Goal: Complete application form: Complete application form

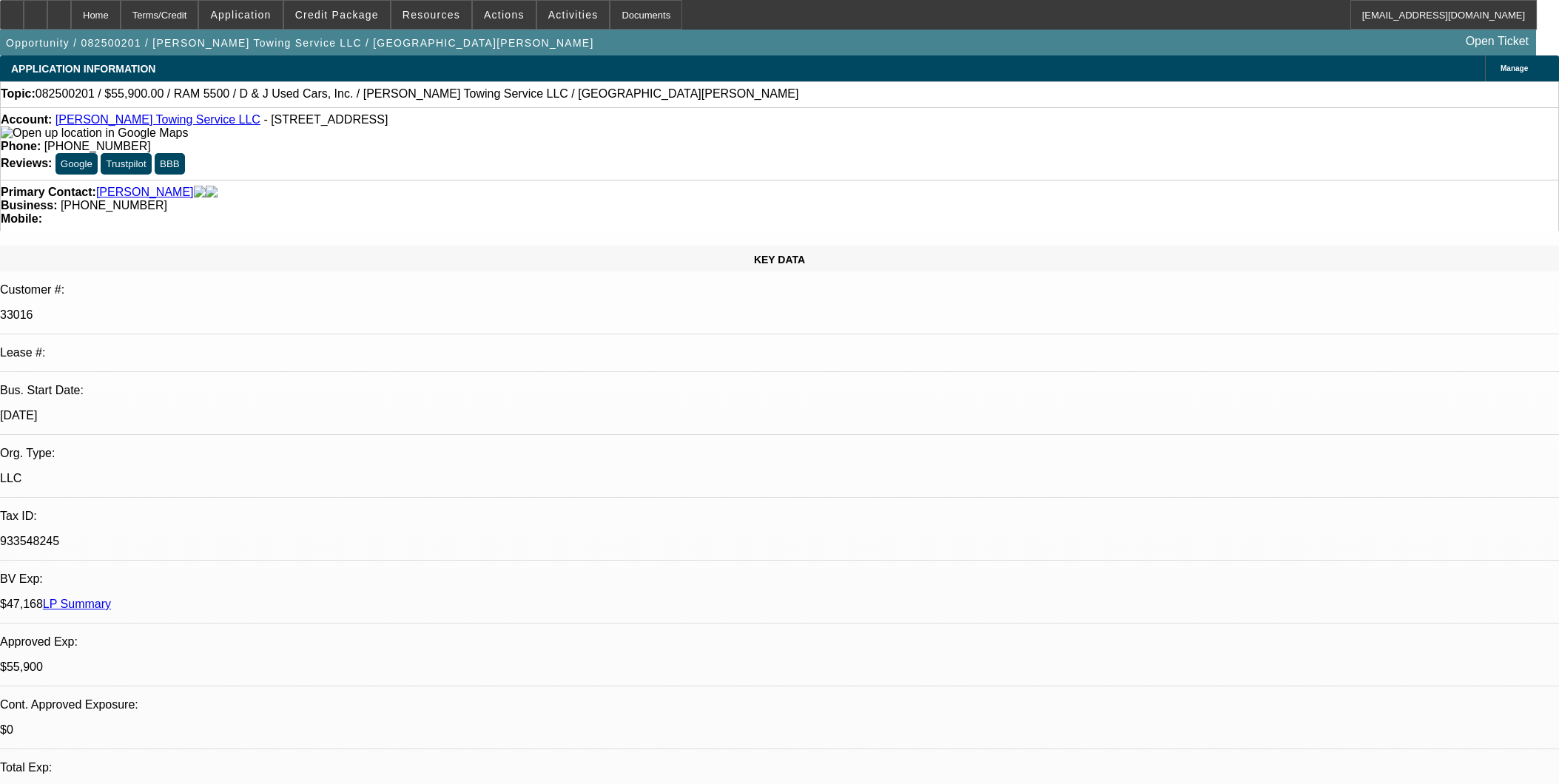
select select "0"
select select "2"
select select "0.1"
select select "4"
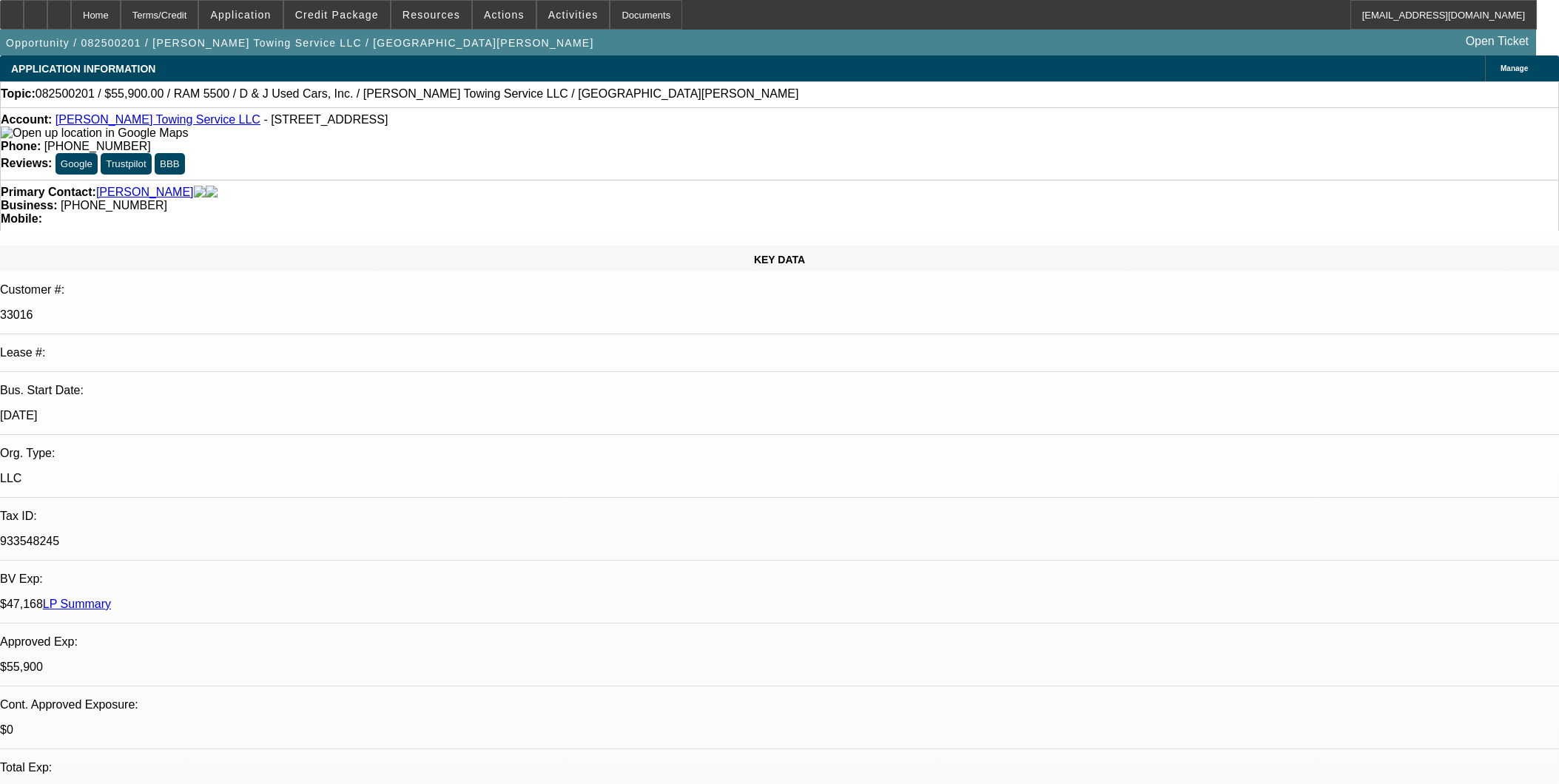
select select "0"
select select "2"
select select "0.1"
select select "4"
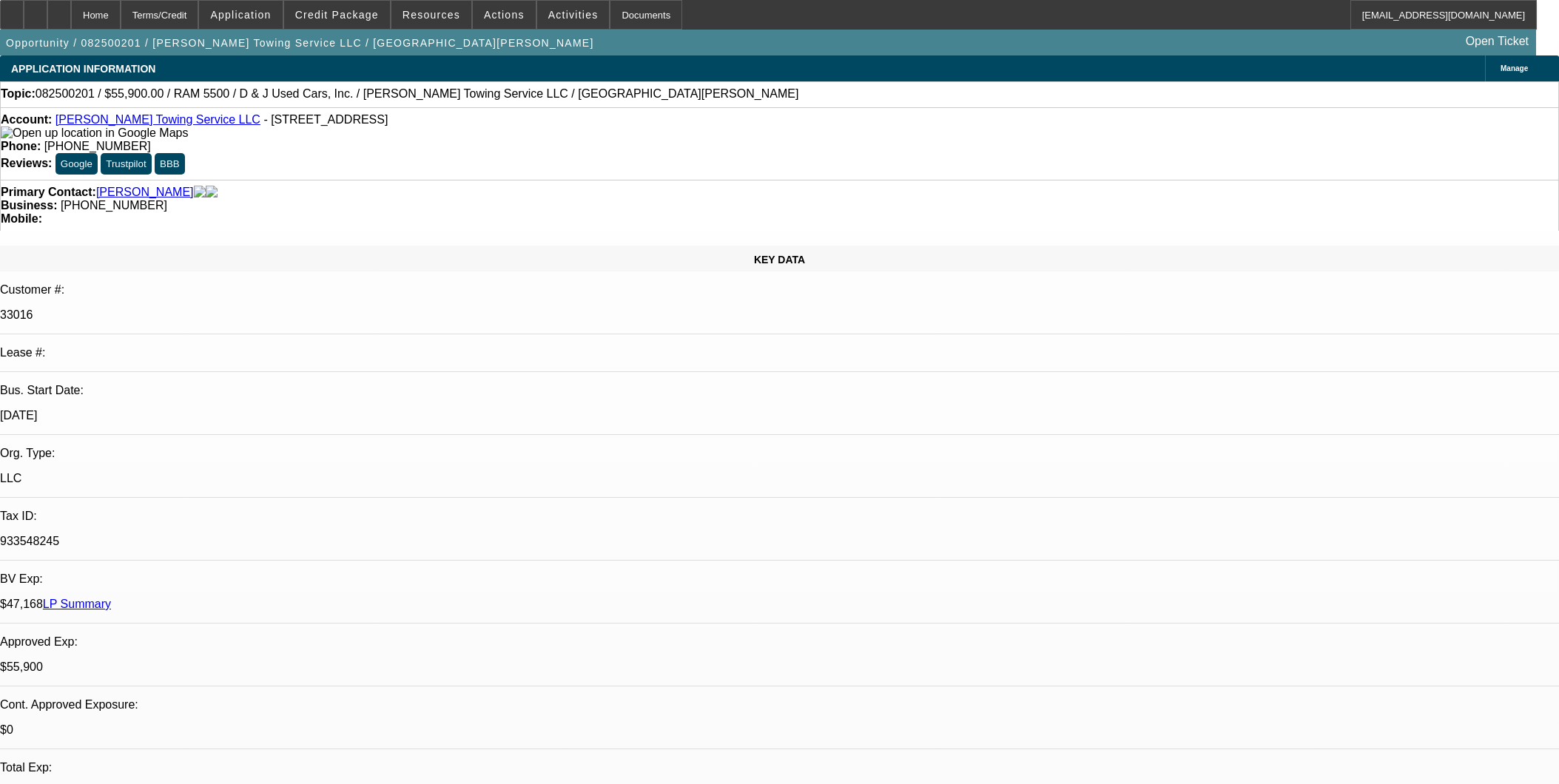
select select "0"
select select "2"
select select "0.1"
select select "4"
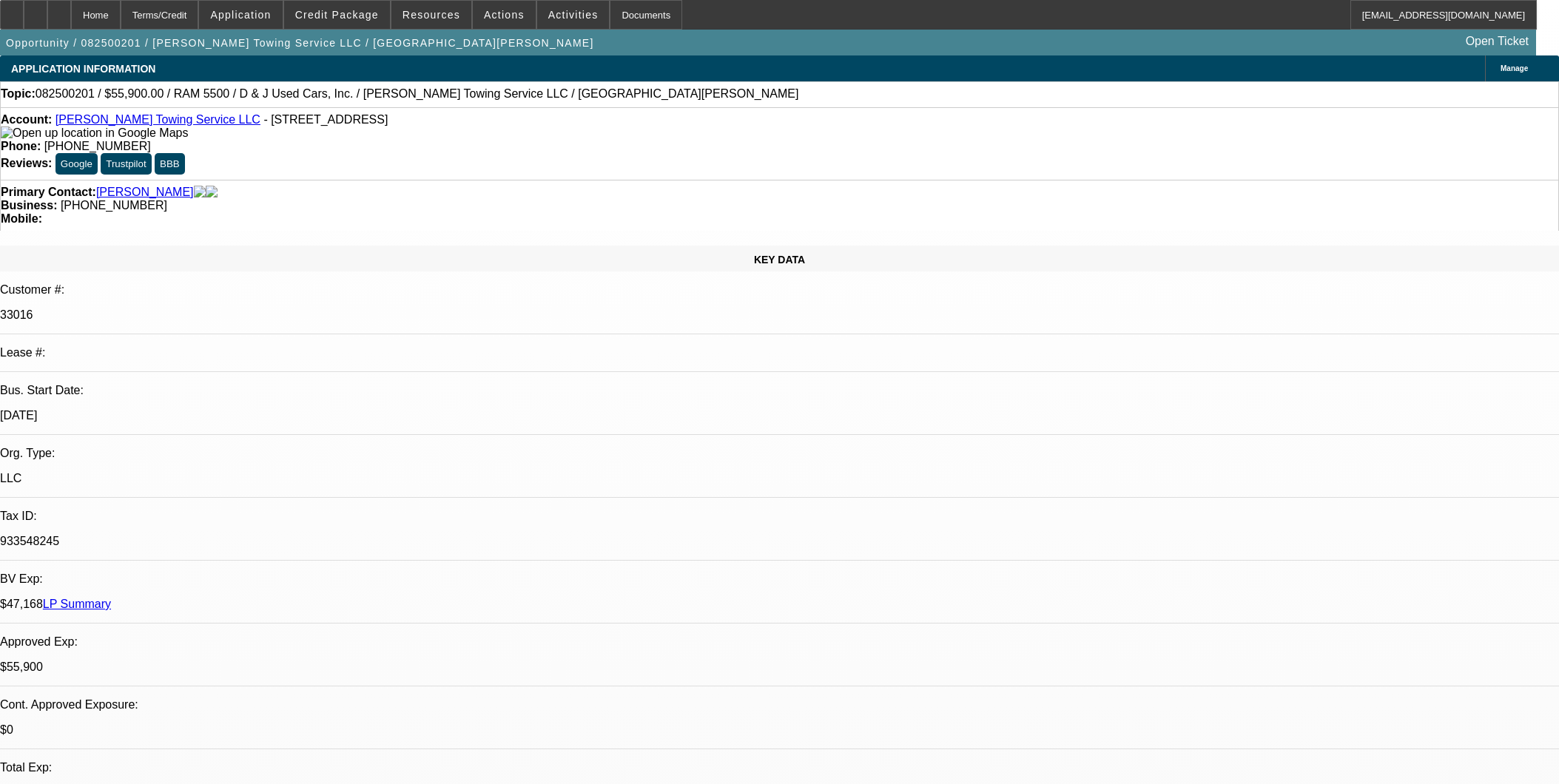
select select "0"
select select "2"
select select "0.1"
select select "4"
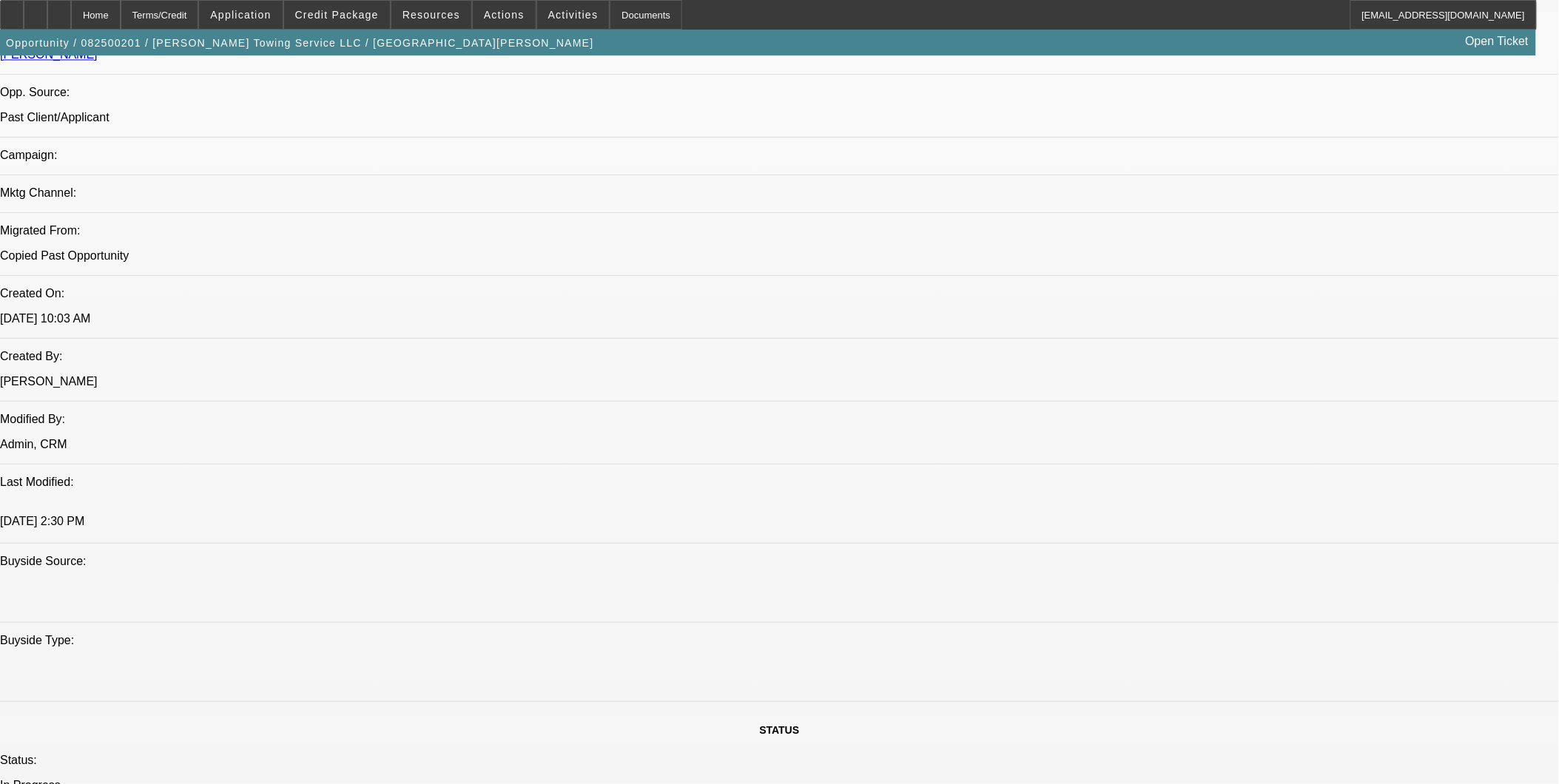
scroll to position [985, 0]
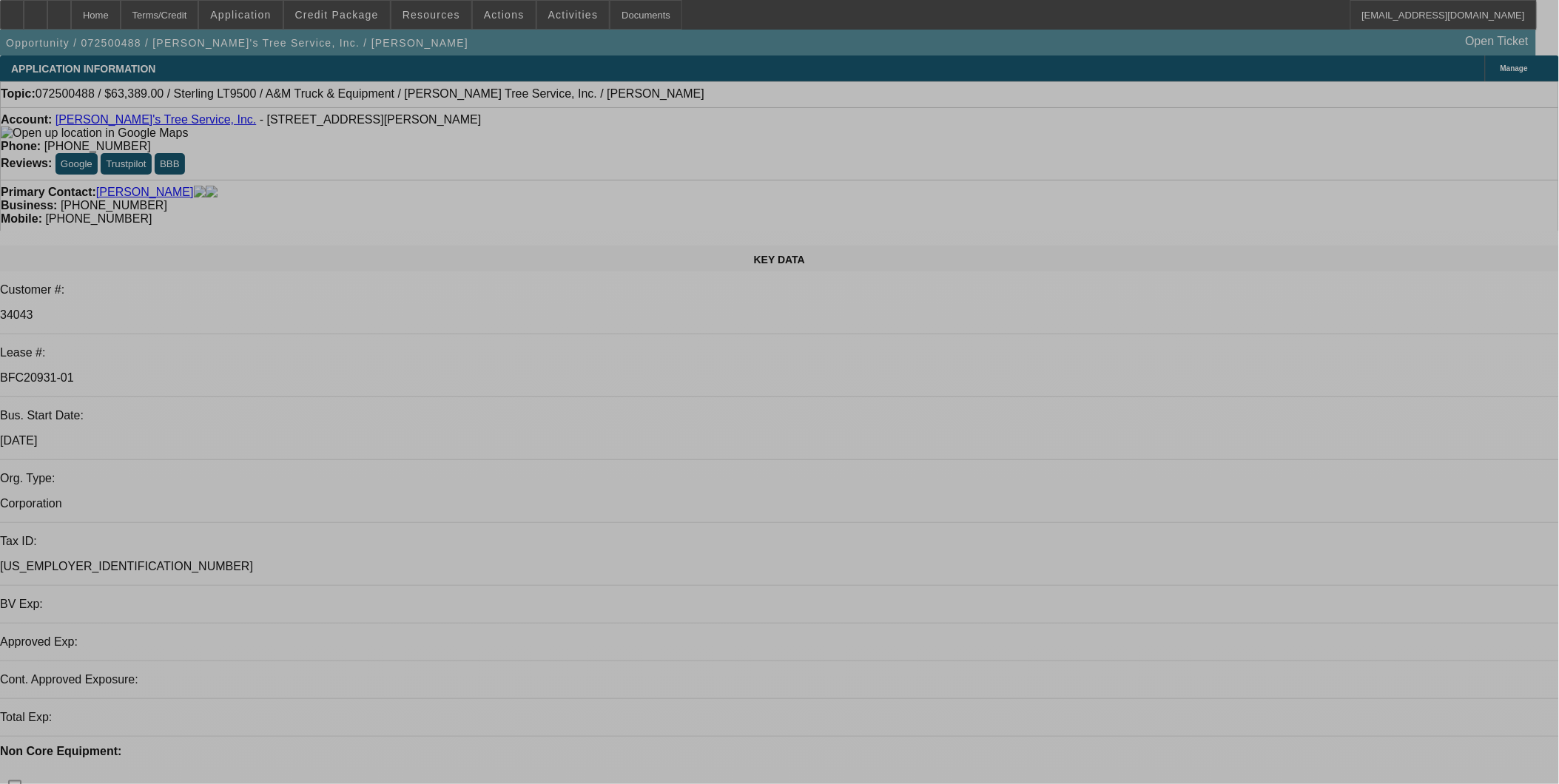
select select "0"
select select "2"
select select "0.1"
select select "0"
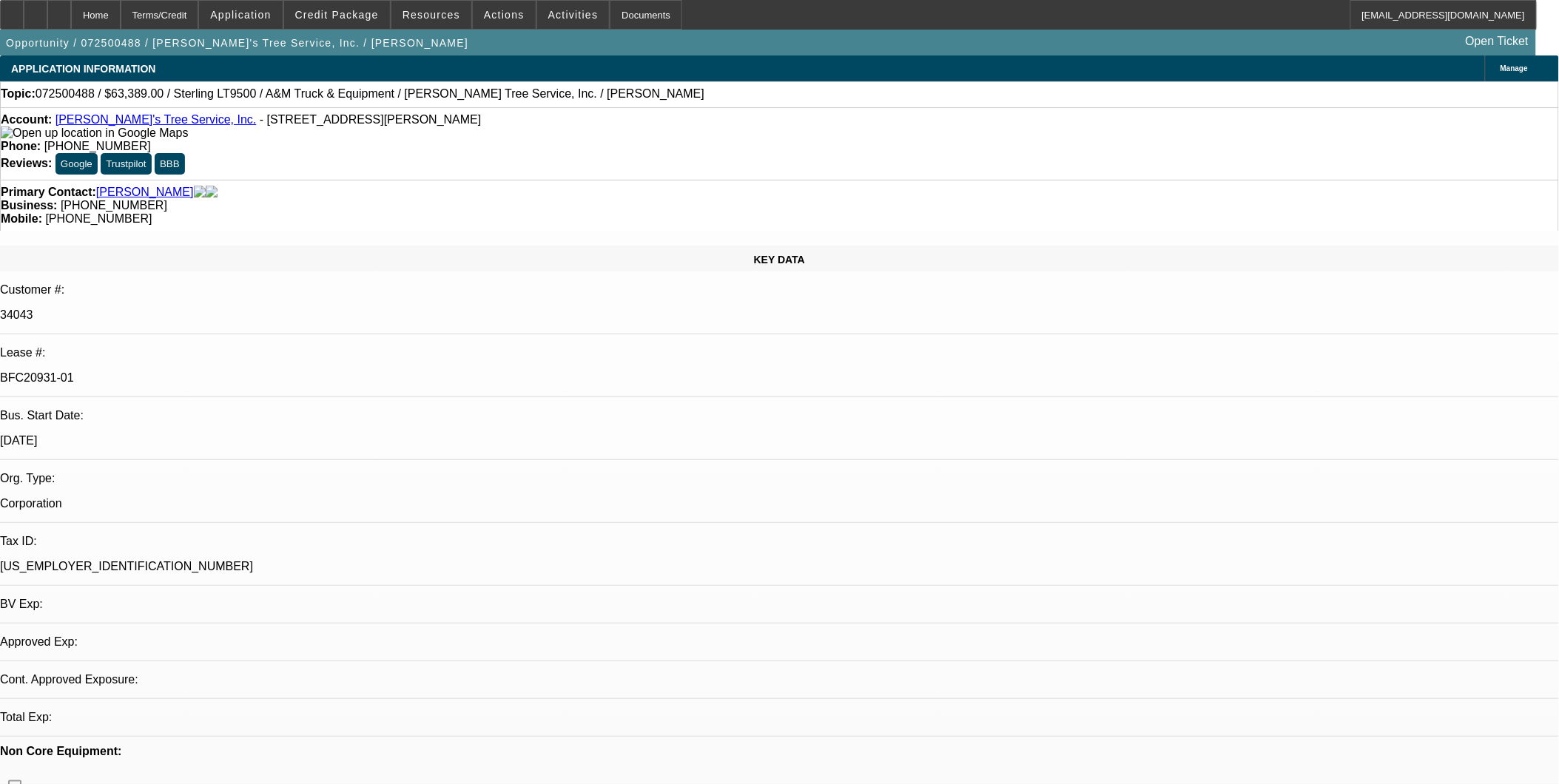
select select "2"
select select "0.1"
select select "0"
select select "2"
select select "0.1"
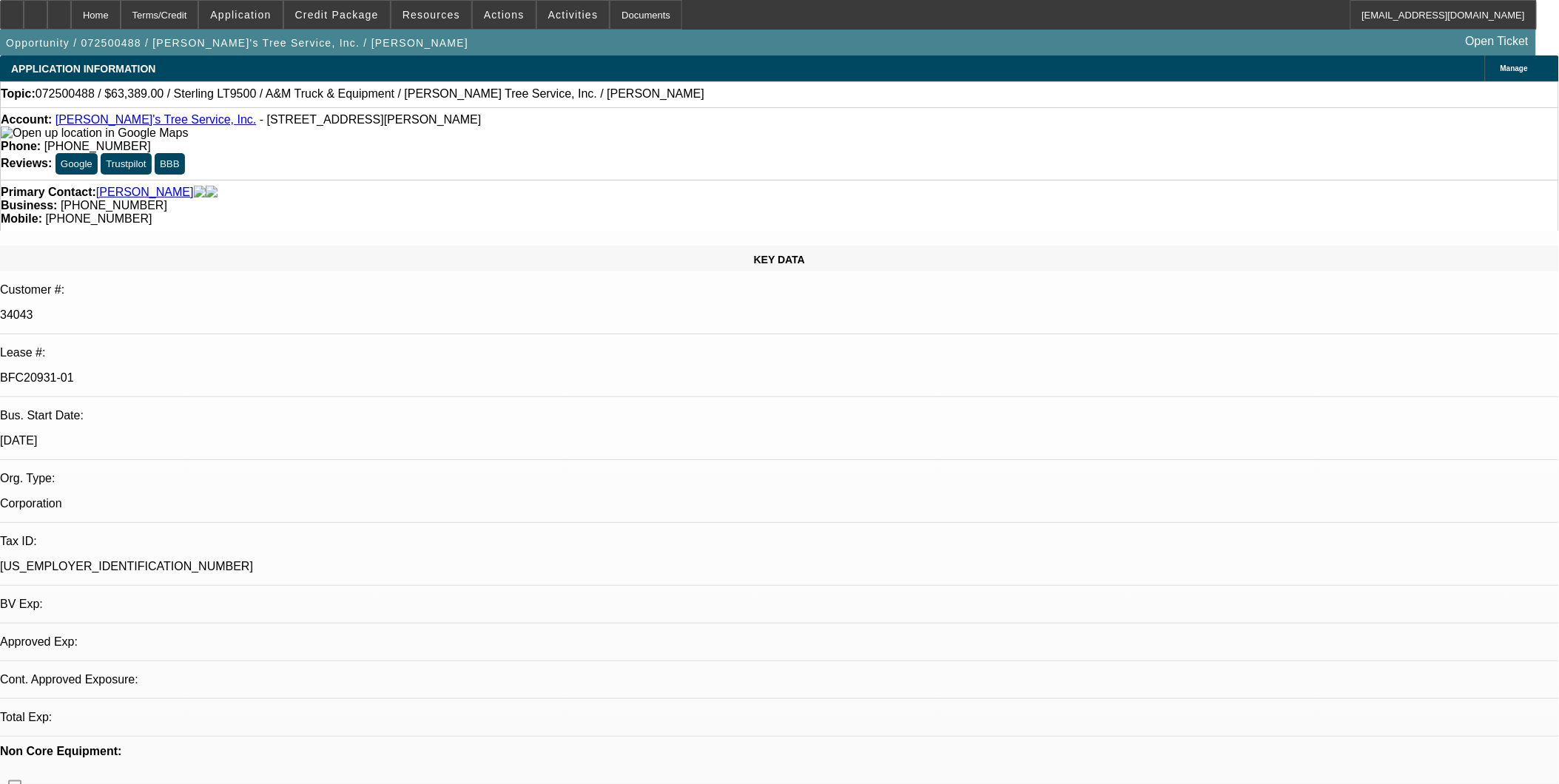
select select "0"
select select "2"
select select "0.1"
select select "1"
select select "2"
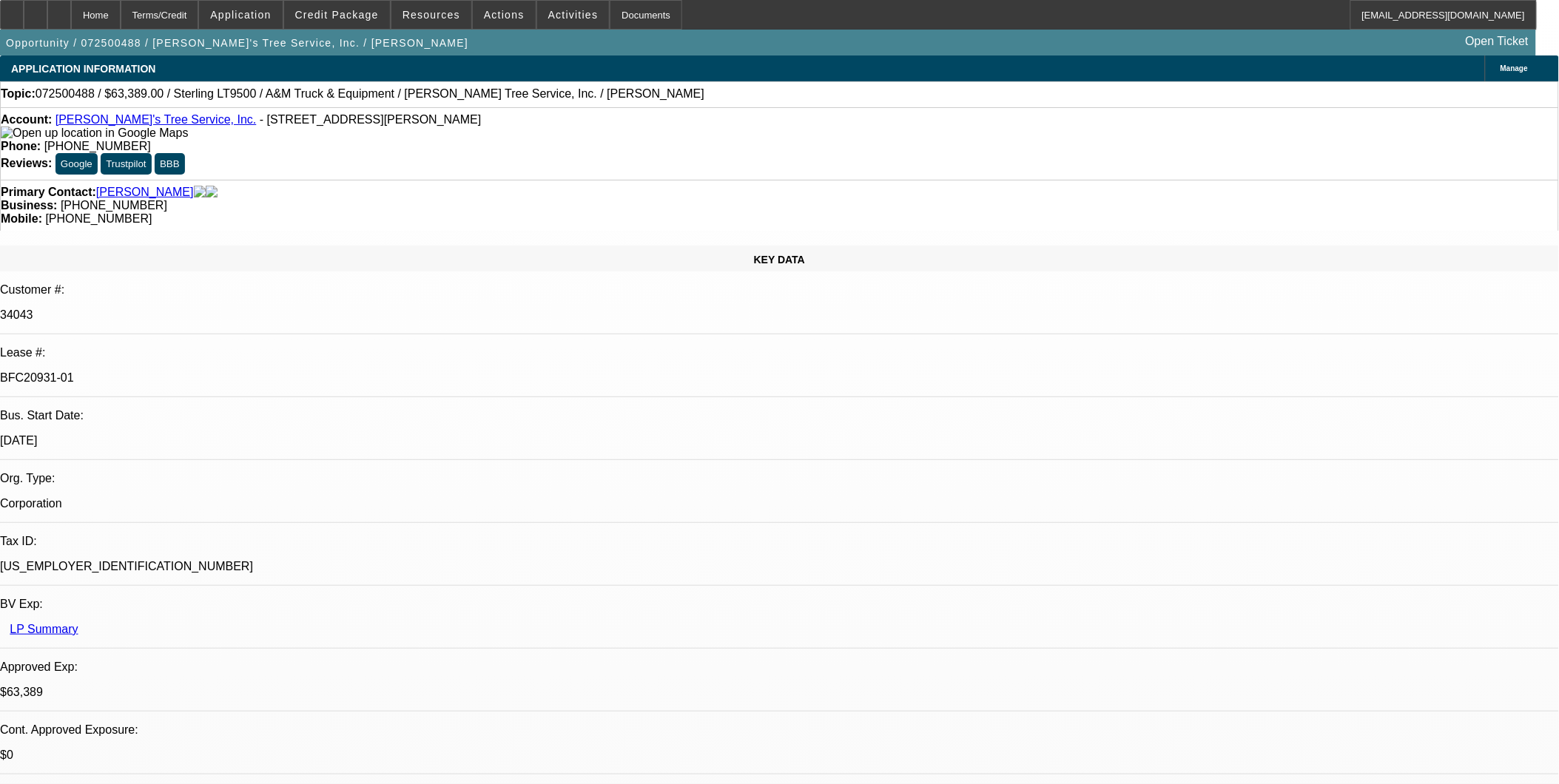
select select "4"
select select "1"
select select "2"
select select "4"
select select "1"
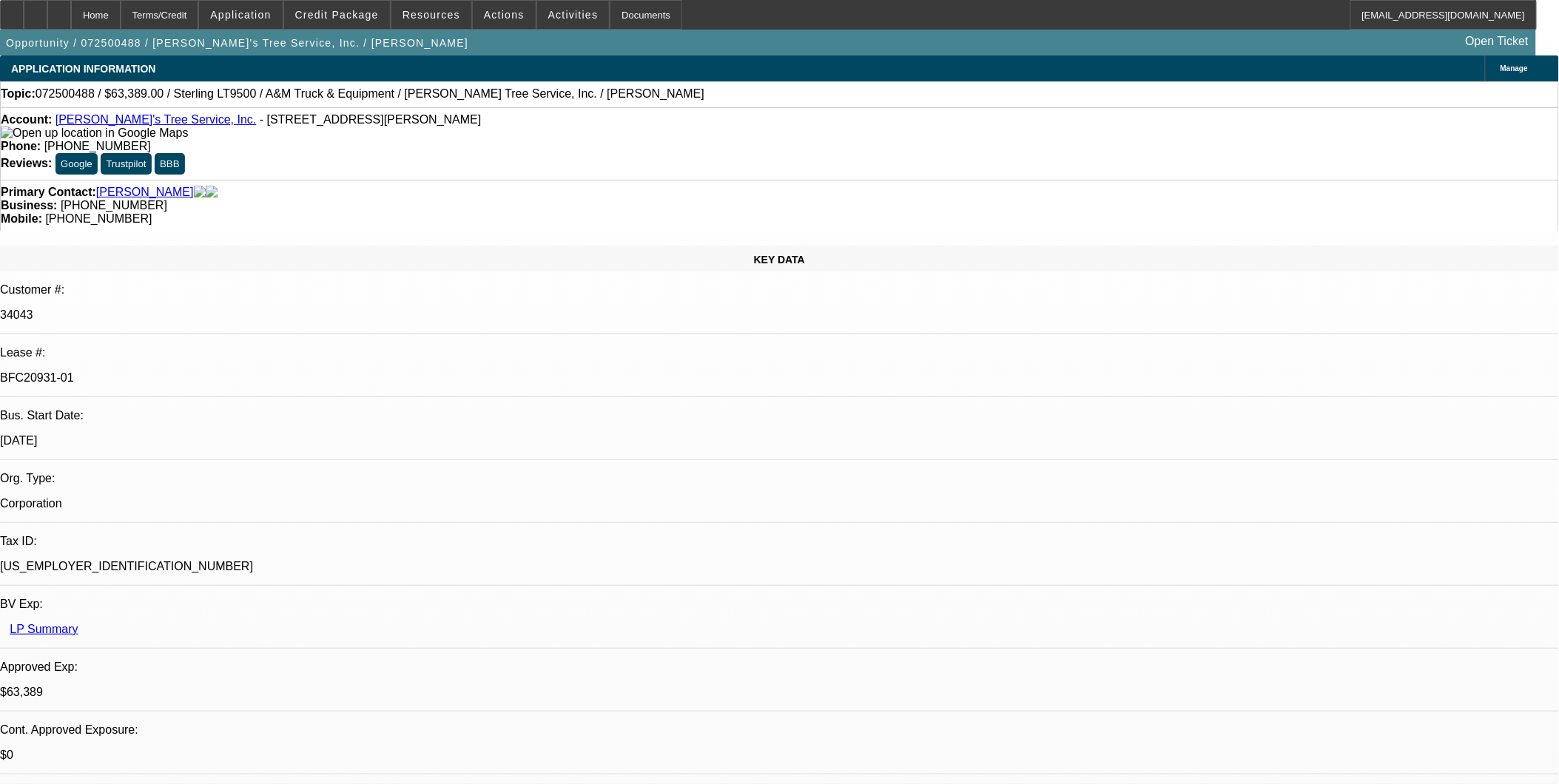
select select "2"
select select "4"
select select "1"
select select "2"
select select "4"
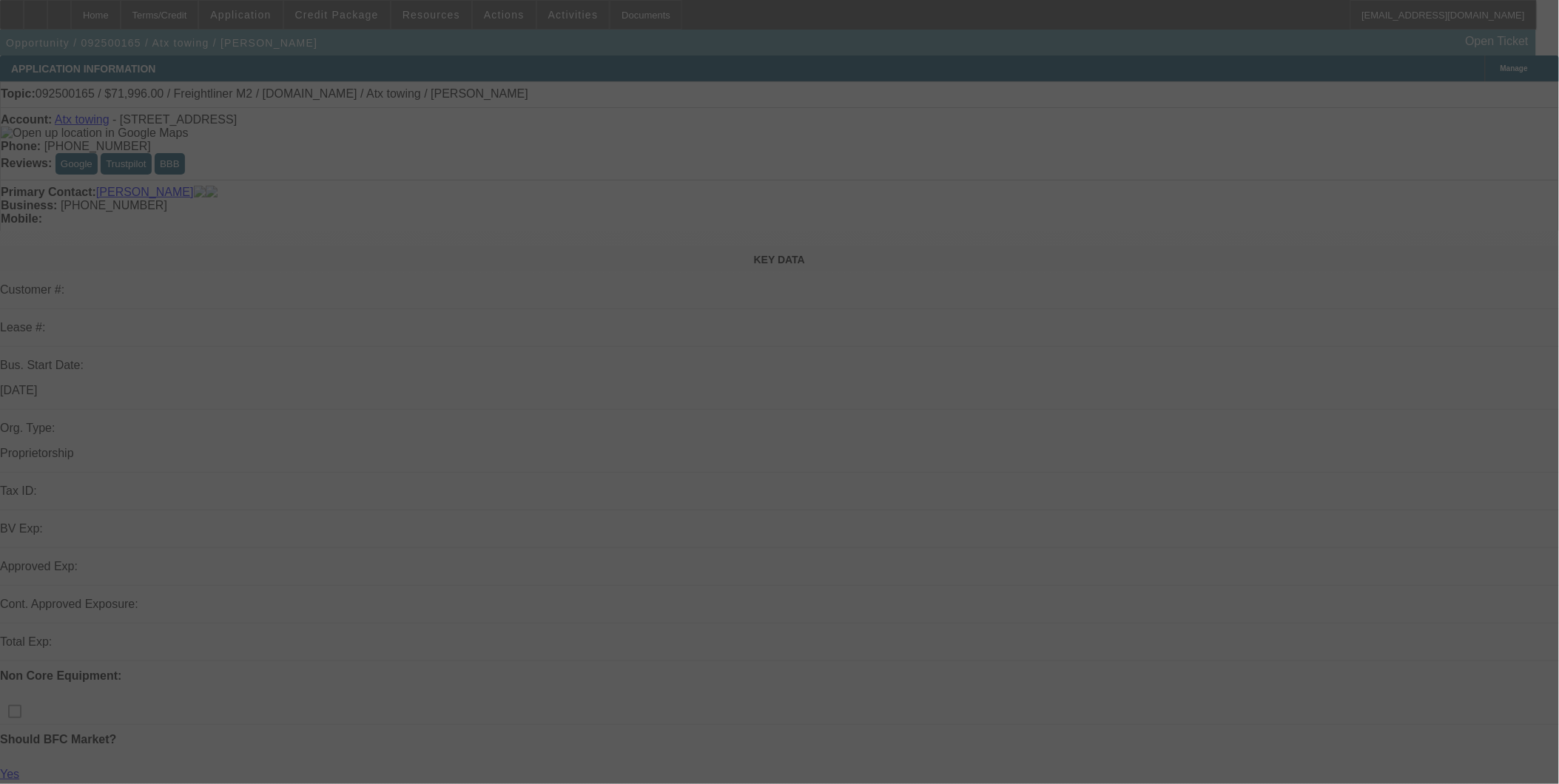
select select "0.2"
select select "2"
select select "0.2"
select select "0.15"
select select "2"
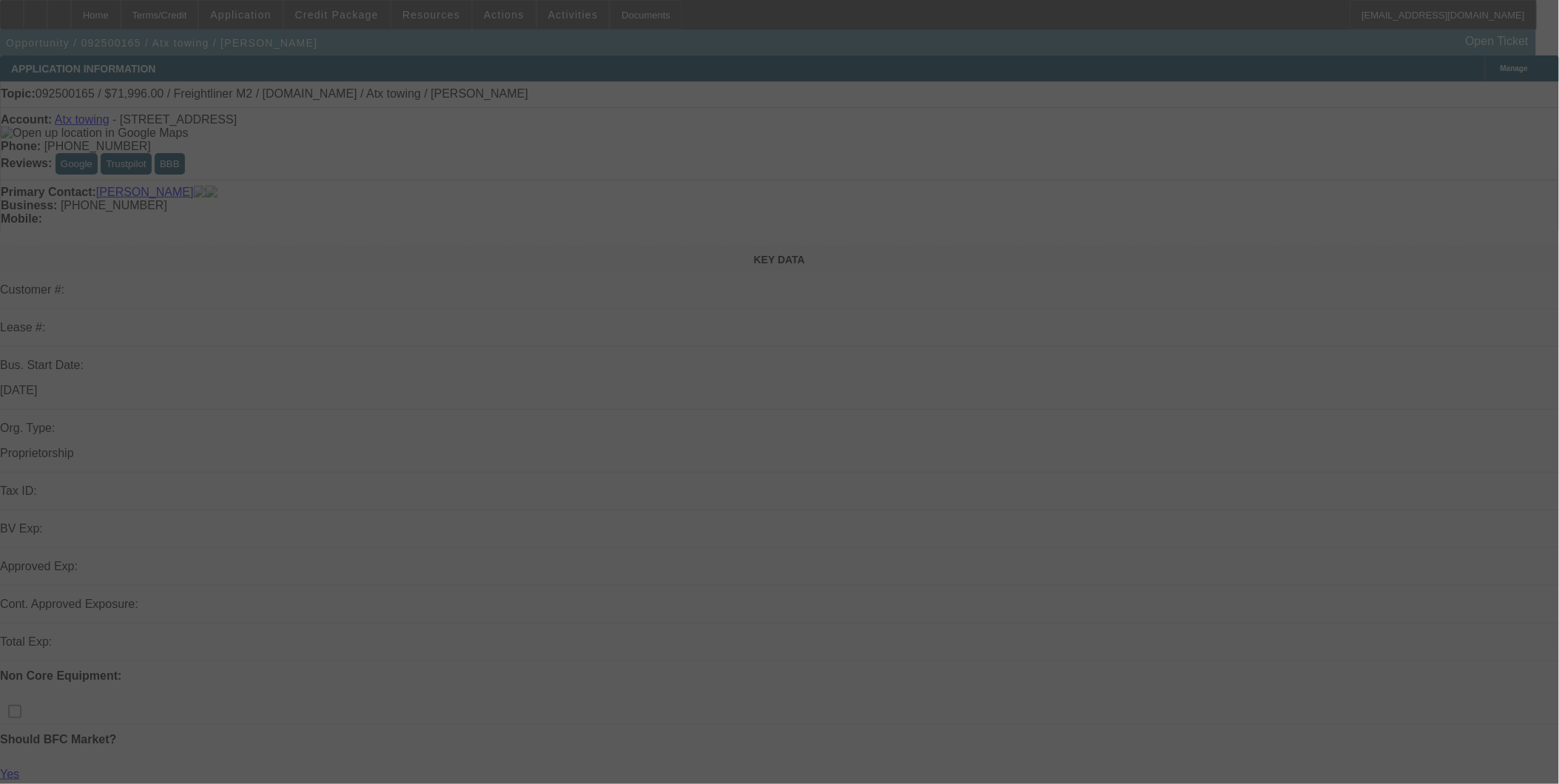
select select "0.2"
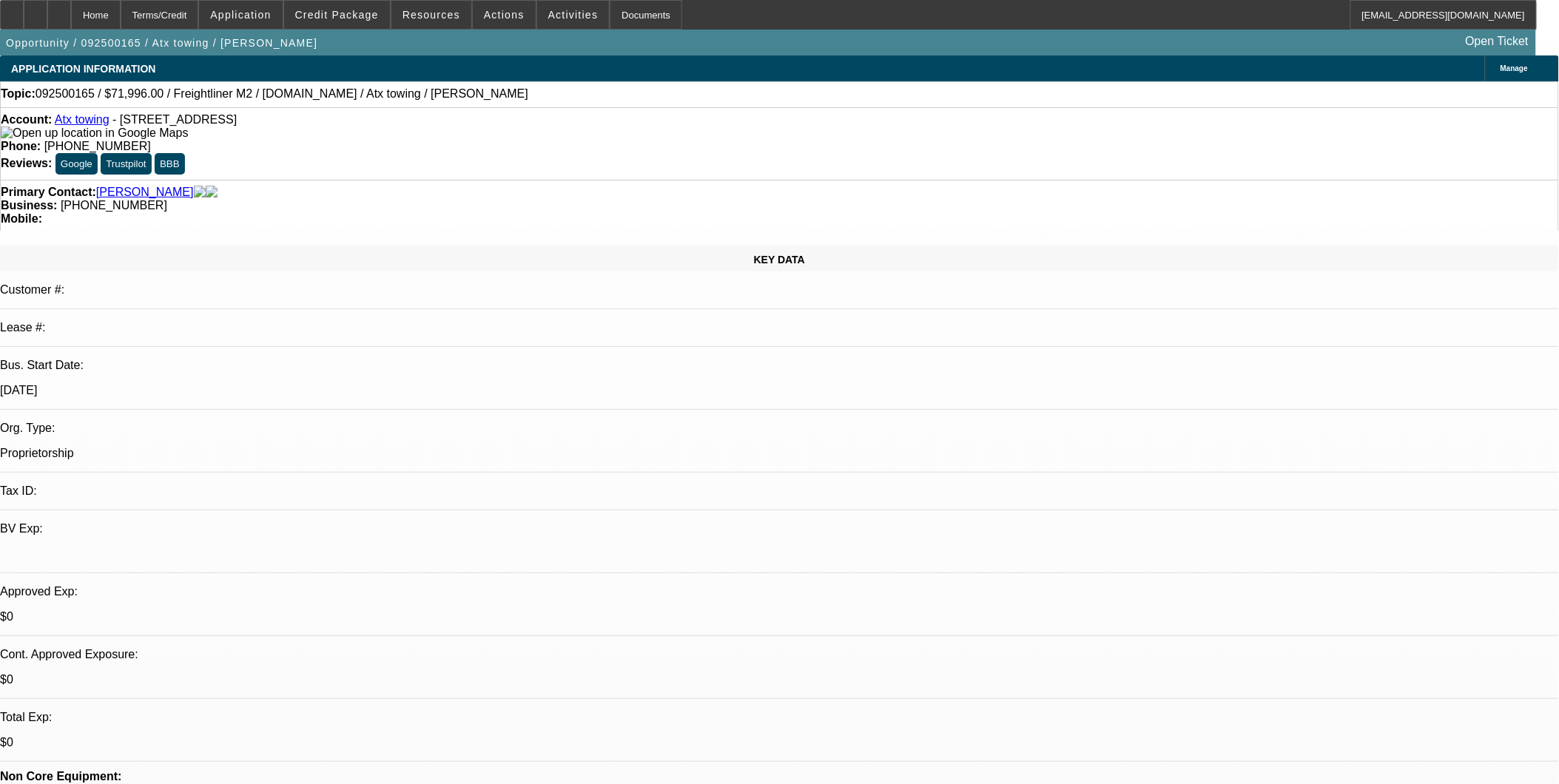
select select "1"
select select "2"
select select "17"
select select "1"
select select "2"
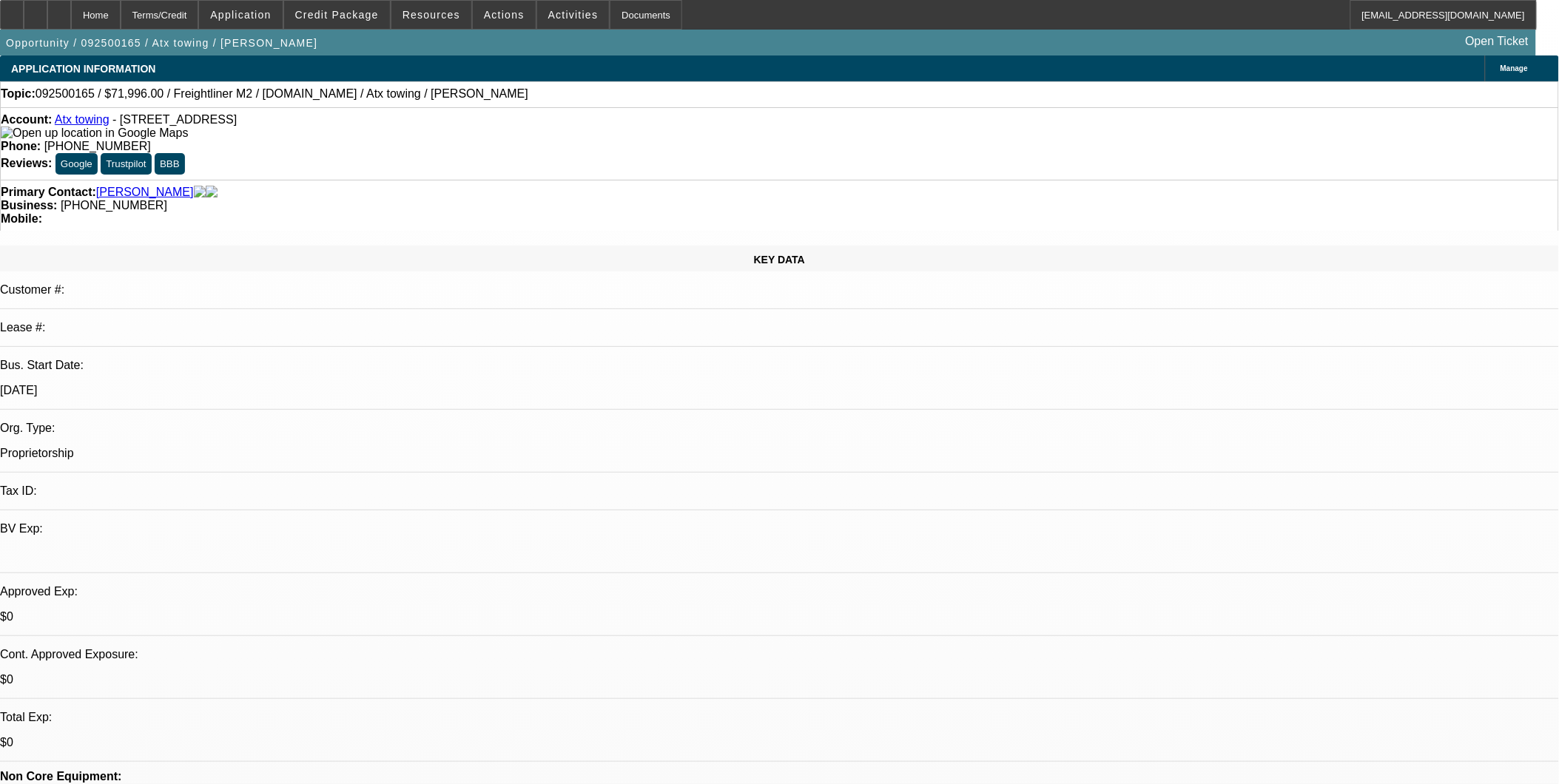
select select "17"
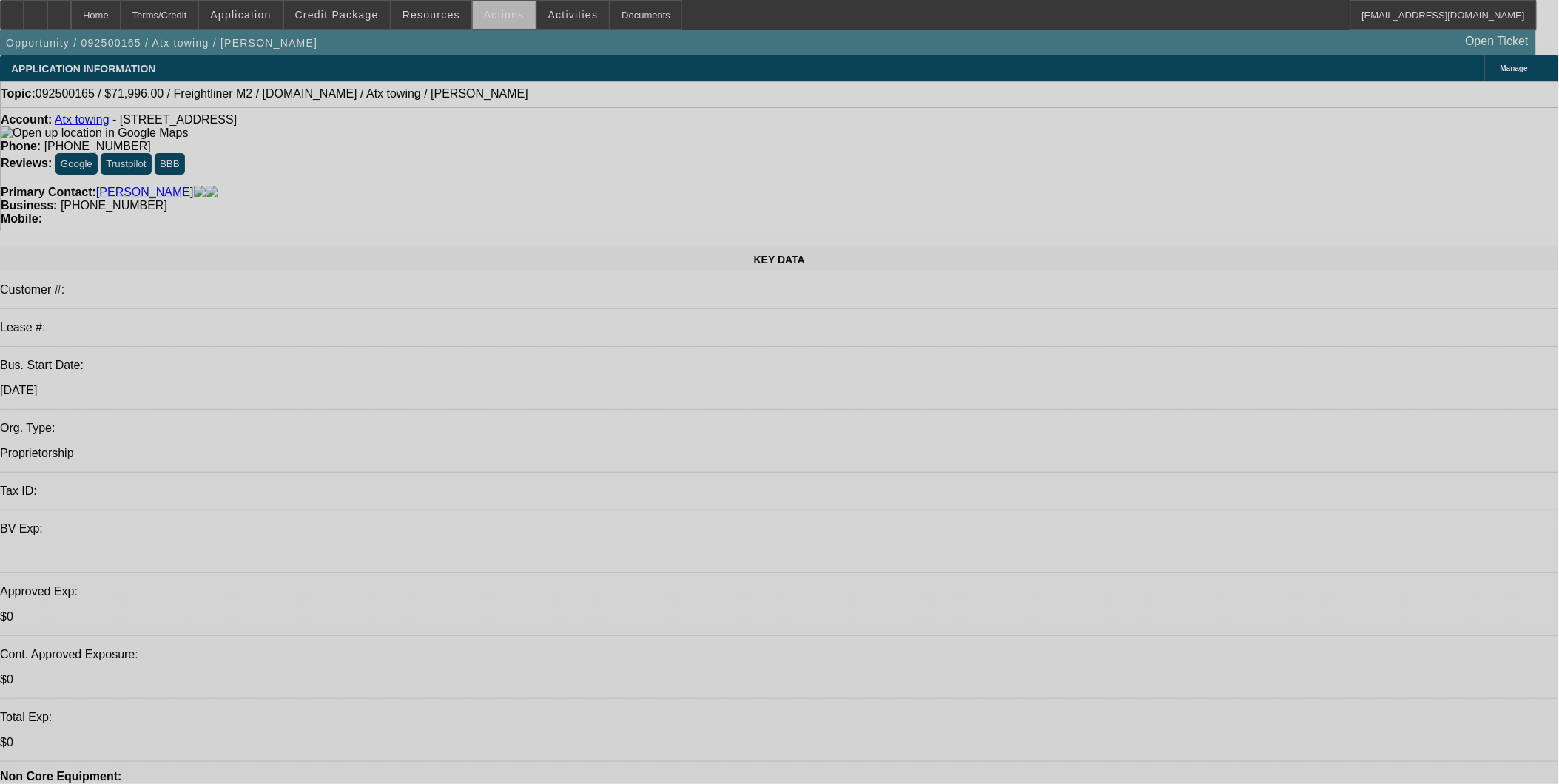
select select "0.2"
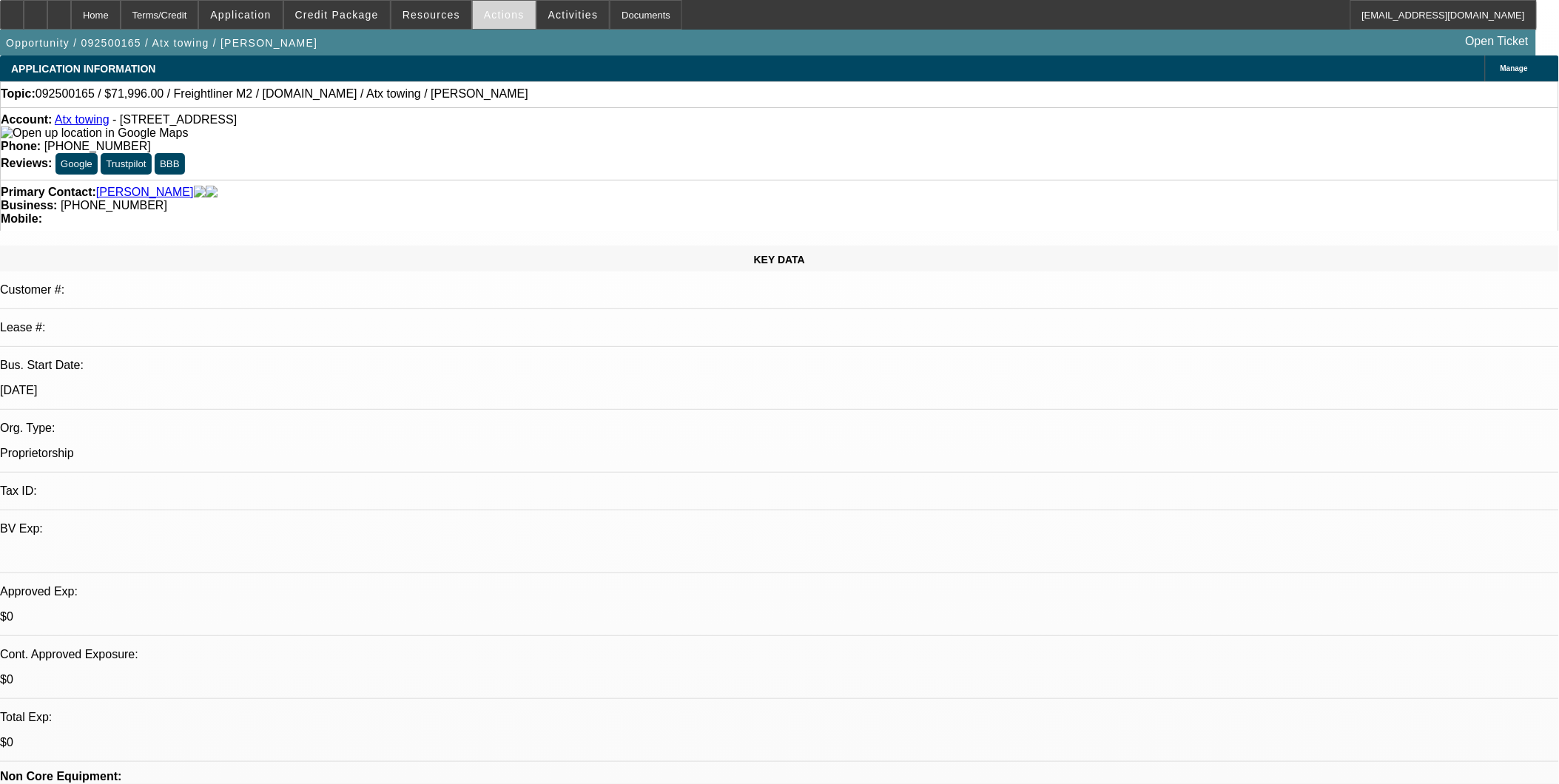
select select "2"
select select "0.2"
select select "0.15"
select select "2"
select select "0.2"
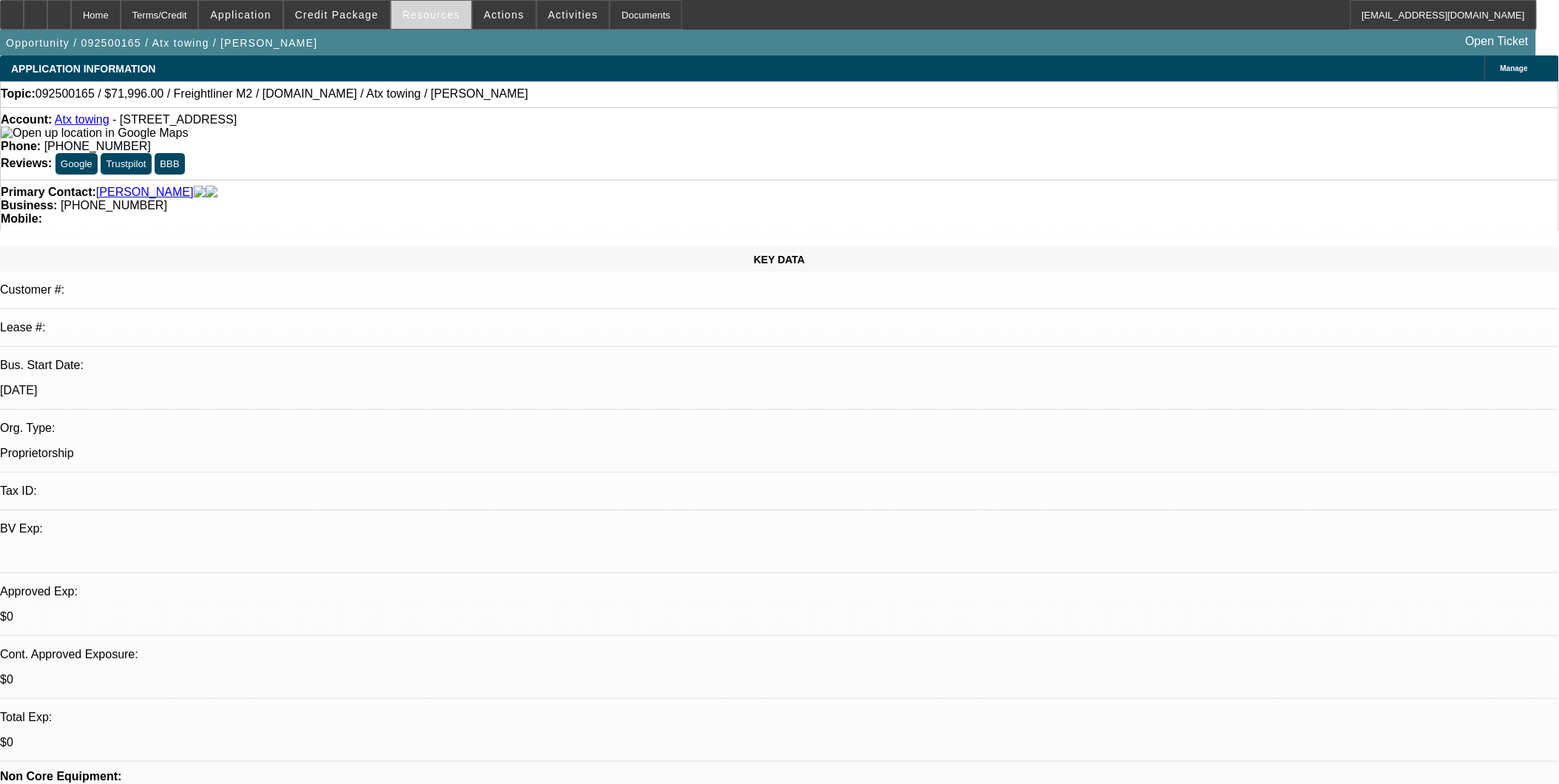
select select "1"
select select "2"
select select "17"
select select "1"
select select "2"
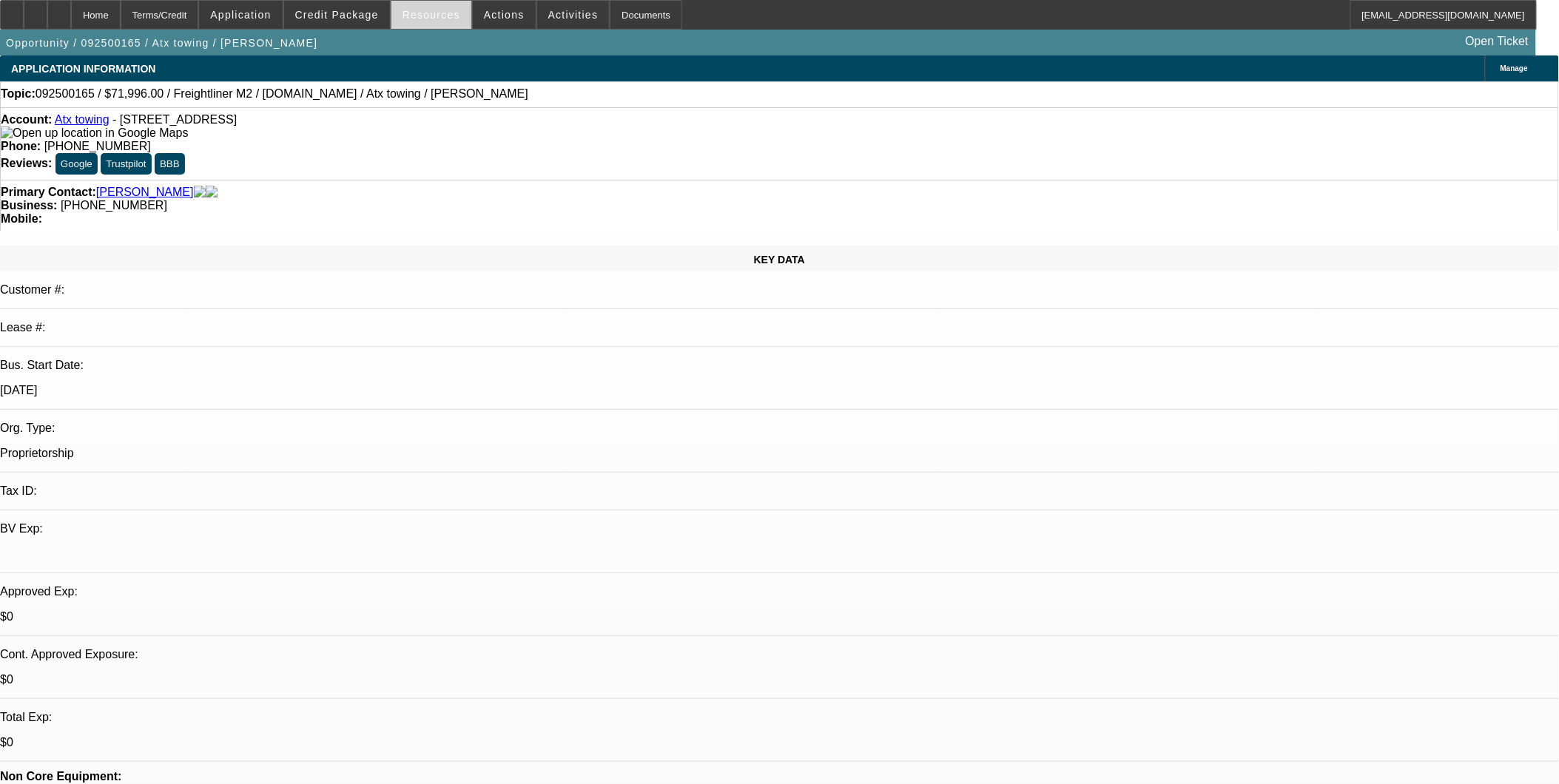
select select "17"
click at [270, 12] on span "Application" at bounding box center [240, 15] width 61 height 11
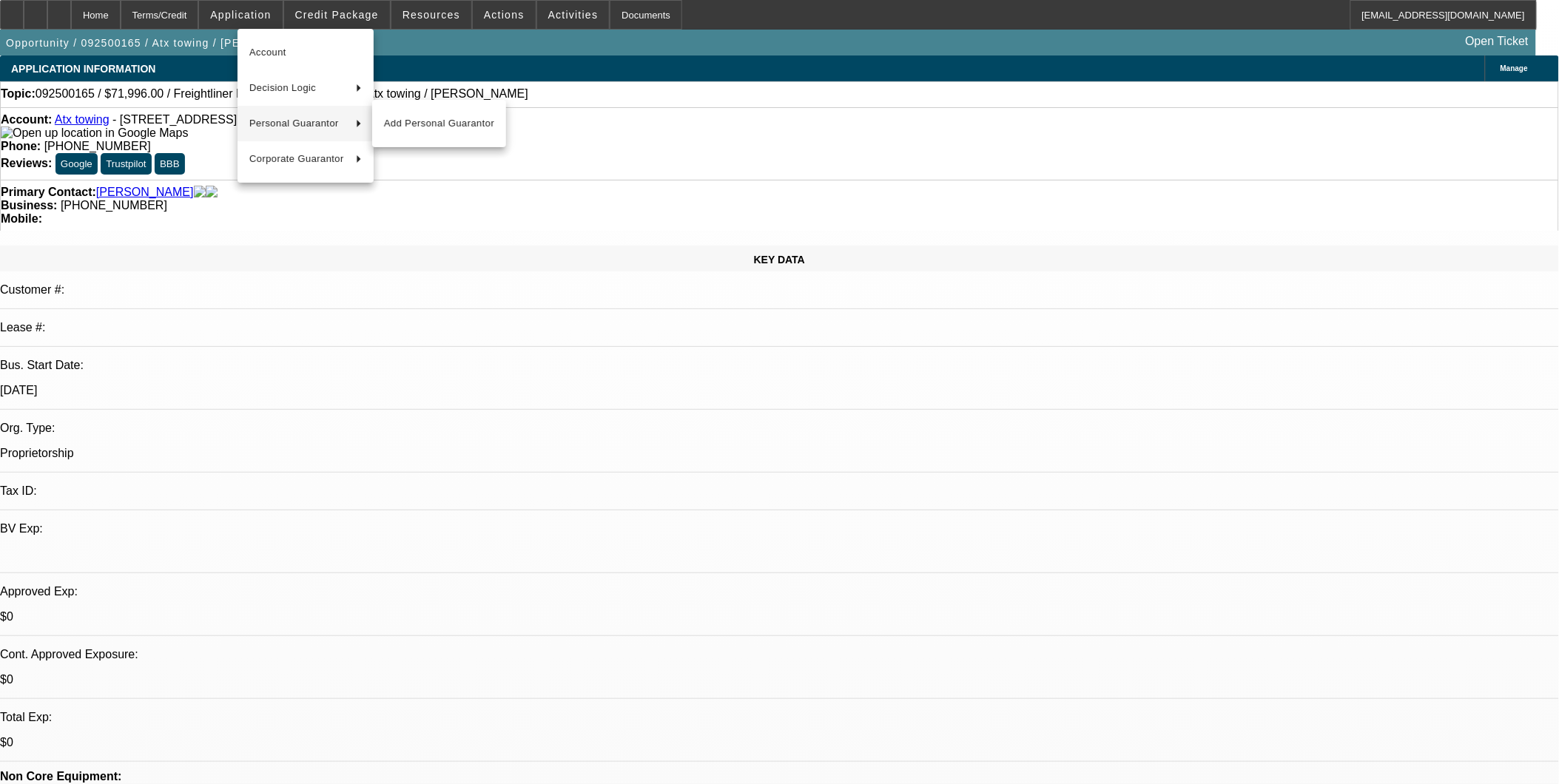
click at [306, 122] on span "Personal Guarantor" at bounding box center [296, 123] width 95 height 18
click at [386, 128] on span "Samuel Morales" at bounding box center [439, 123] width 110 height 18
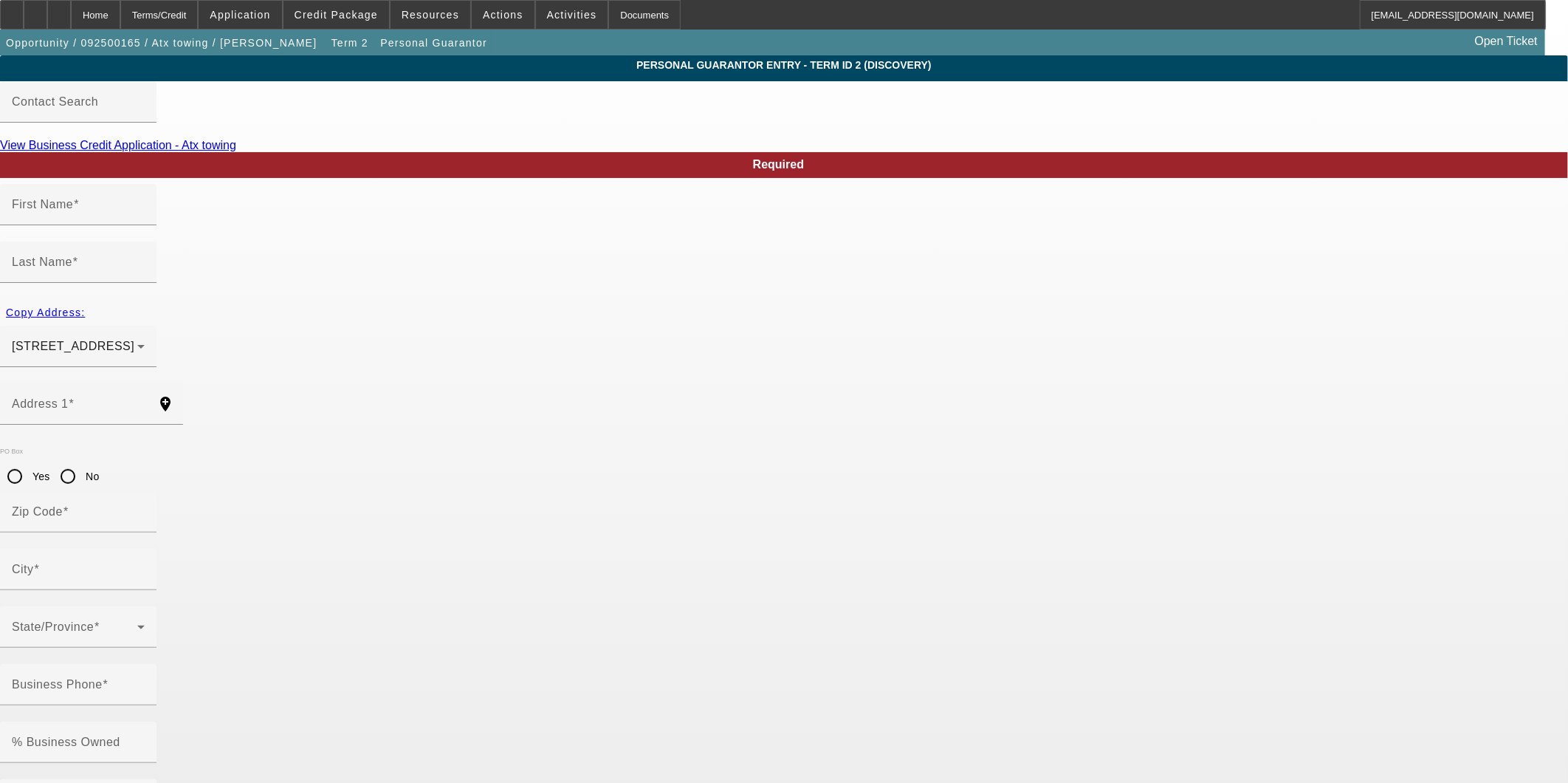
type input "Samuel"
type input "Morales"
type input "6015 Forest Shadow Street"
radio input "true"
type input "78240"
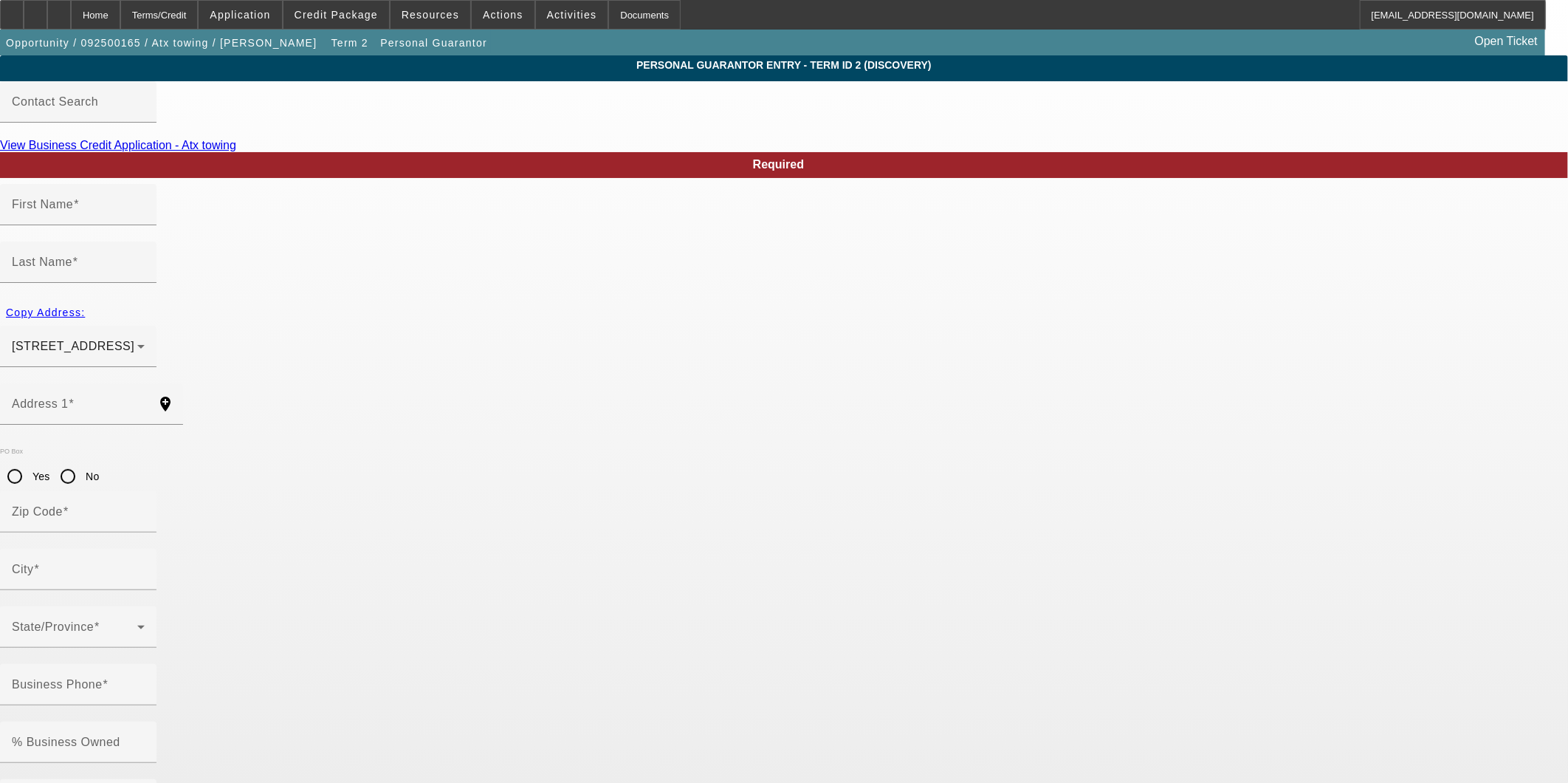
type input "San Antonio"
type input "(210) 718-8137"
type input "0"
type input "652-09-6724"
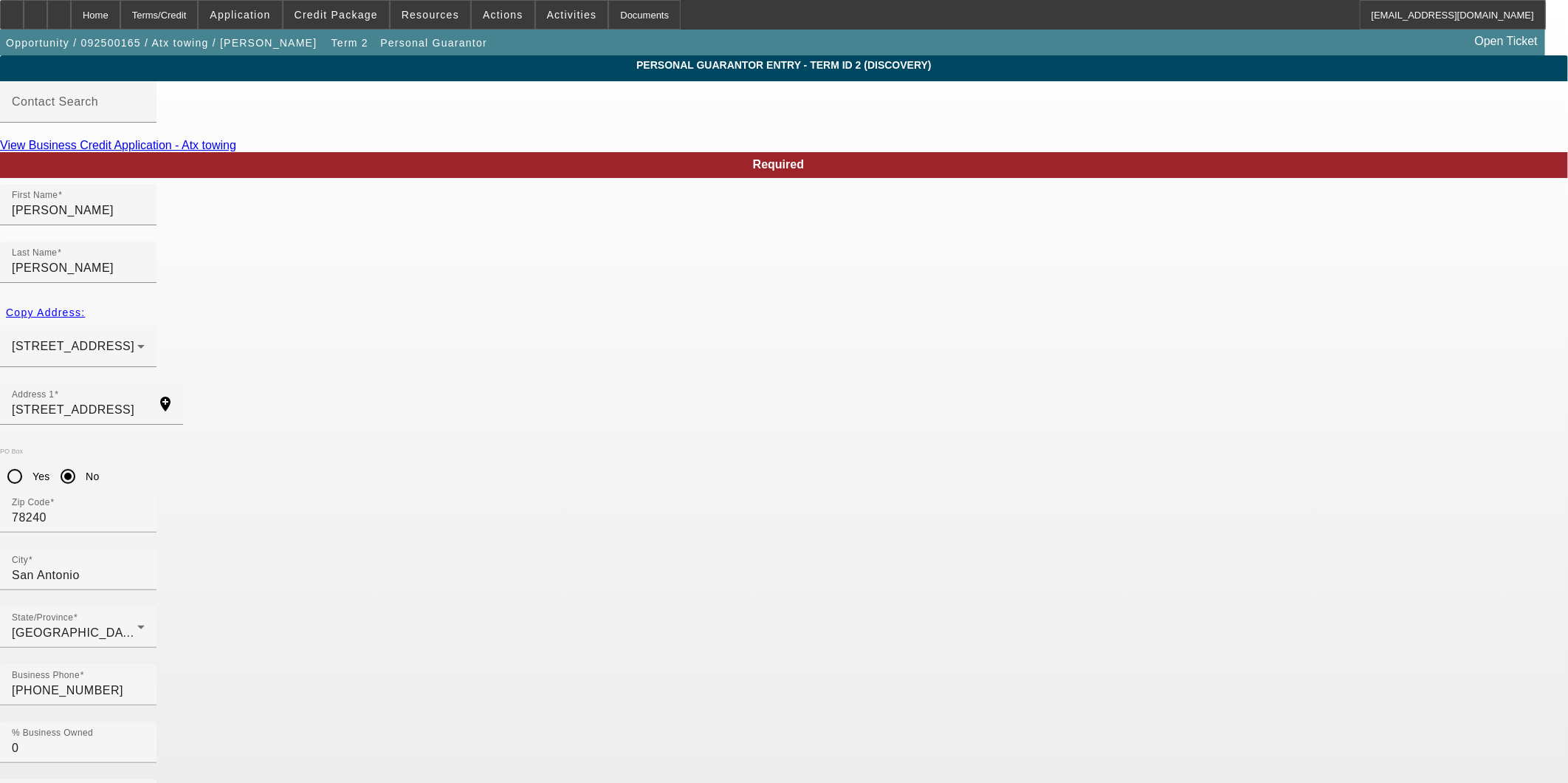
type input "atx.towing@yahoo.co"
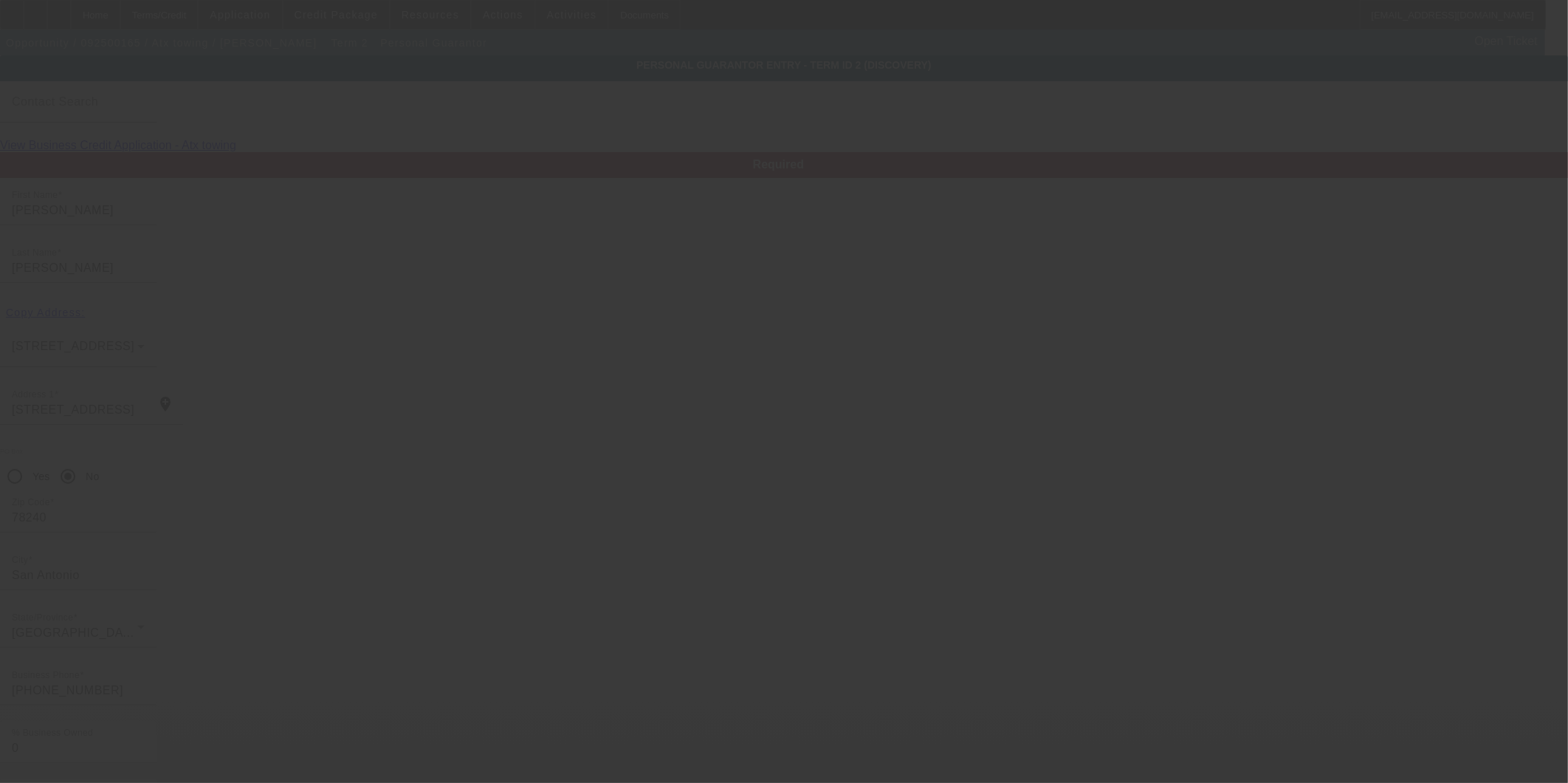
click at [1076, 635] on div at bounding box center [784, 392] width 1568 height 783
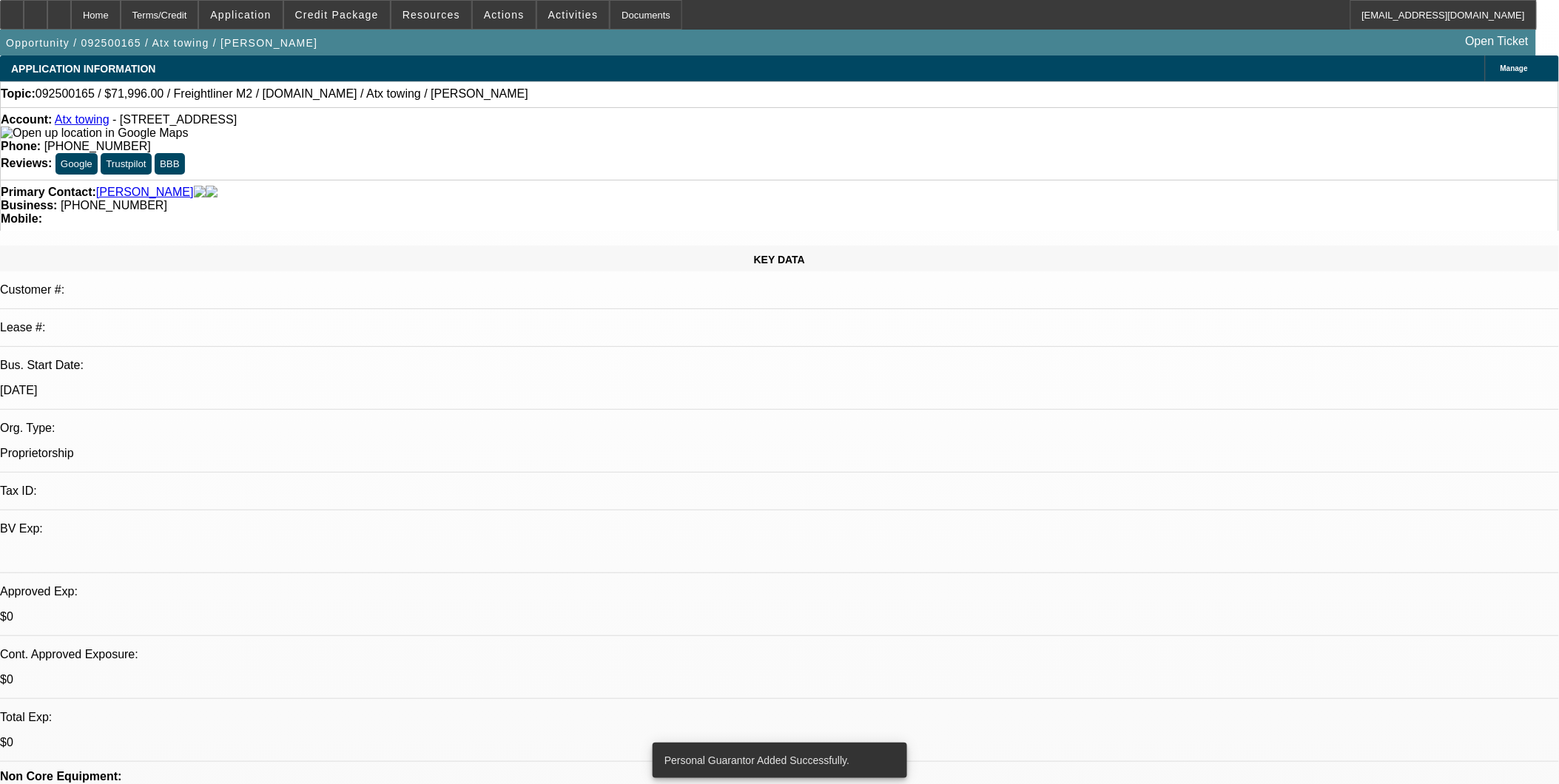
select select "0.2"
select select "2"
select select "0.2"
select select "17"
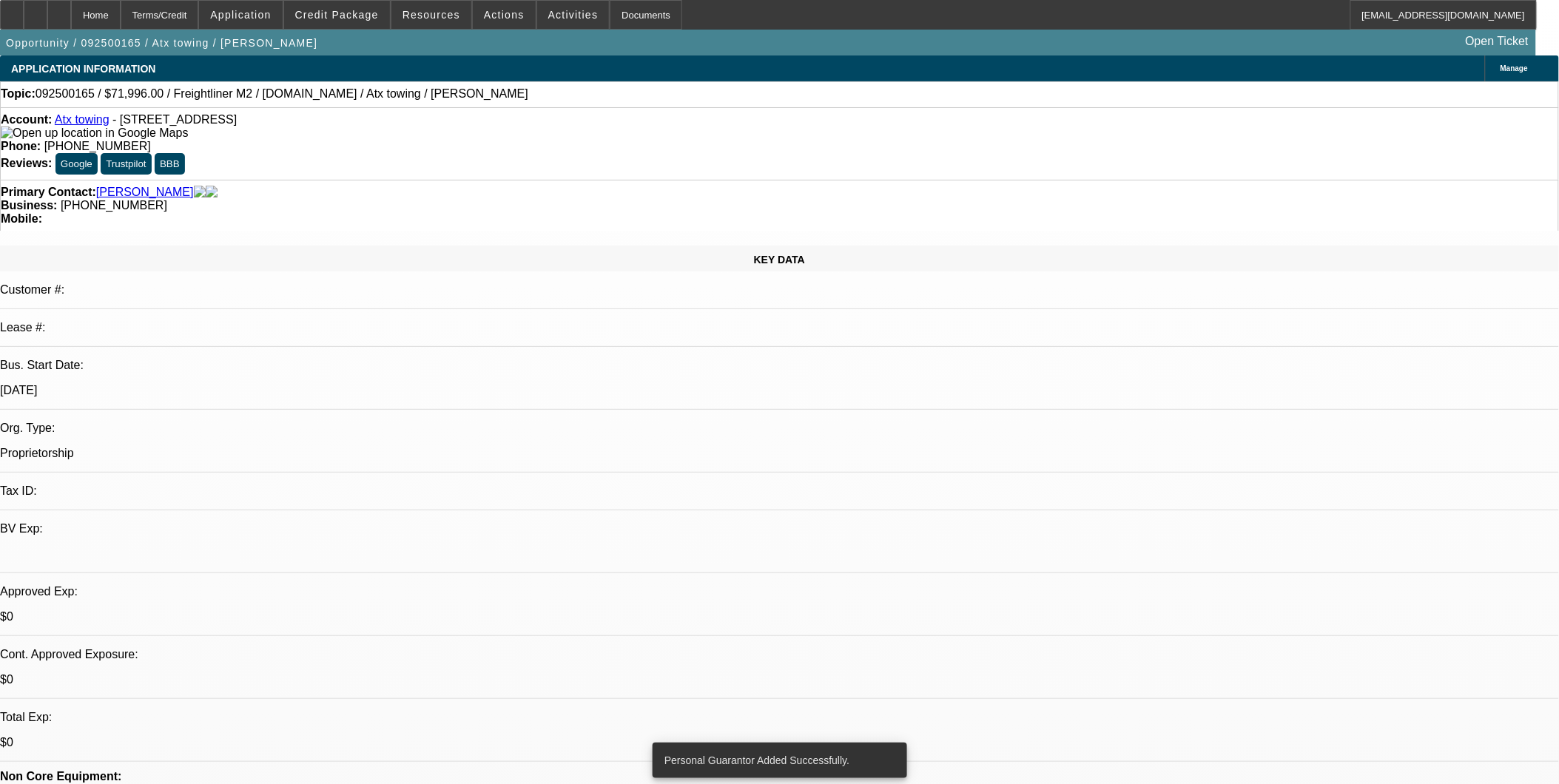
select select "0.15"
select select "2"
select select "0.2"
select select "17"
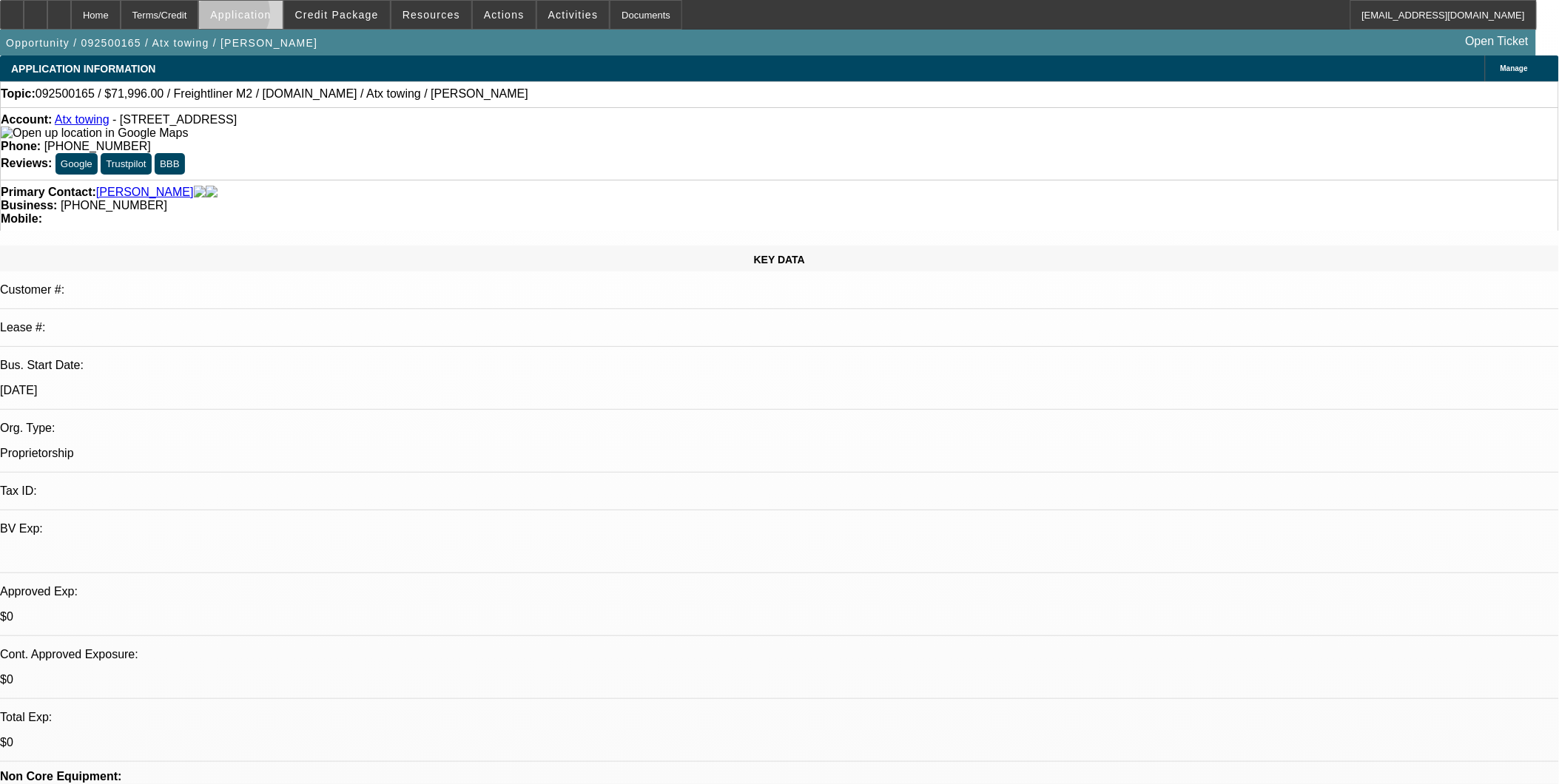
click at [270, 16] on span "Application" at bounding box center [240, 15] width 61 height 11
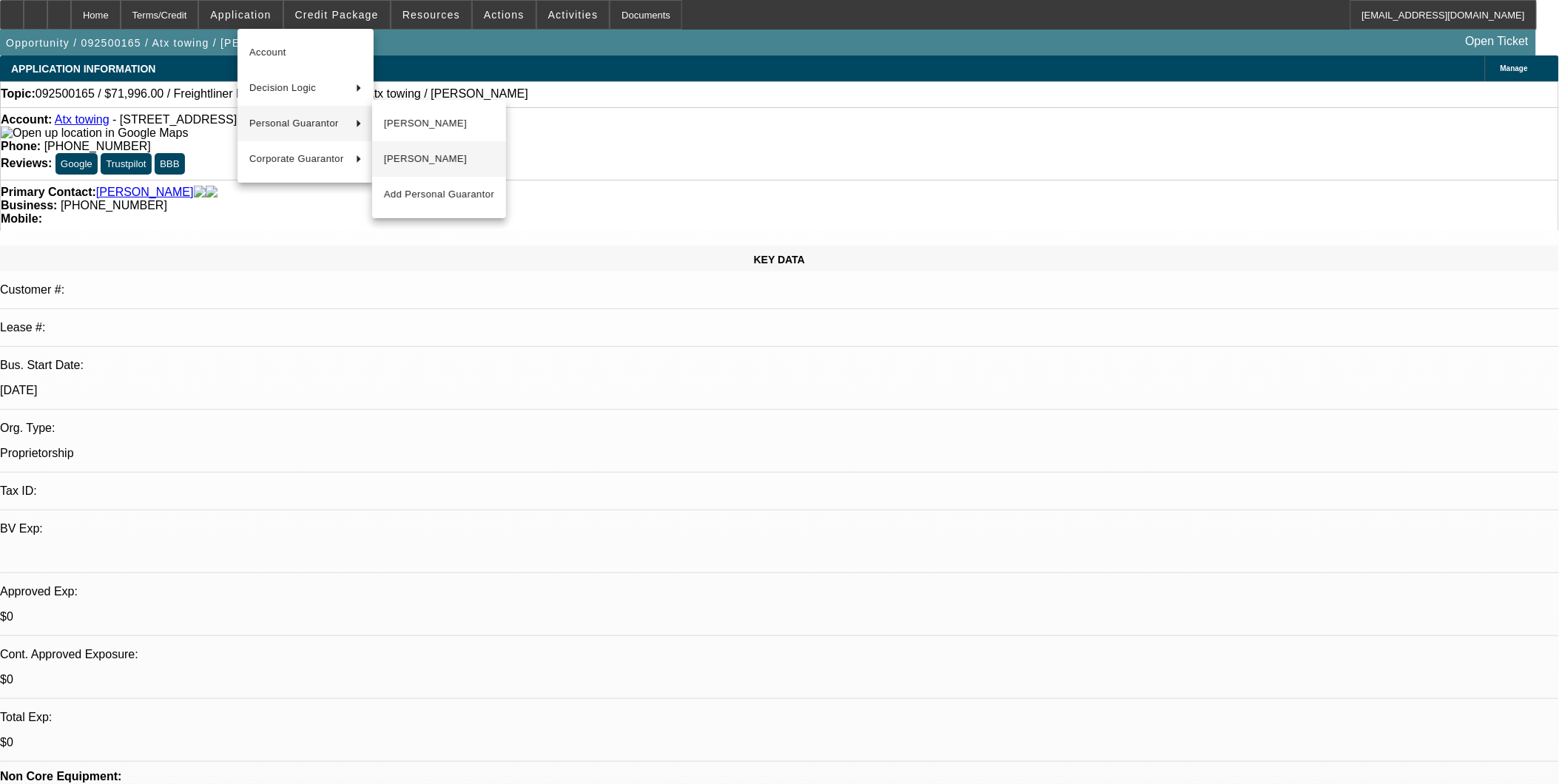
click at [429, 155] on span "Dafne Morales" at bounding box center [439, 158] width 110 height 18
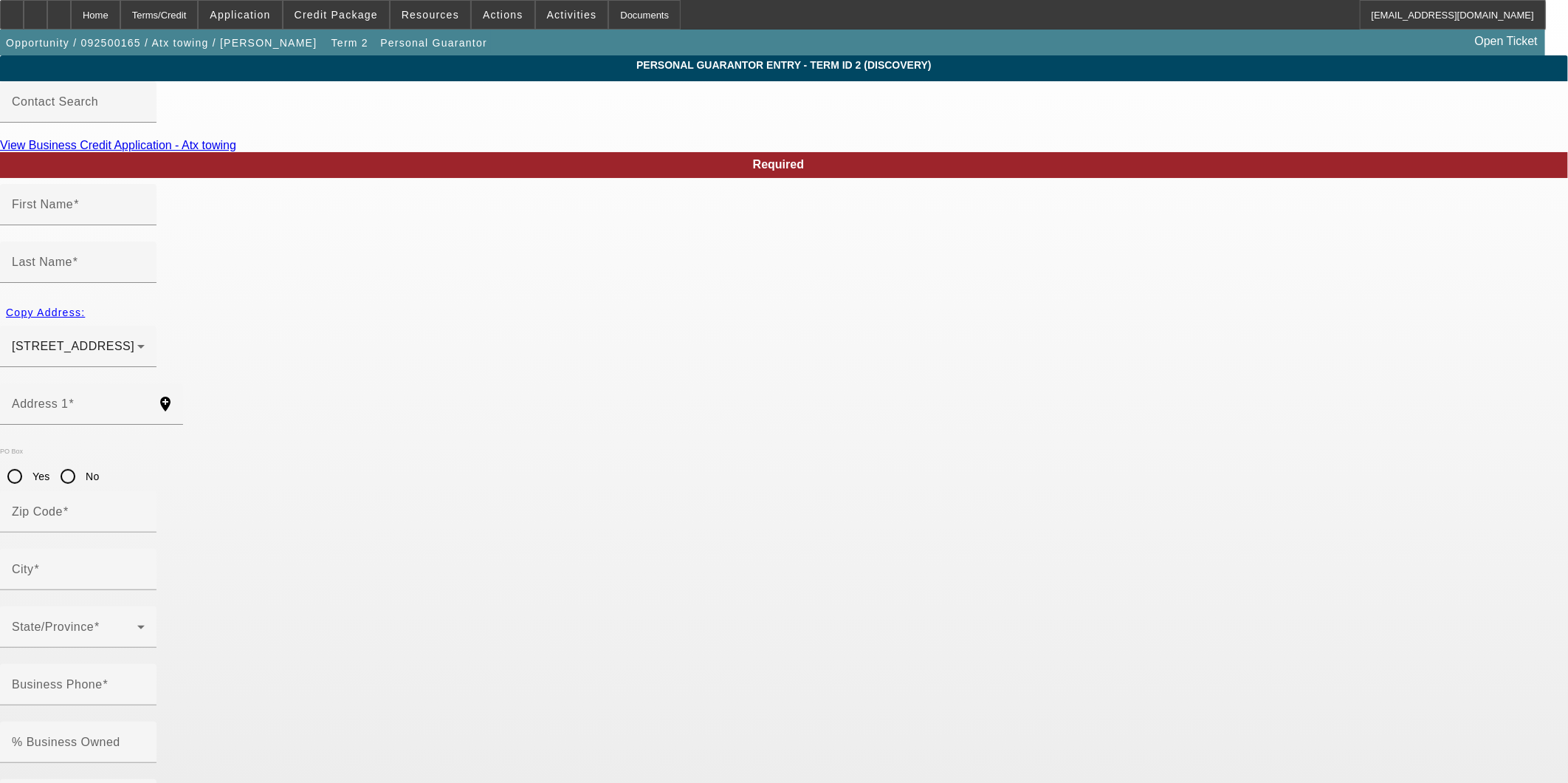
type input "Dafne"
type input "Morales"
type input "6015 Forest Shadow Street"
radio input "true"
type input "78240"
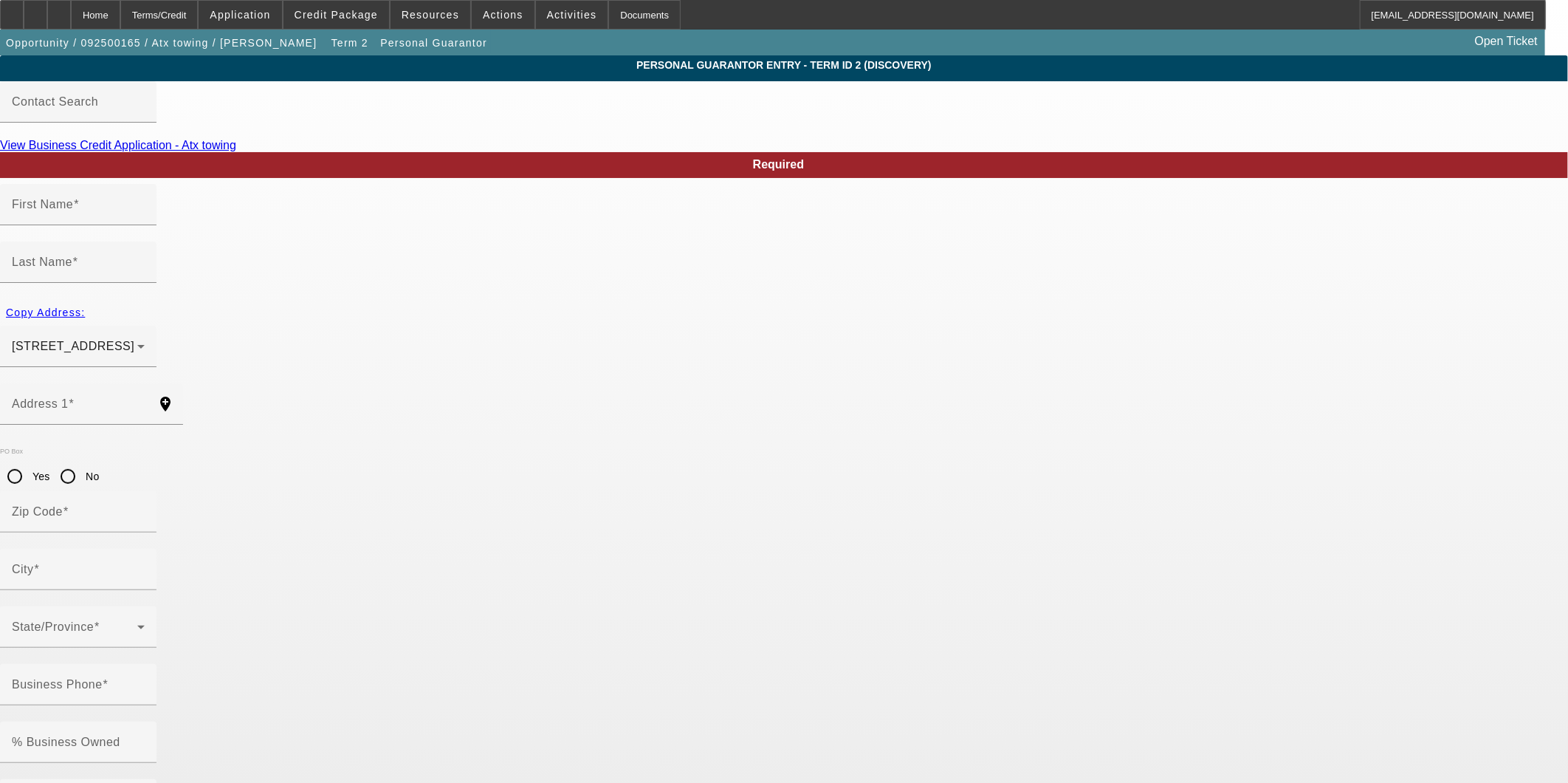
type input "San Antonio"
type input "(210) 718-8137"
type input "100"
type input "927-87-2237"
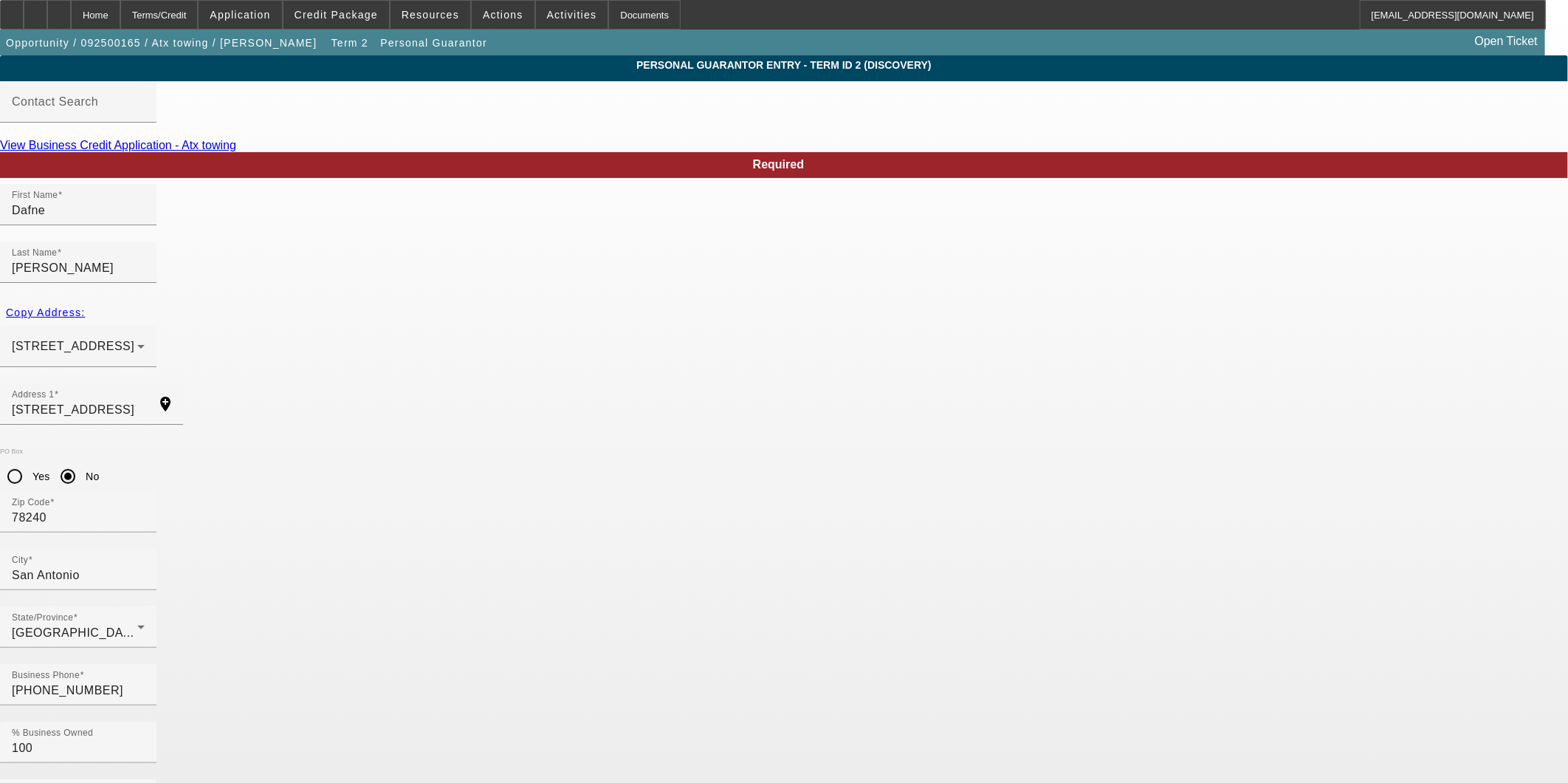
type input "atx.towing@hotmail.co"
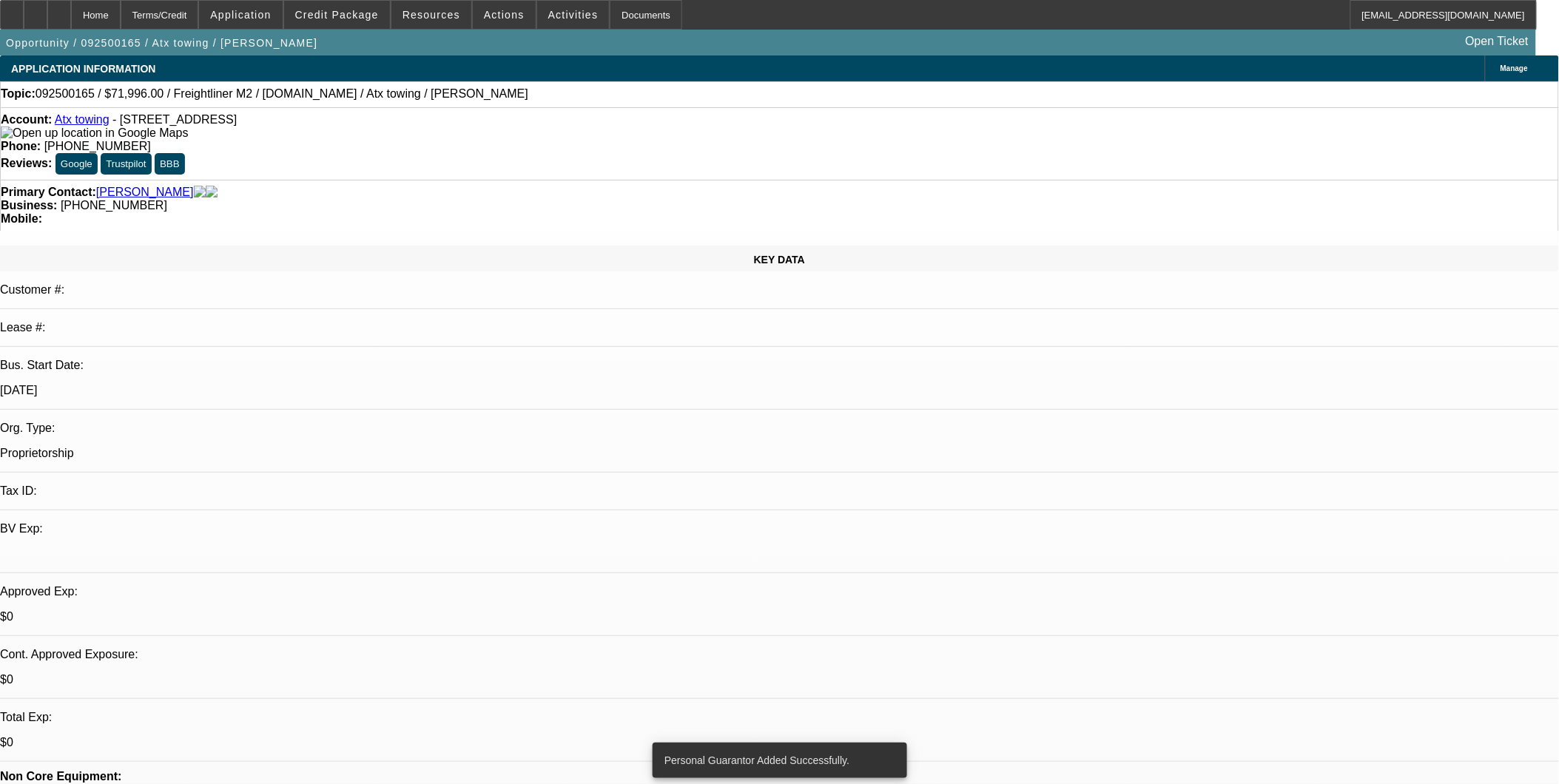
select select "0.2"
select select "2"
select select "0.2"
select select "17"
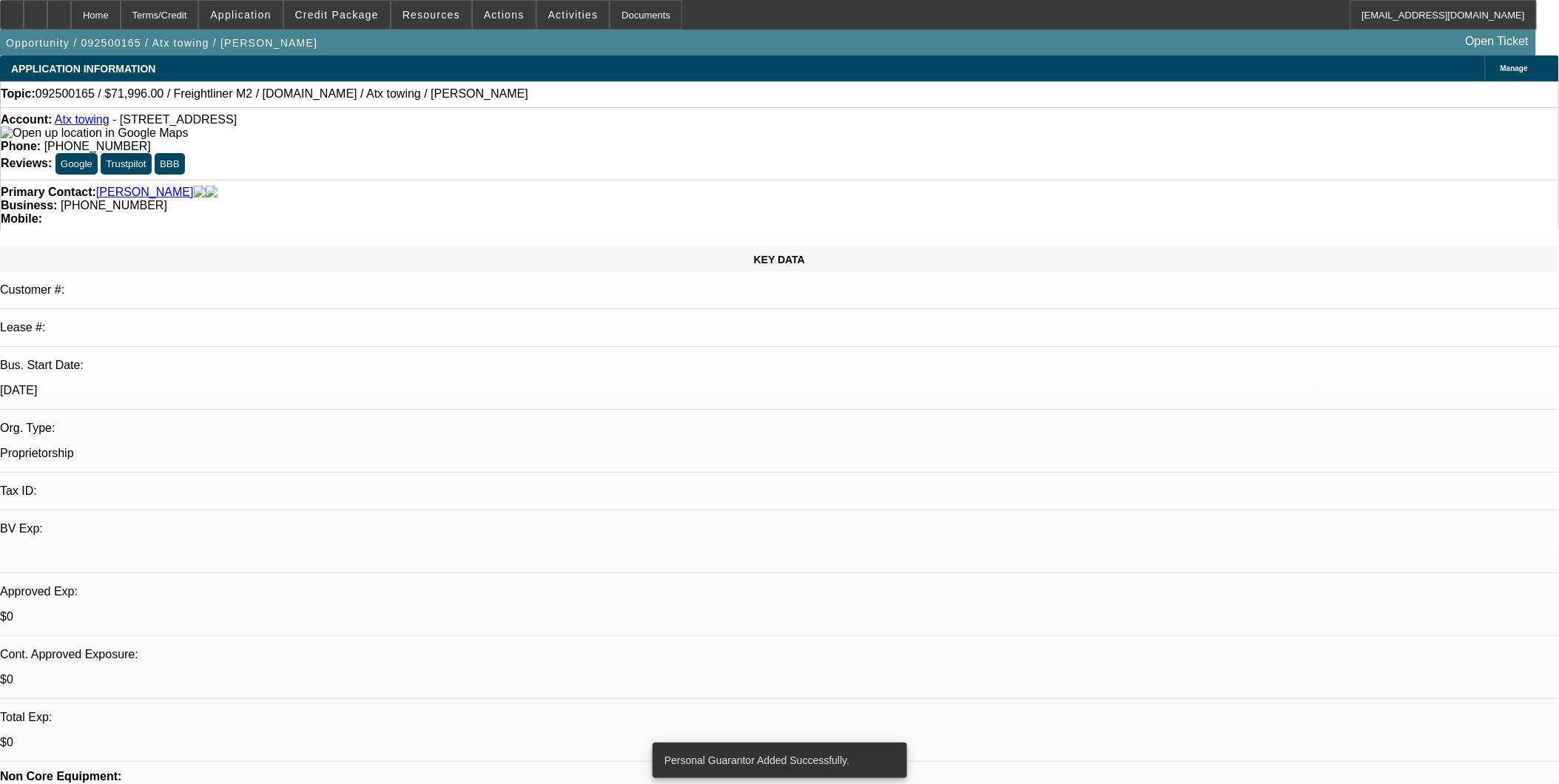
select select "0.15"
select select "2"
select select "0.2"
select select "17"
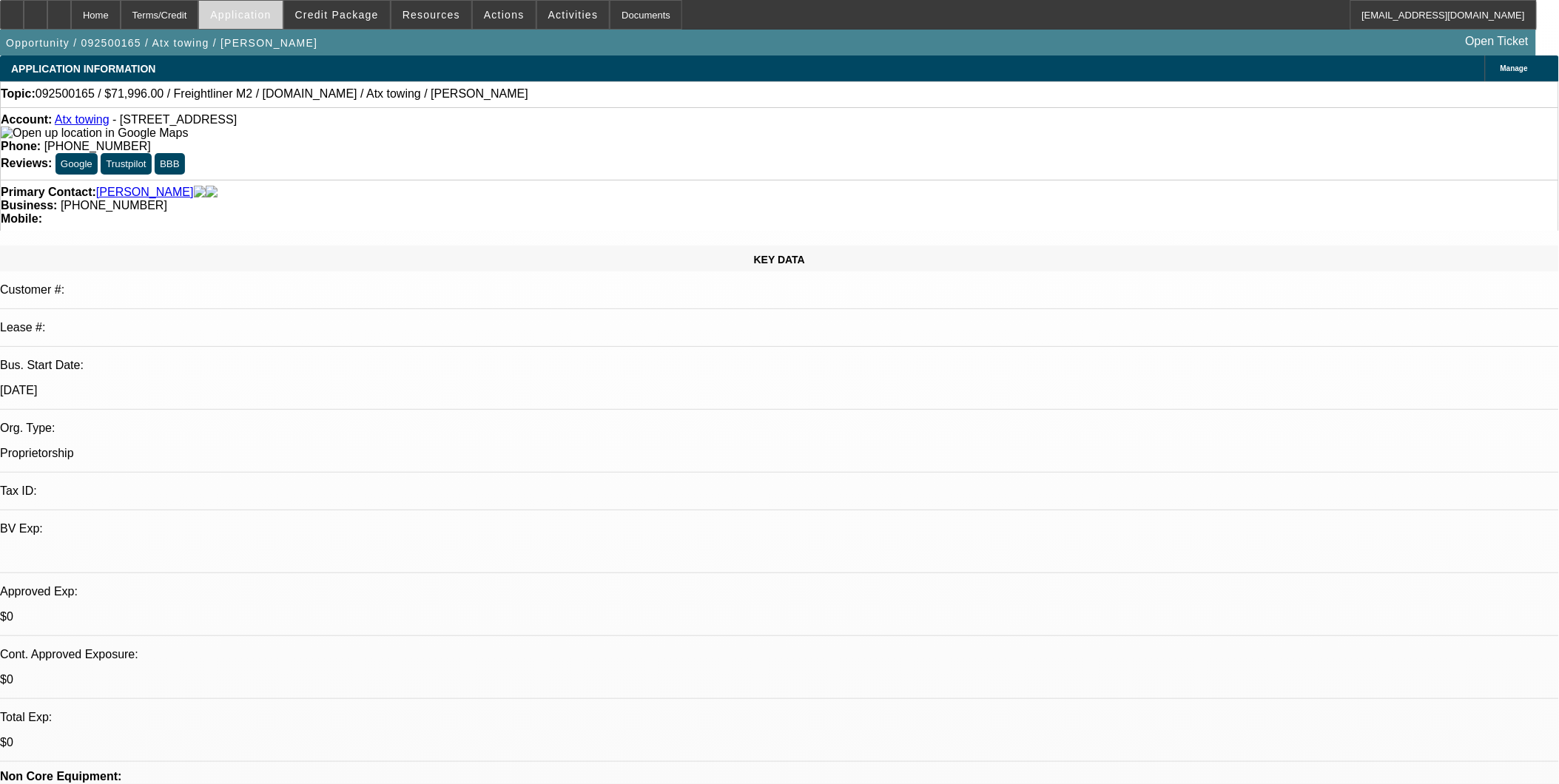
click at [282, 24] on span at bounding box center [241, 15] width 83 height 35
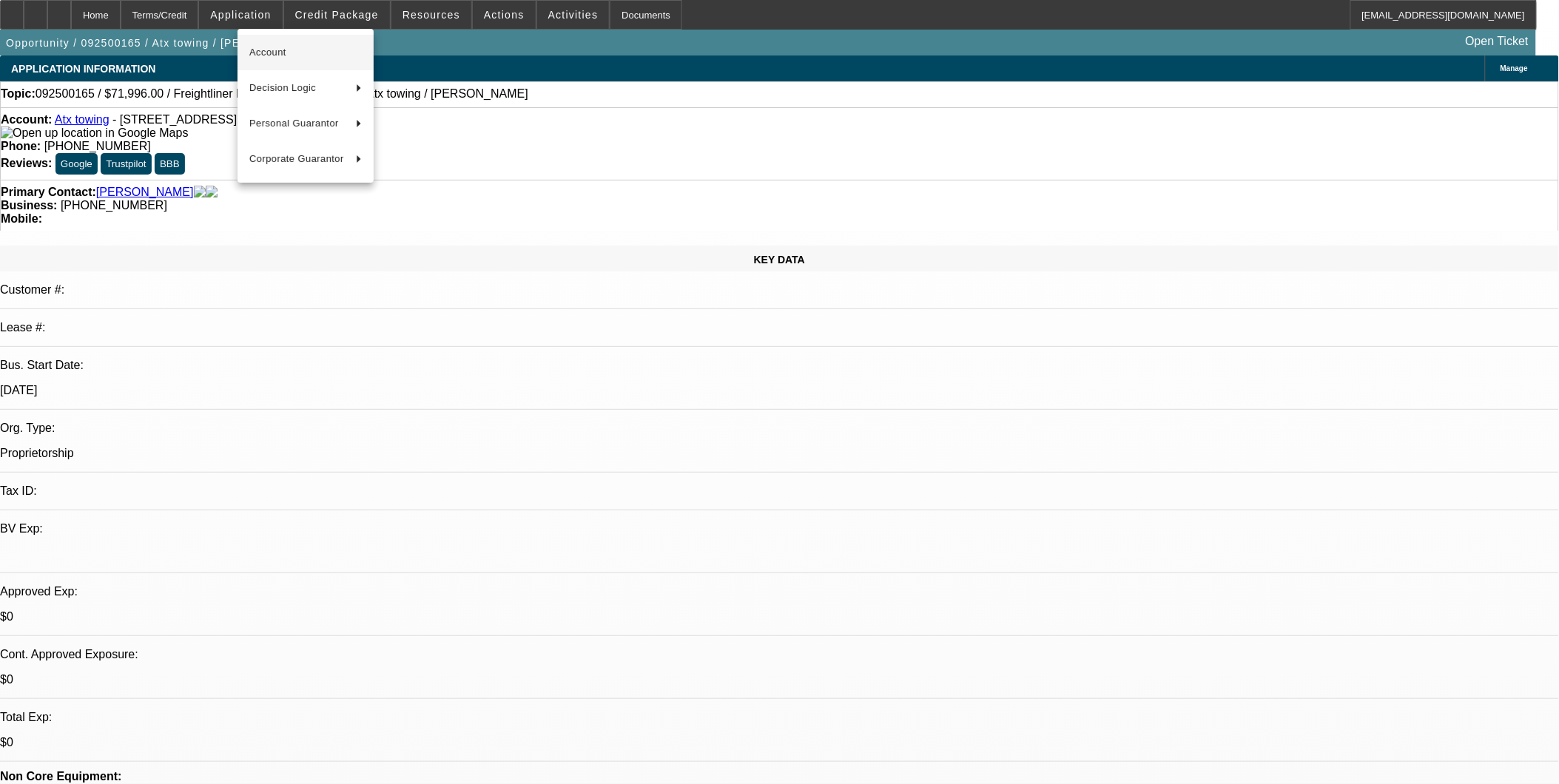
click at [287, 54] on span "Account" at bounding box center [305, 52] width 113 height 18
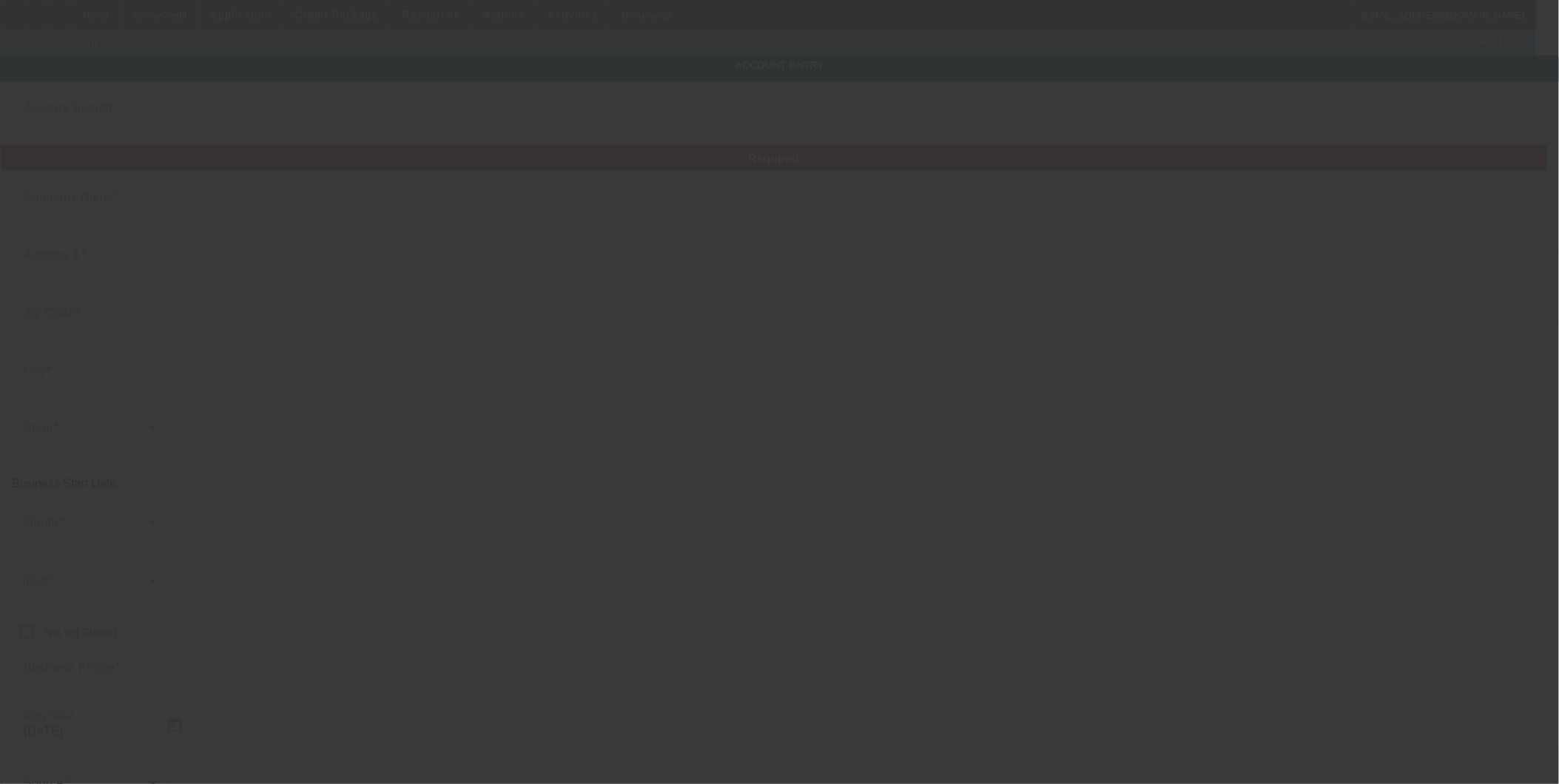
type input "Atx towing"
type input "102 Kelsey Ave"
type input "78211"
type input "San Antonio"
type input "(210) 718-8137"
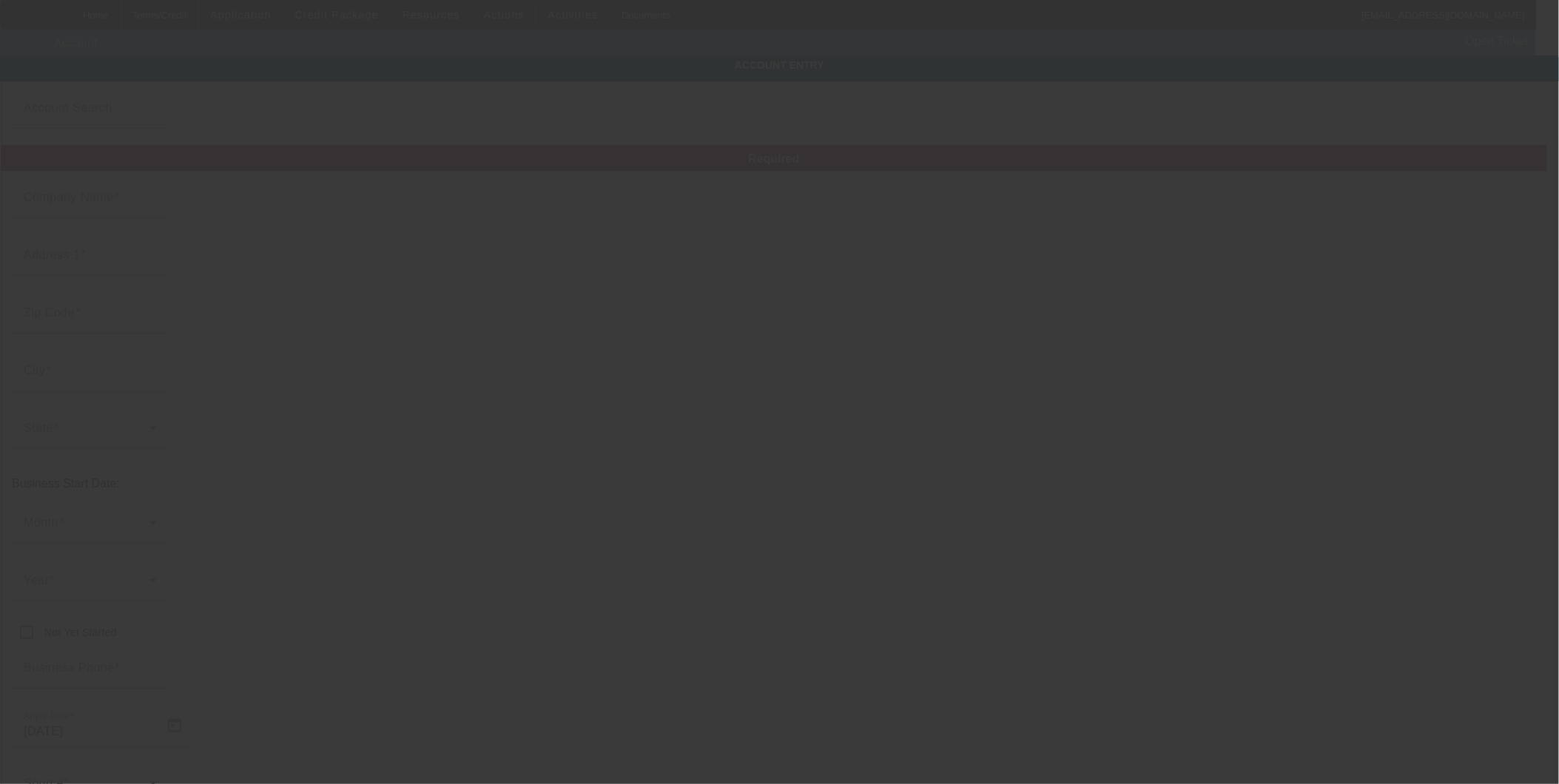
type input "atx.towing@hotmail.com"
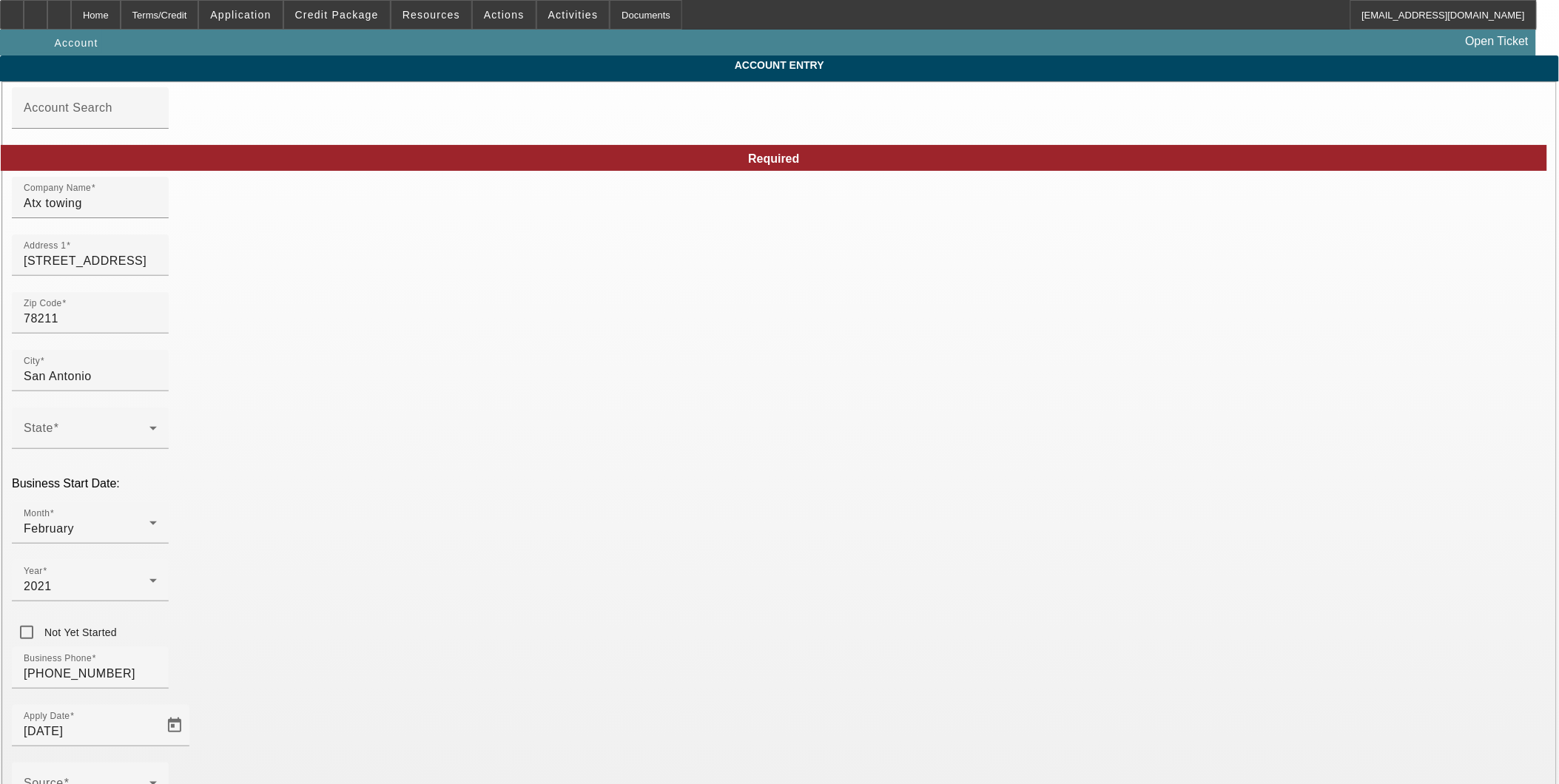
type input "9/9/2025"
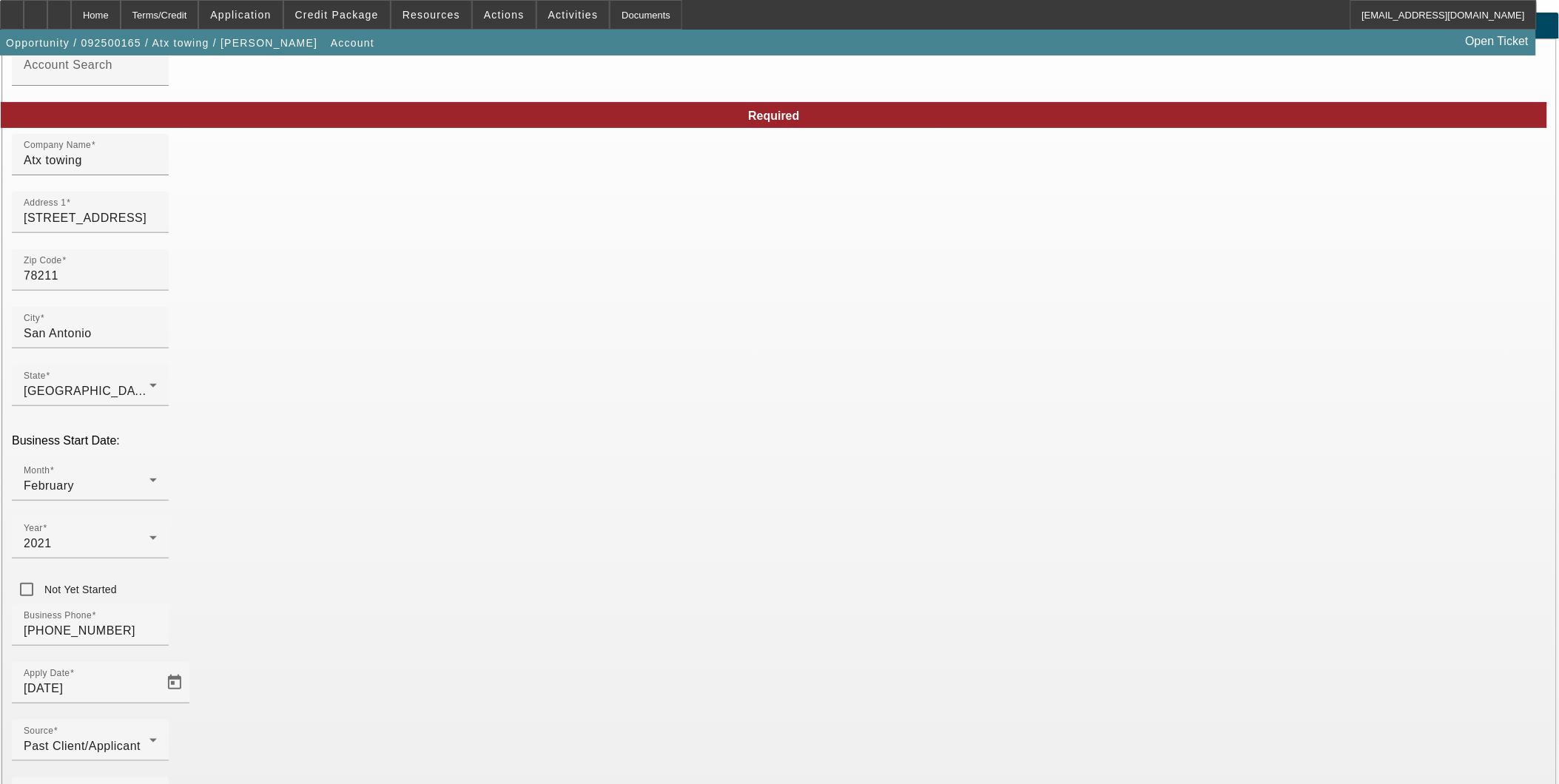
scroll to position [84, 0]
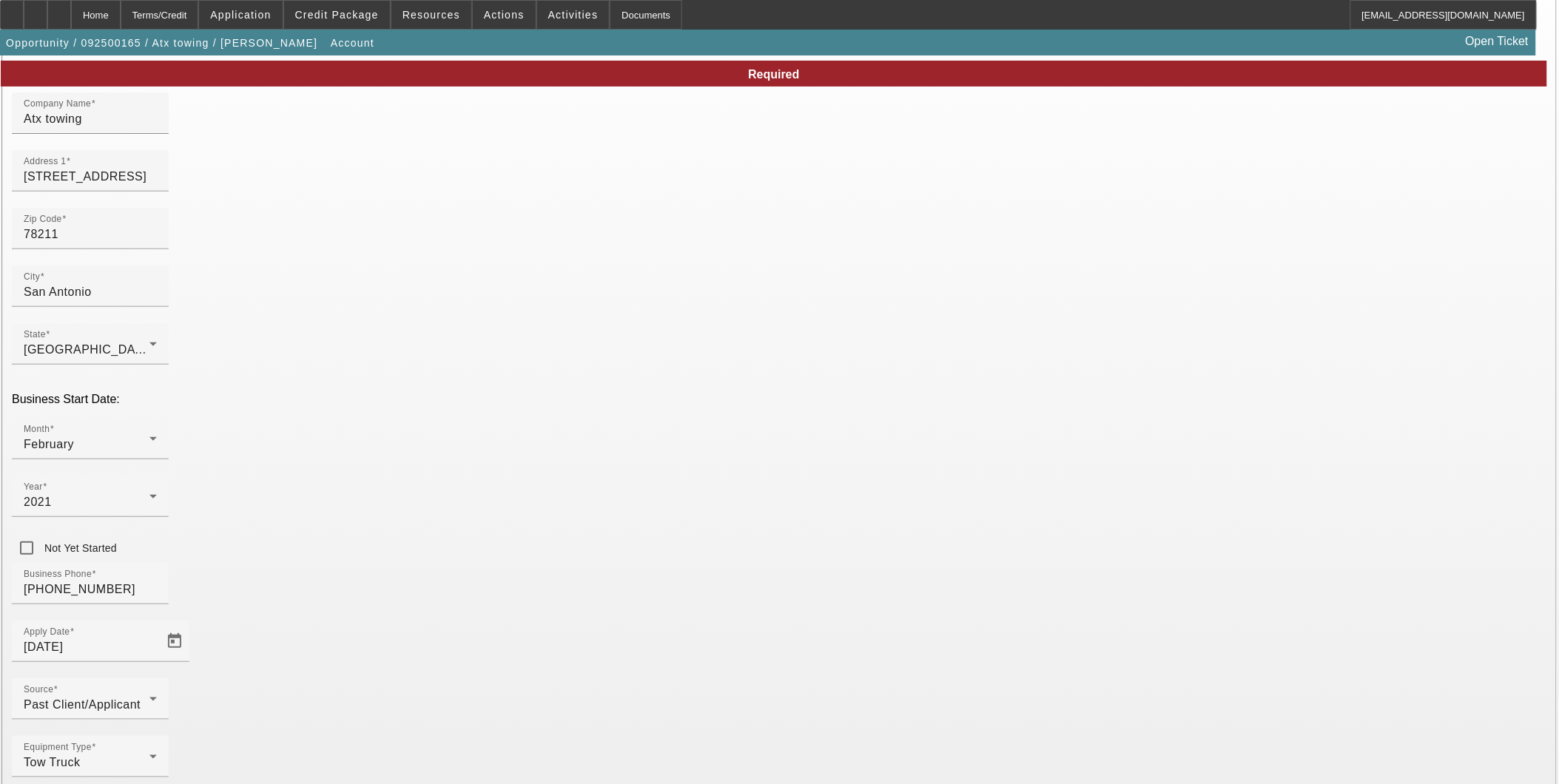
type input "atx.towing@hotmail.co"
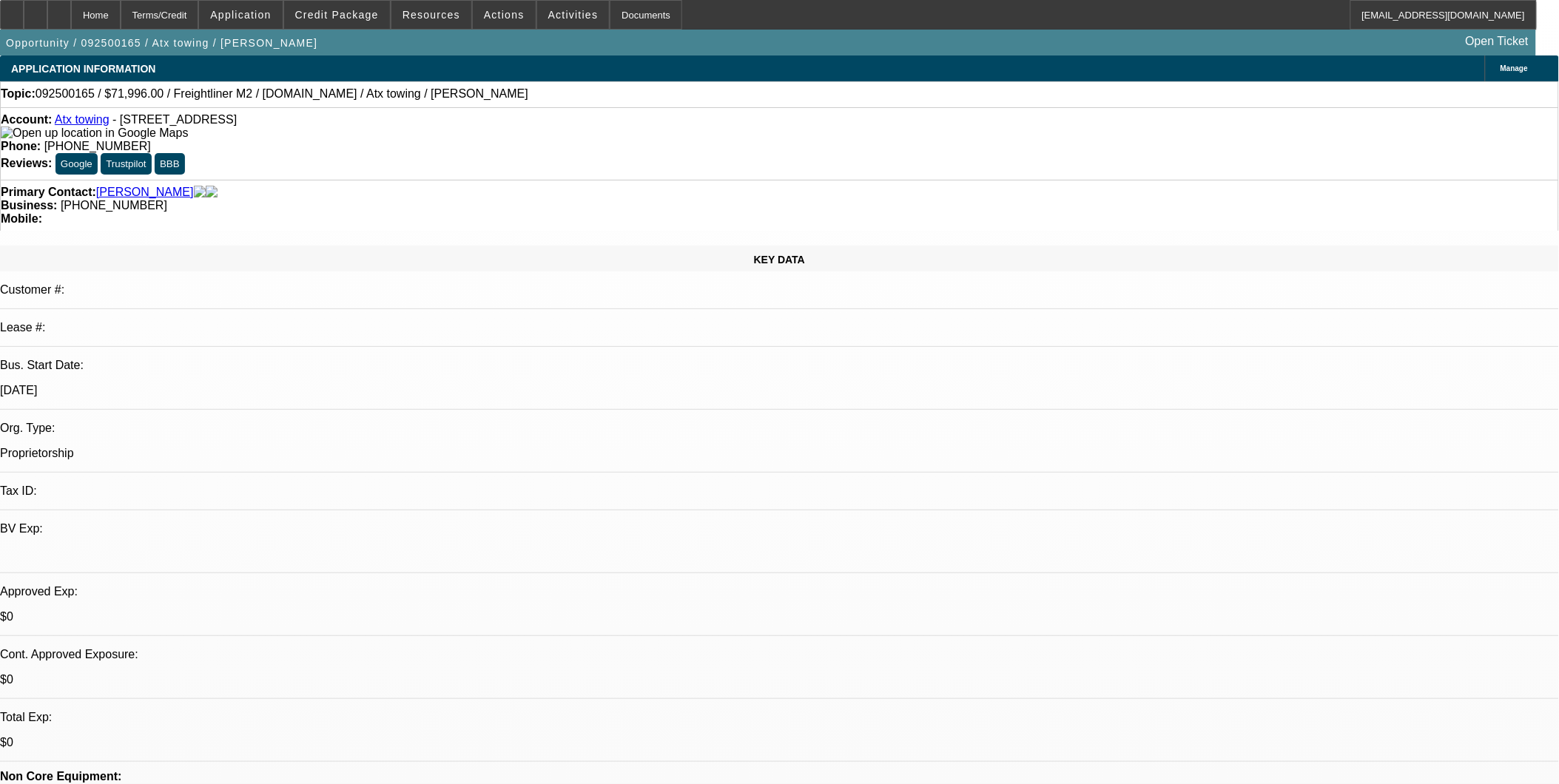
select select "0.2"
select select "2"
select select "0.2"
select select "17"
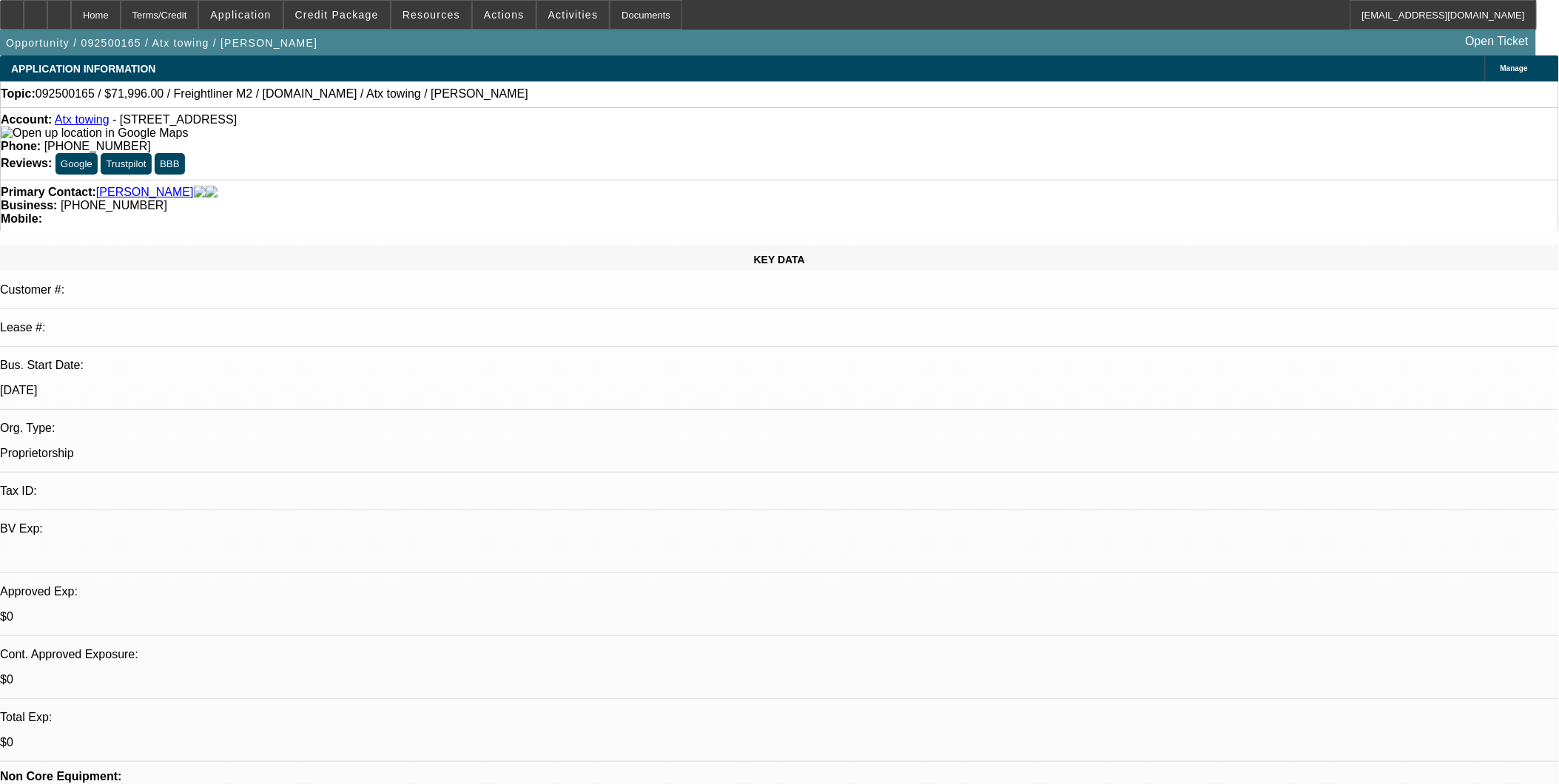
select select "0.15"
select select "2"
select select "0.2"
select select "17"
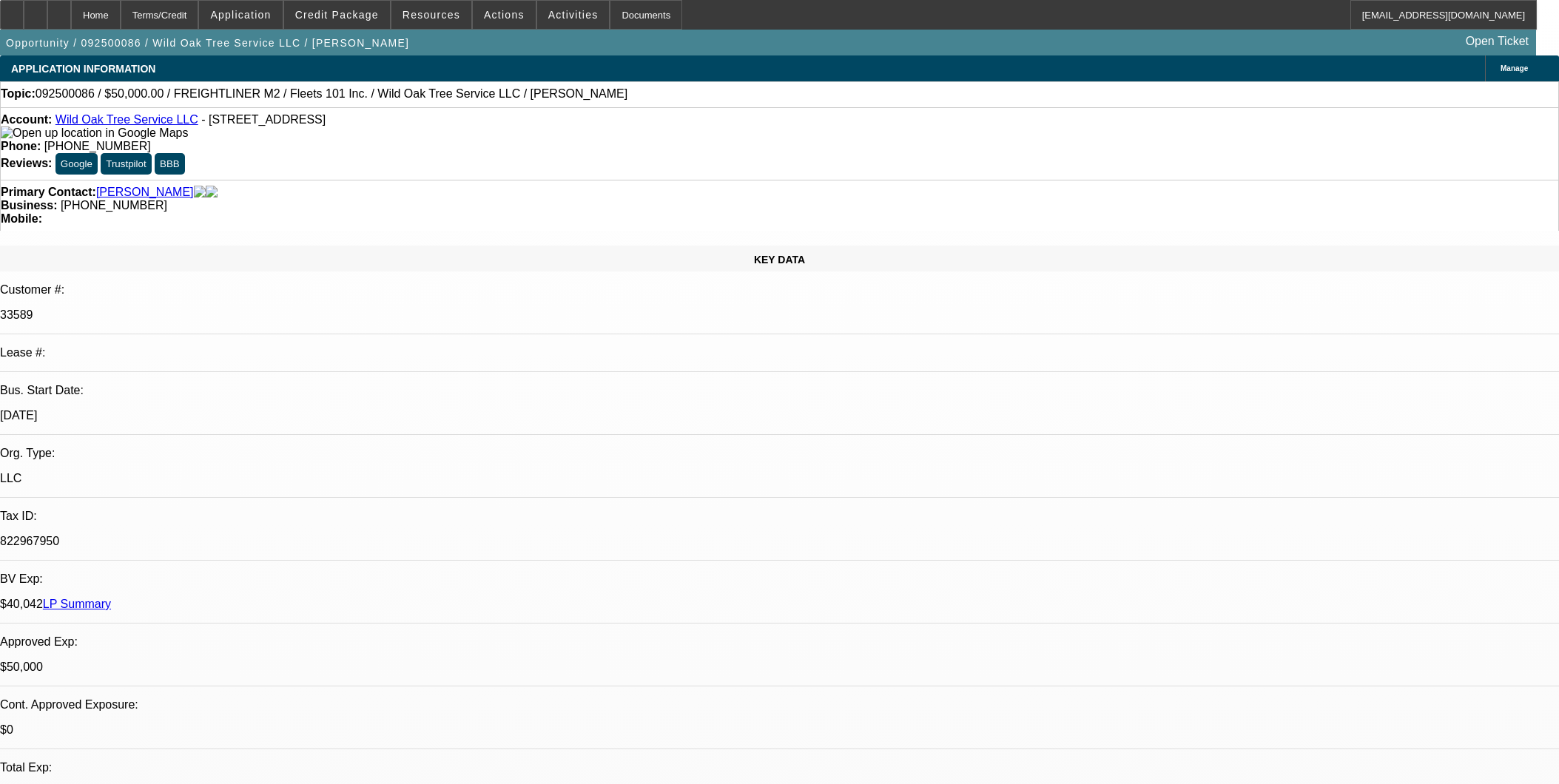
select select "0"
select select "2"
select select "0"
select select "6"
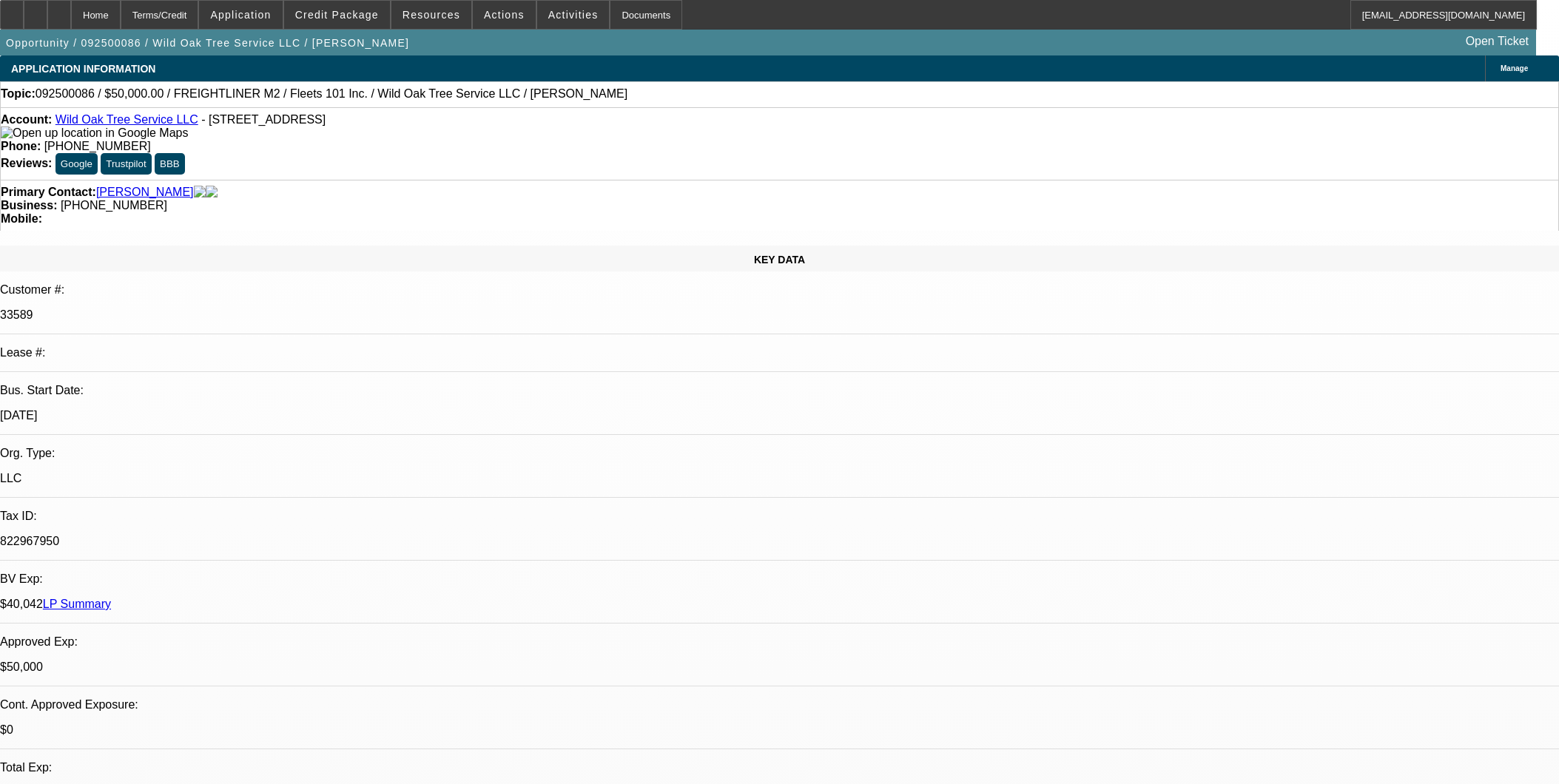
select select "0"
select select "2"
select select "0"
select select "6"
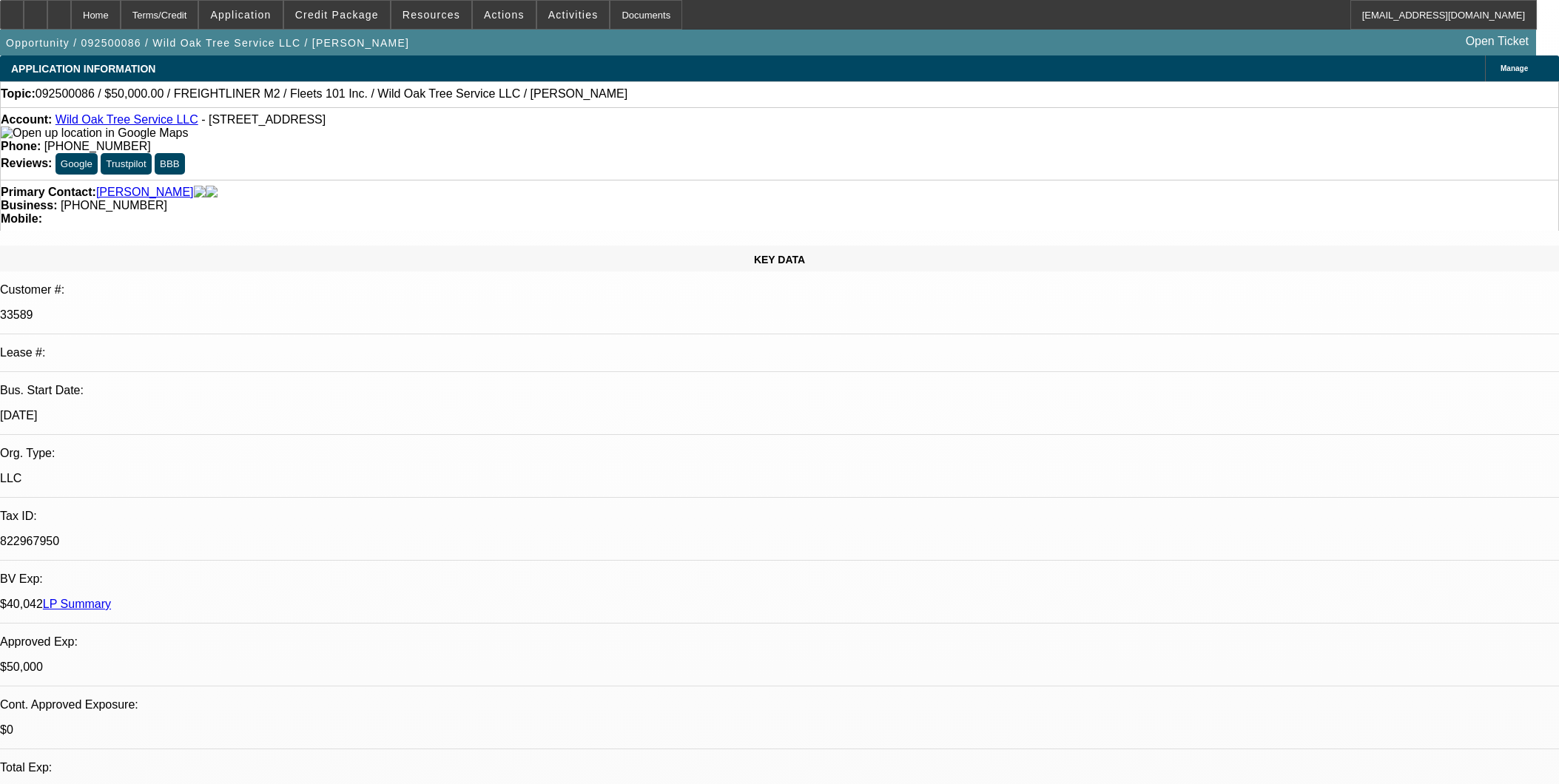
select select "0"
select select "2"
select select "0.1"
select select "4"
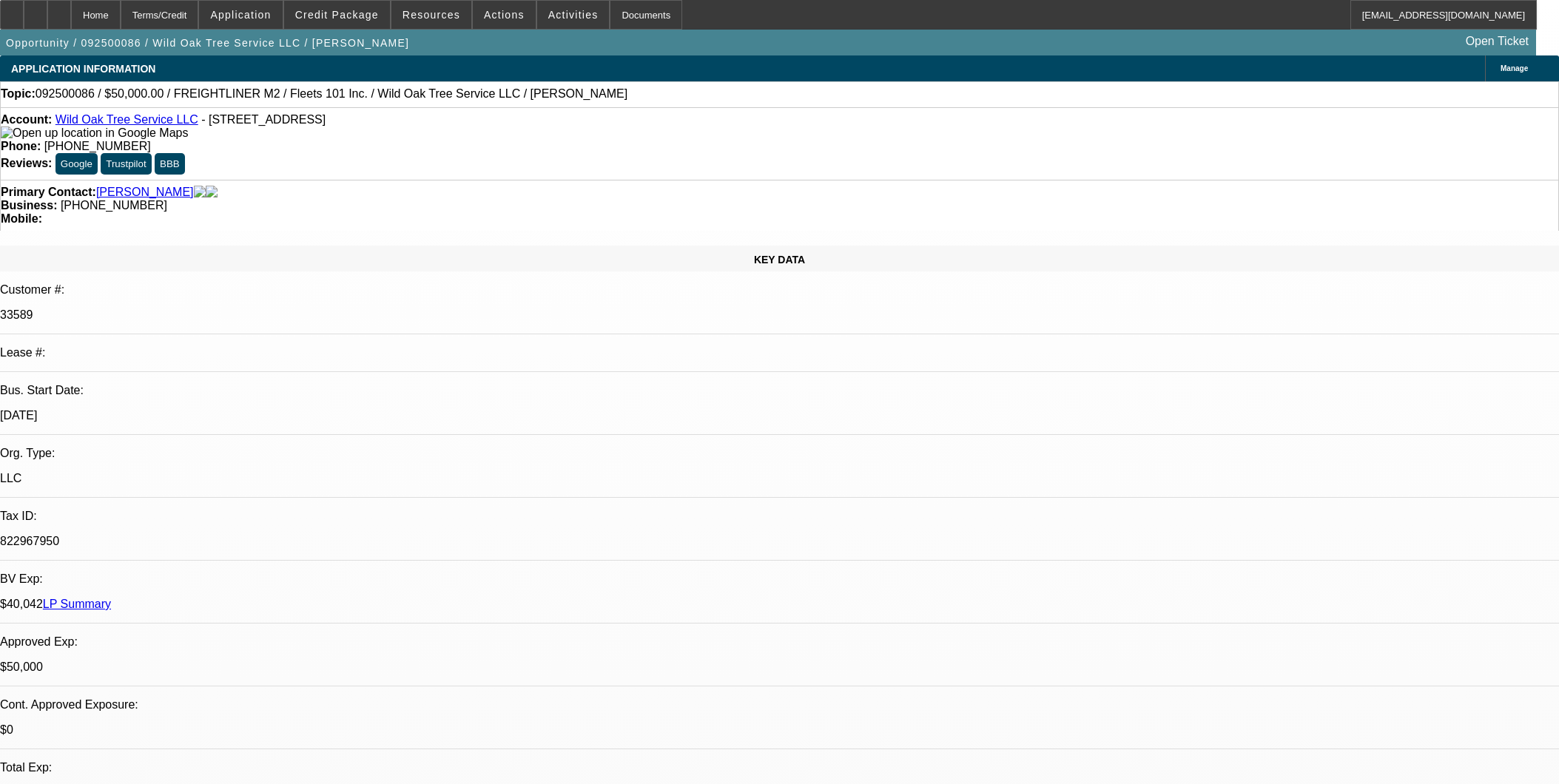
select select "0.1"
select select "2"
select select "0.1"
select select "4"
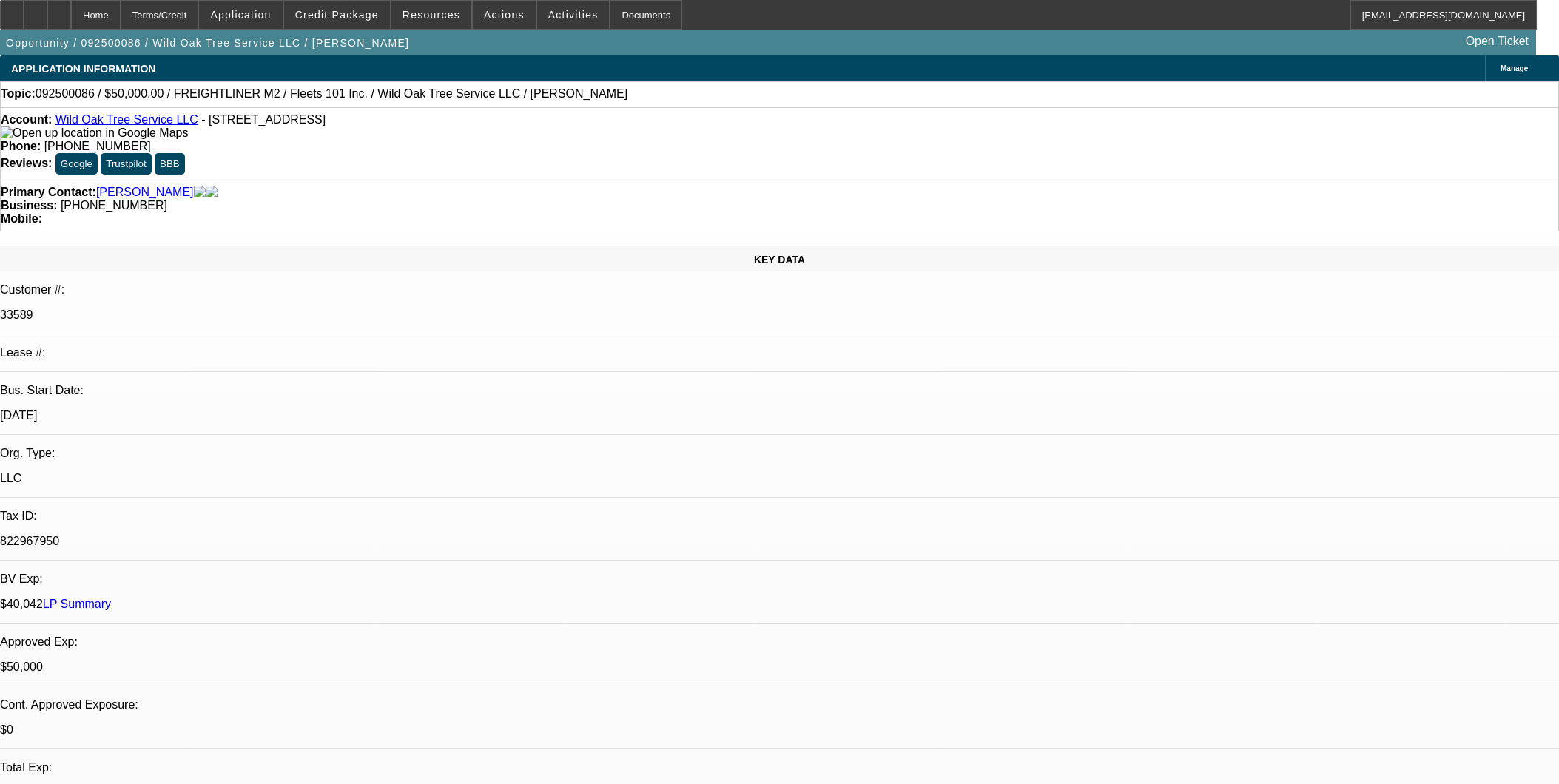
scroll to position [2218, 0]
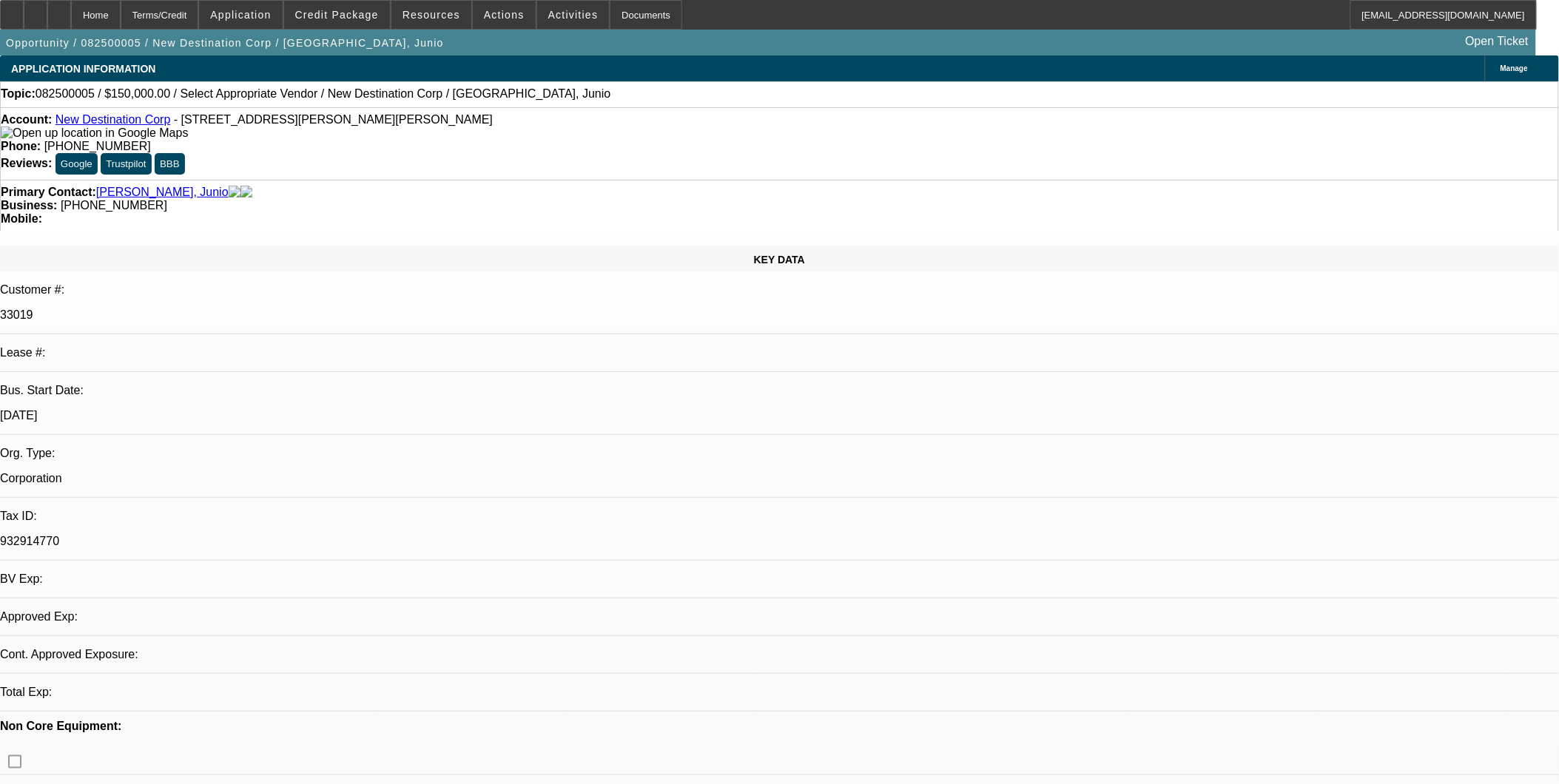
select select "0"
select select "2"
select select "0.1"
select select "1"
select select "2"
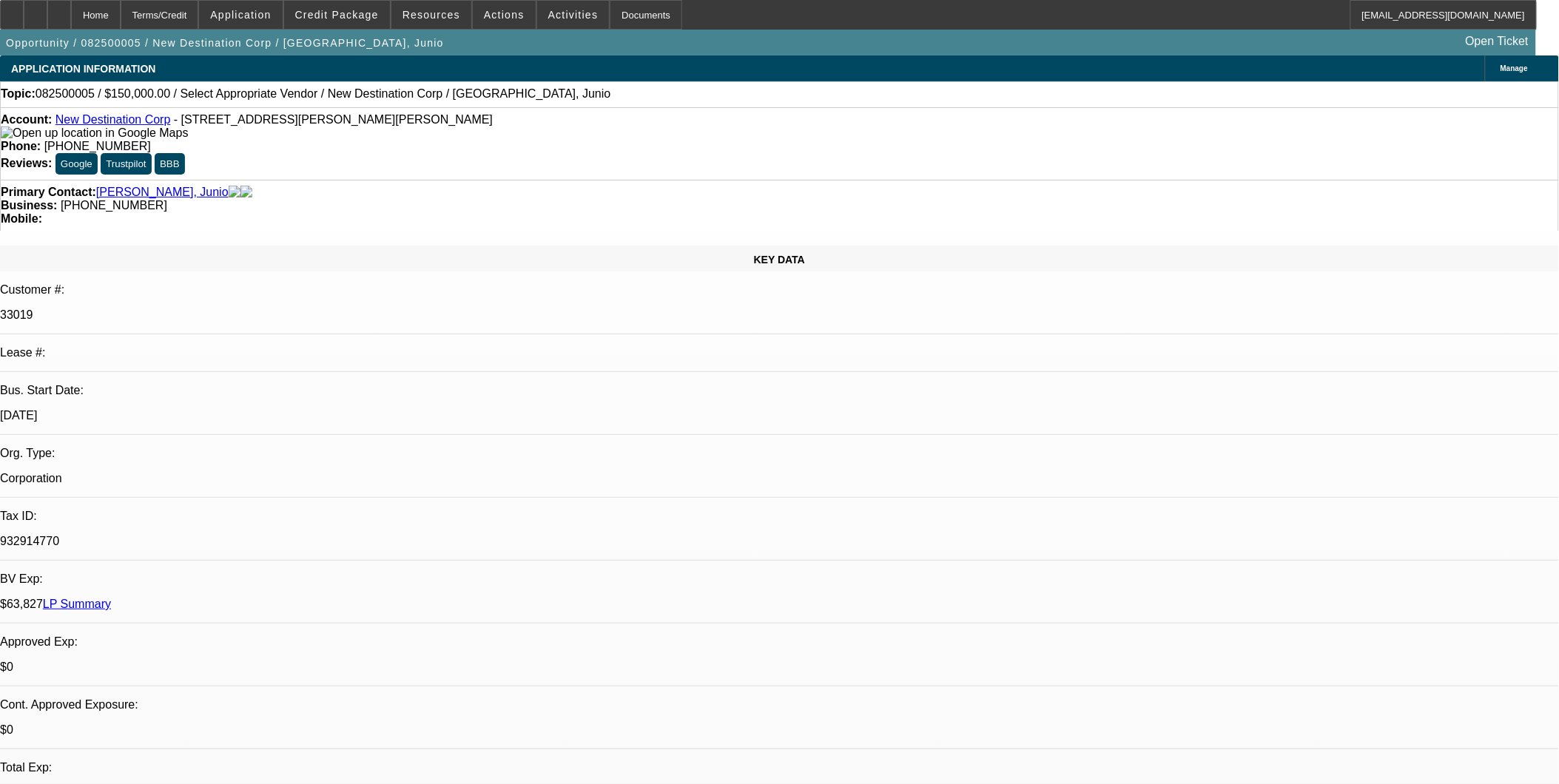
select select "4"
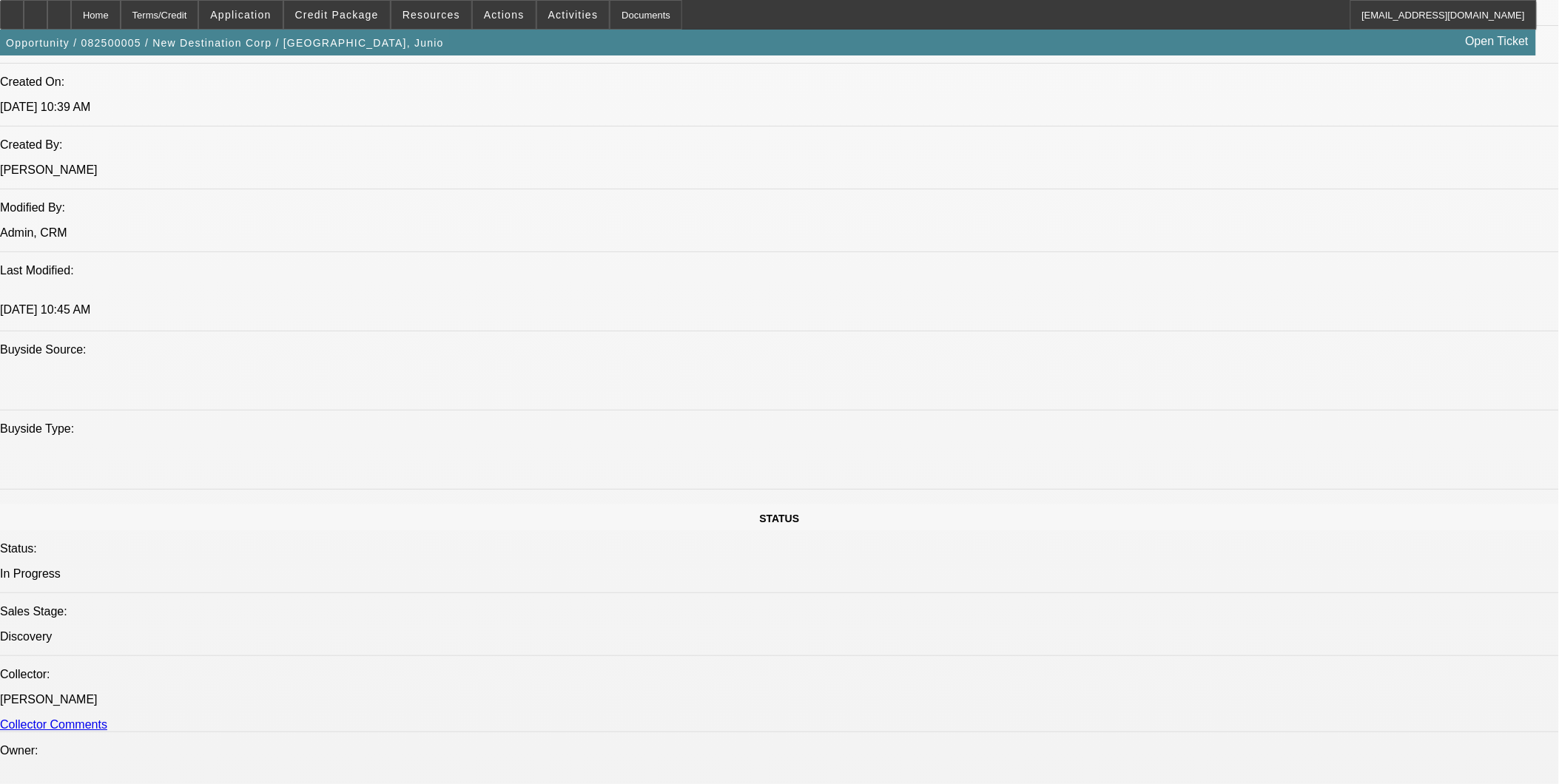
scroll to position [1232, 0]
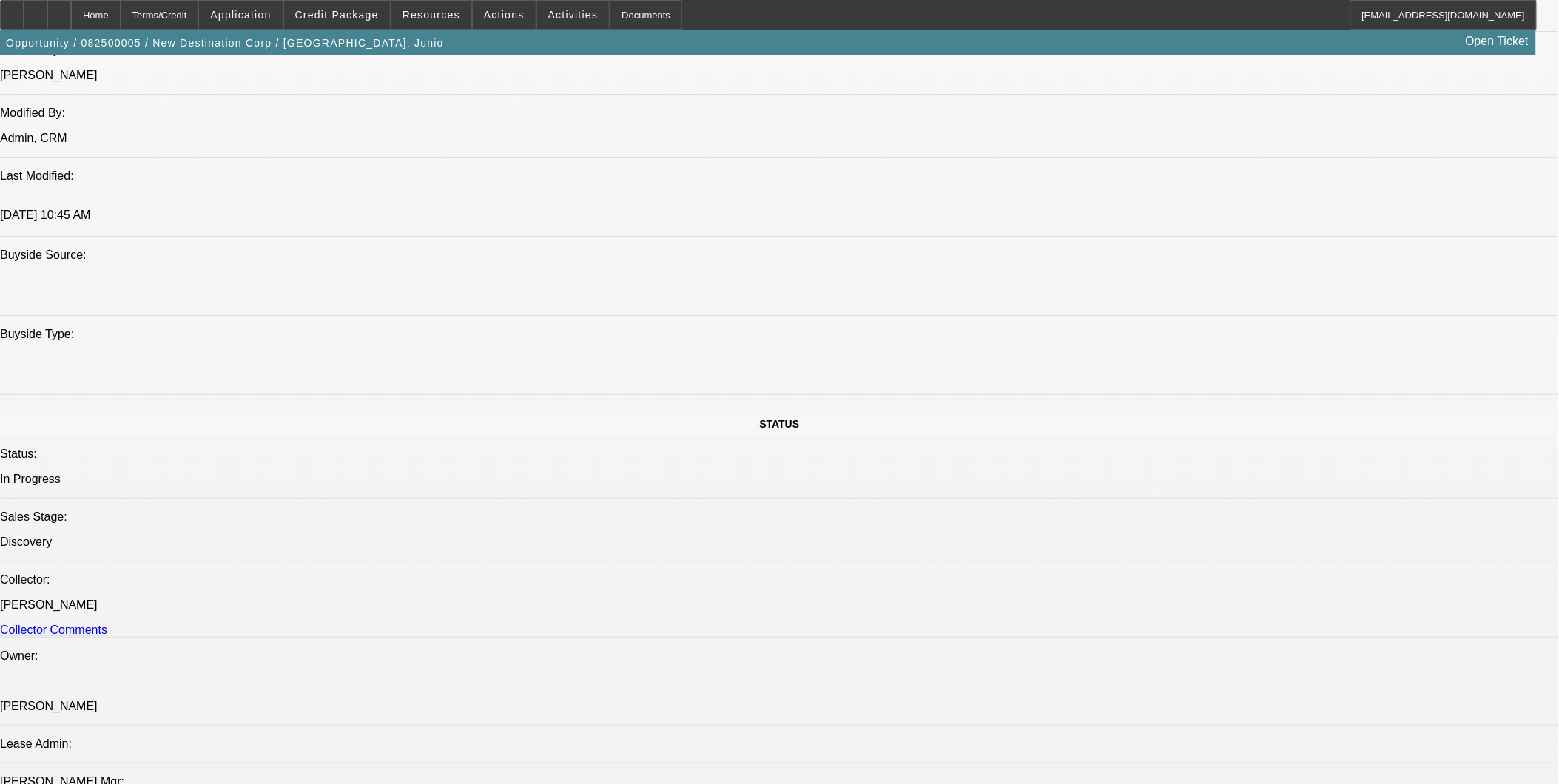
click at [71, 19] on div at bounding box center [59, 15] width 24 height 30
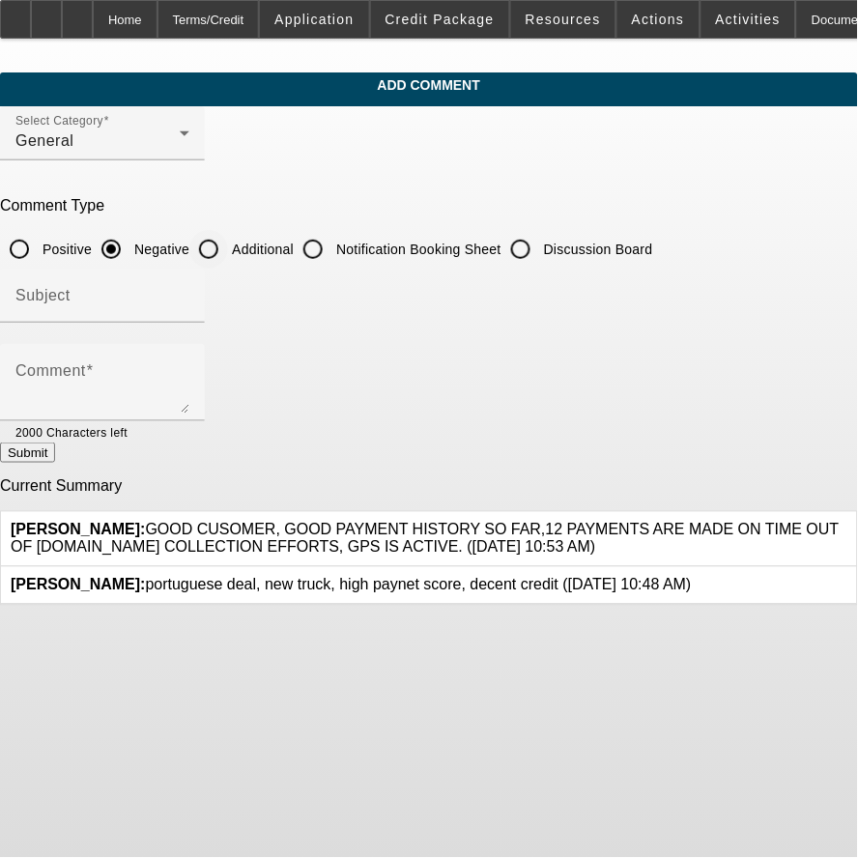
click at [228, 243] on input "Additional" at bounding box center [208, 249] width 39 height 39
radio input "true"
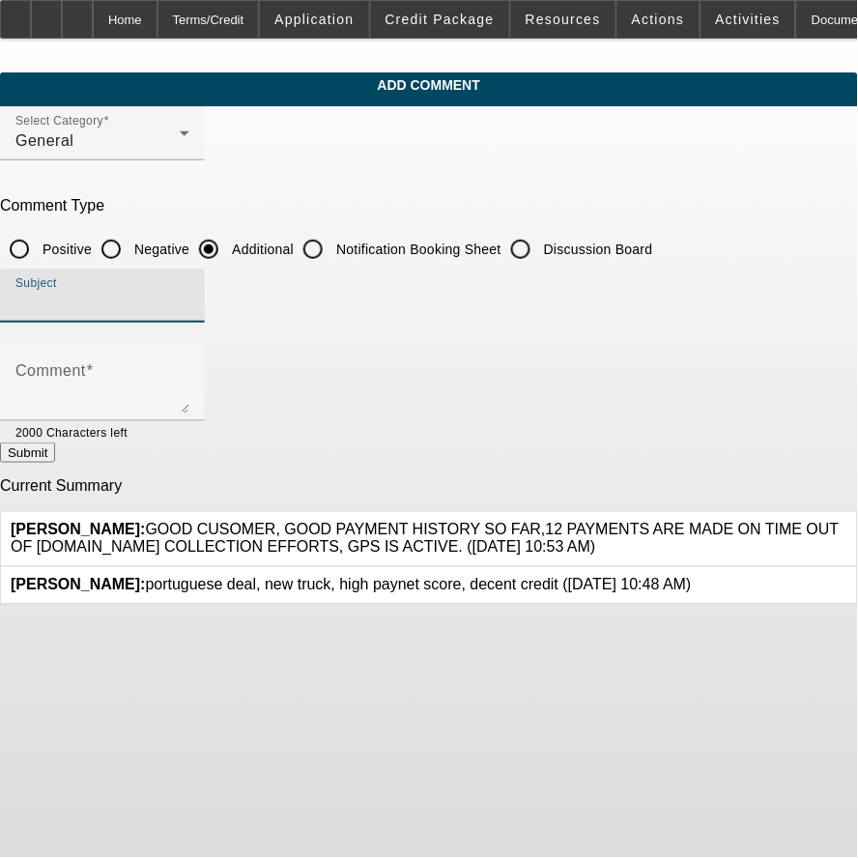
click at [189, 303] on input "Subject" at bounding box center [102, 303] width 174 height 23
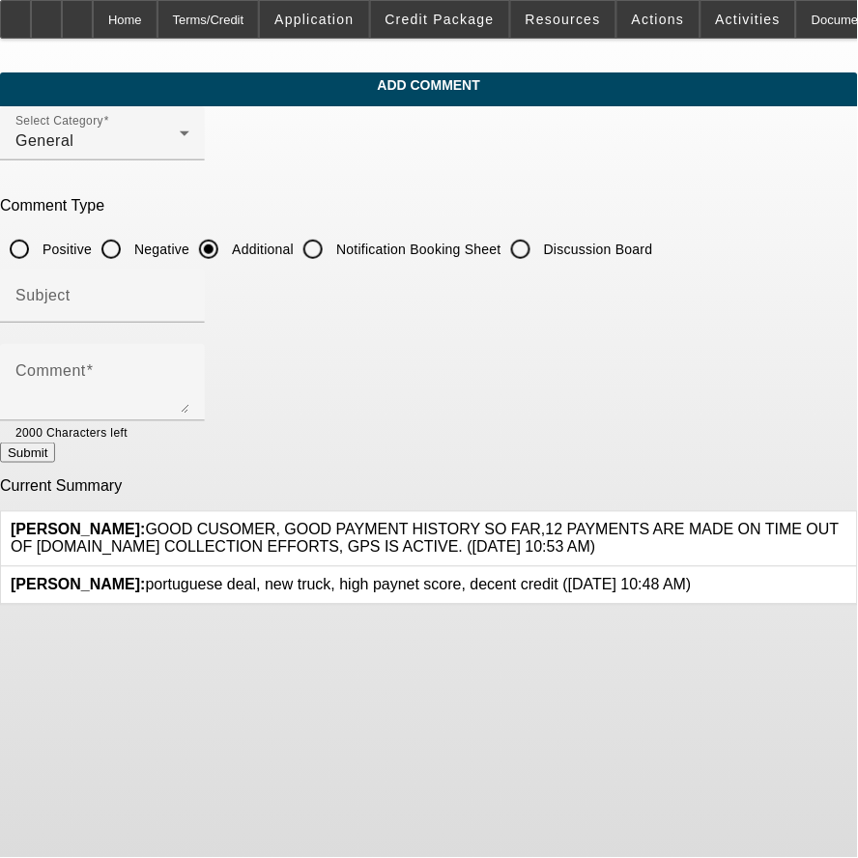
drag, startPoint x: 204, startPoint y: 570, endPoint x: 541, endPoint y: 583, distance: 337.3
click at [541, 583] on div "Oliva, Nicholas: portuguese deal, new truck, high paynet score, decent credit (…" at bounding box center [429, 586] width 856 height 38
copy span "portuguese deal, new truck, high paynet score, decent credit"
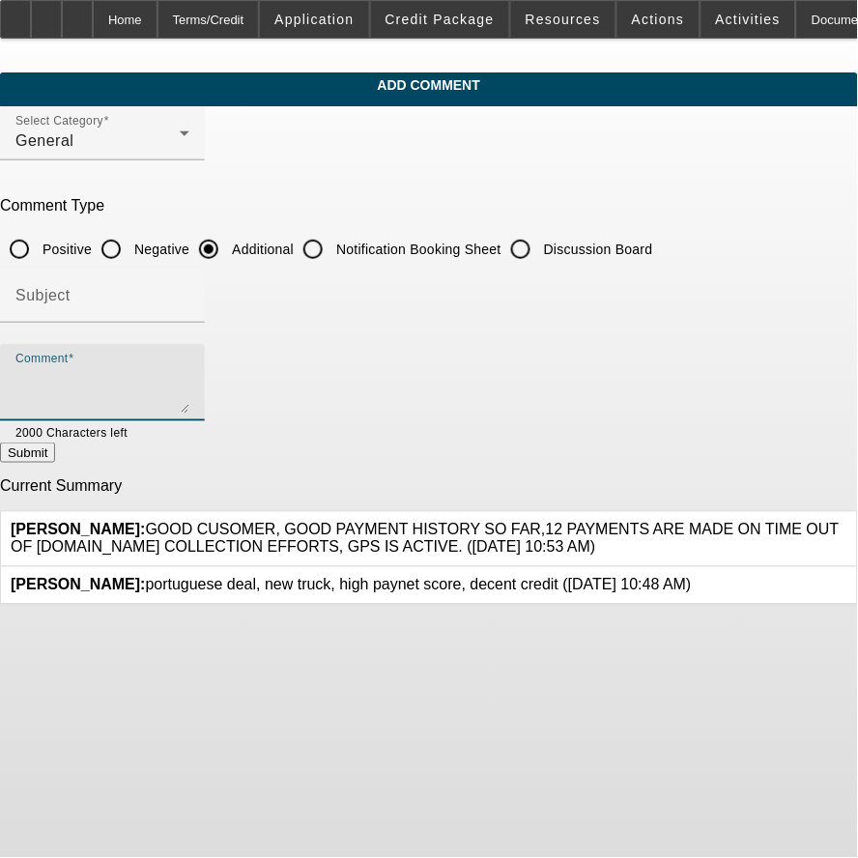
click at [189, 372] on textarea "Comment" at bounding box center [102, 390] width 174 height 46
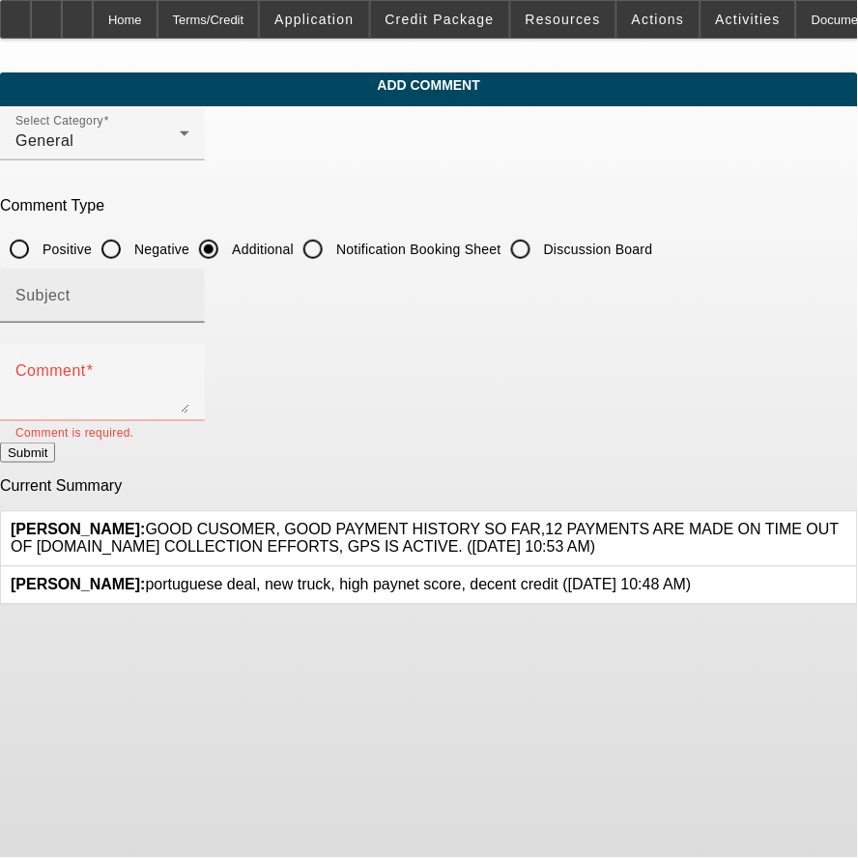
click at [189, 311] on div "Subject" at bounding box center [102, 295] width 174 height 54
click at [189, 302] on input "Subject" at bounding box center [102, 303] width 174 height 23
type input "Notes"
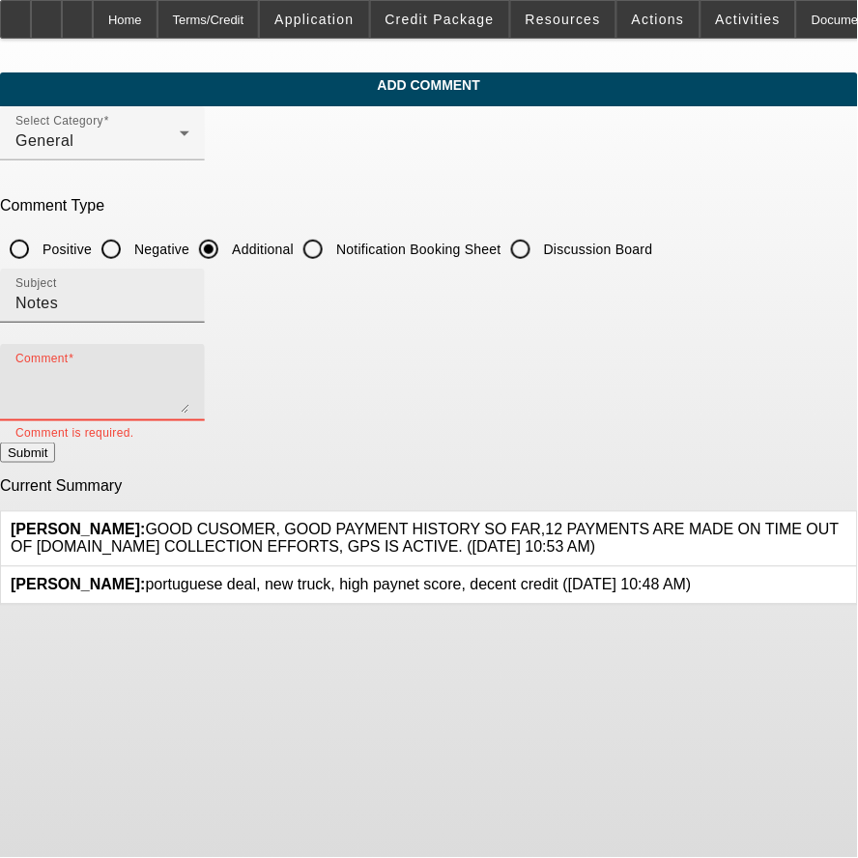
paste textarea "portuguese deal, new truck, high paynet score, decent credit"
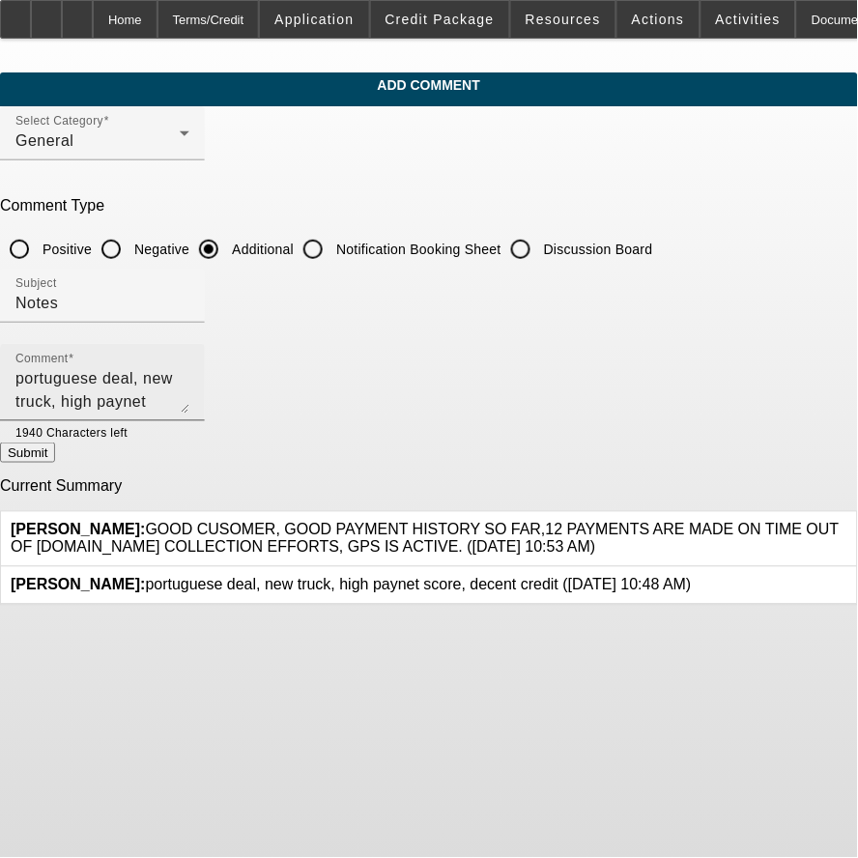
click at [94, 380] on div "Comment portuguese deal, new truck, high paynet score, decent credit" at bounding box center [102, 382] width 205 height 77
type textarea "9/15: Cust.texted me about getting approved for a 2024 international mv with 6k…"
click at [55, 452] on button "Submit" at bounding box center [27, 452] width 55 height 20
radio input "true"
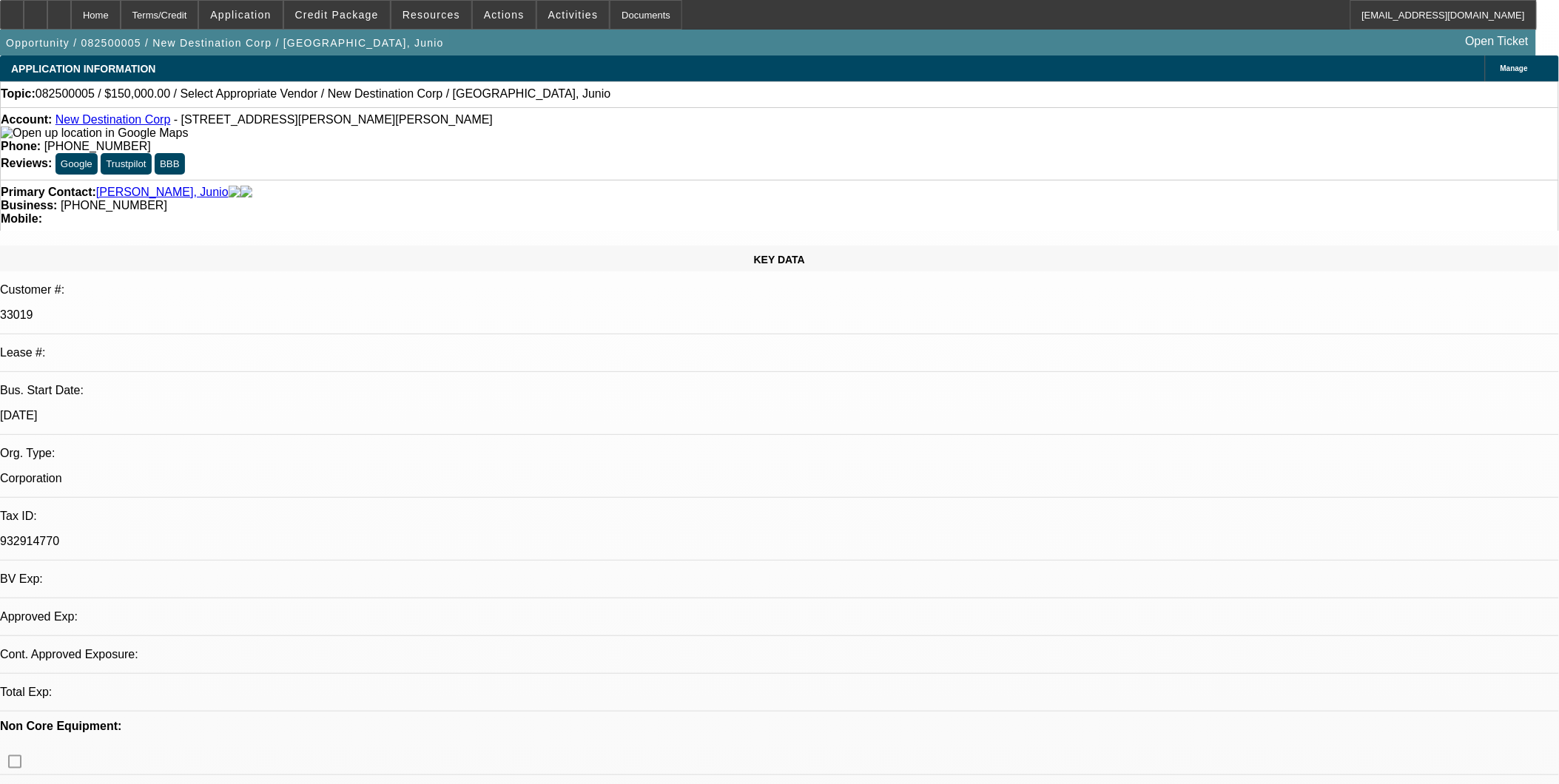
select select "0"
select select "2"
select select "0.1"
select select "1"
select select "2"
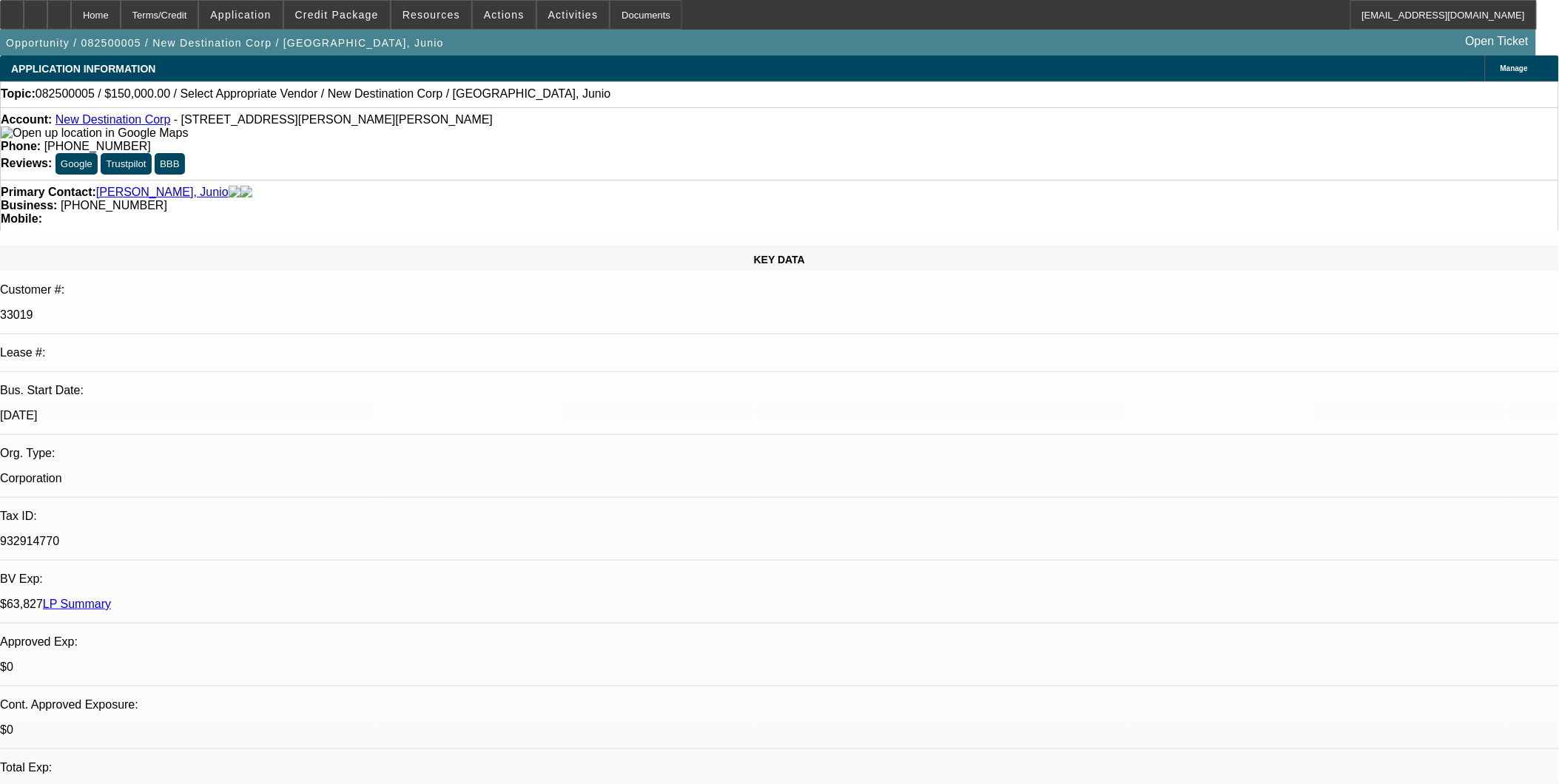
select select "4"
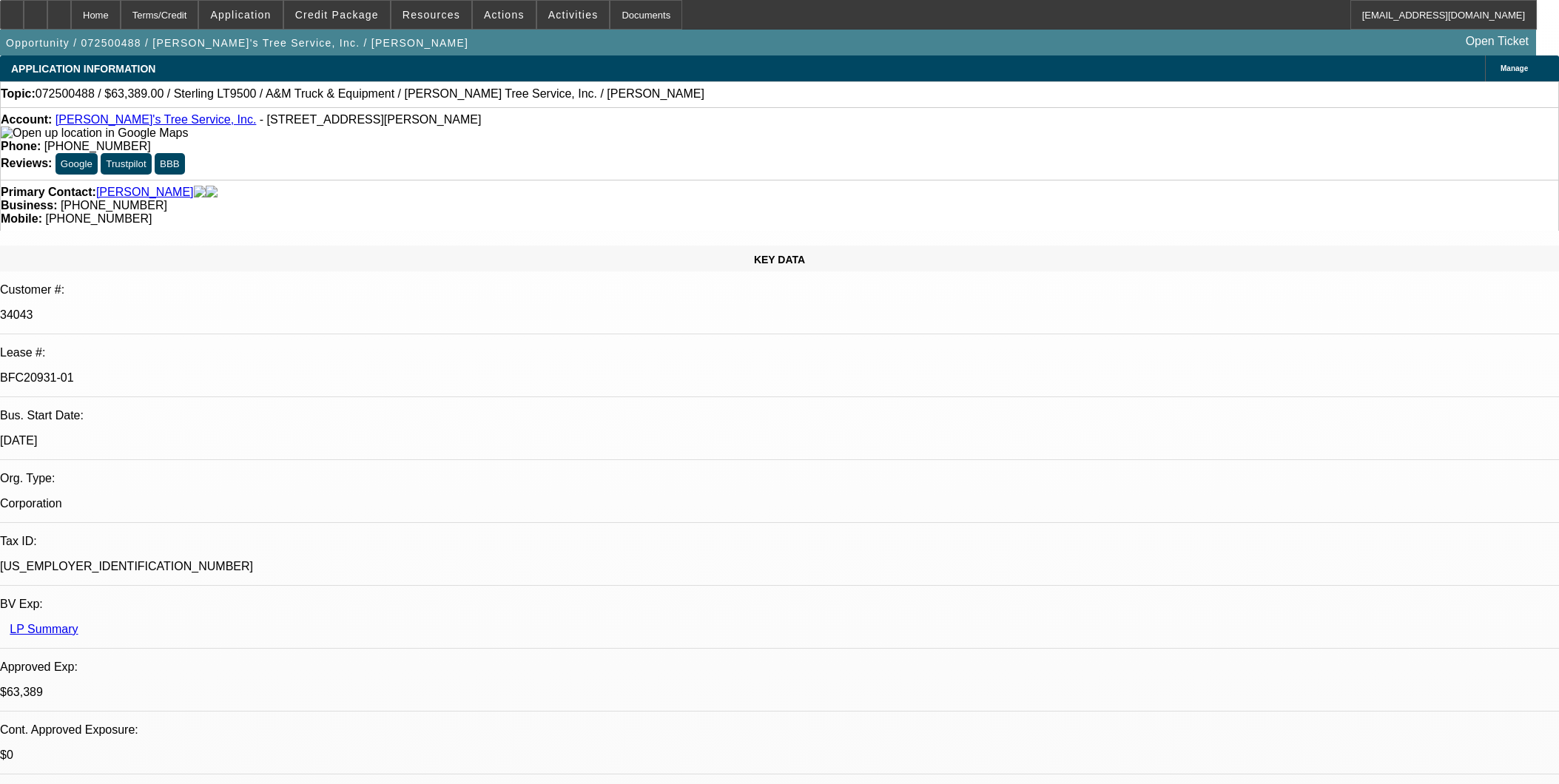
select select "0"
select select "2"
select select "0.1"
select select "4"
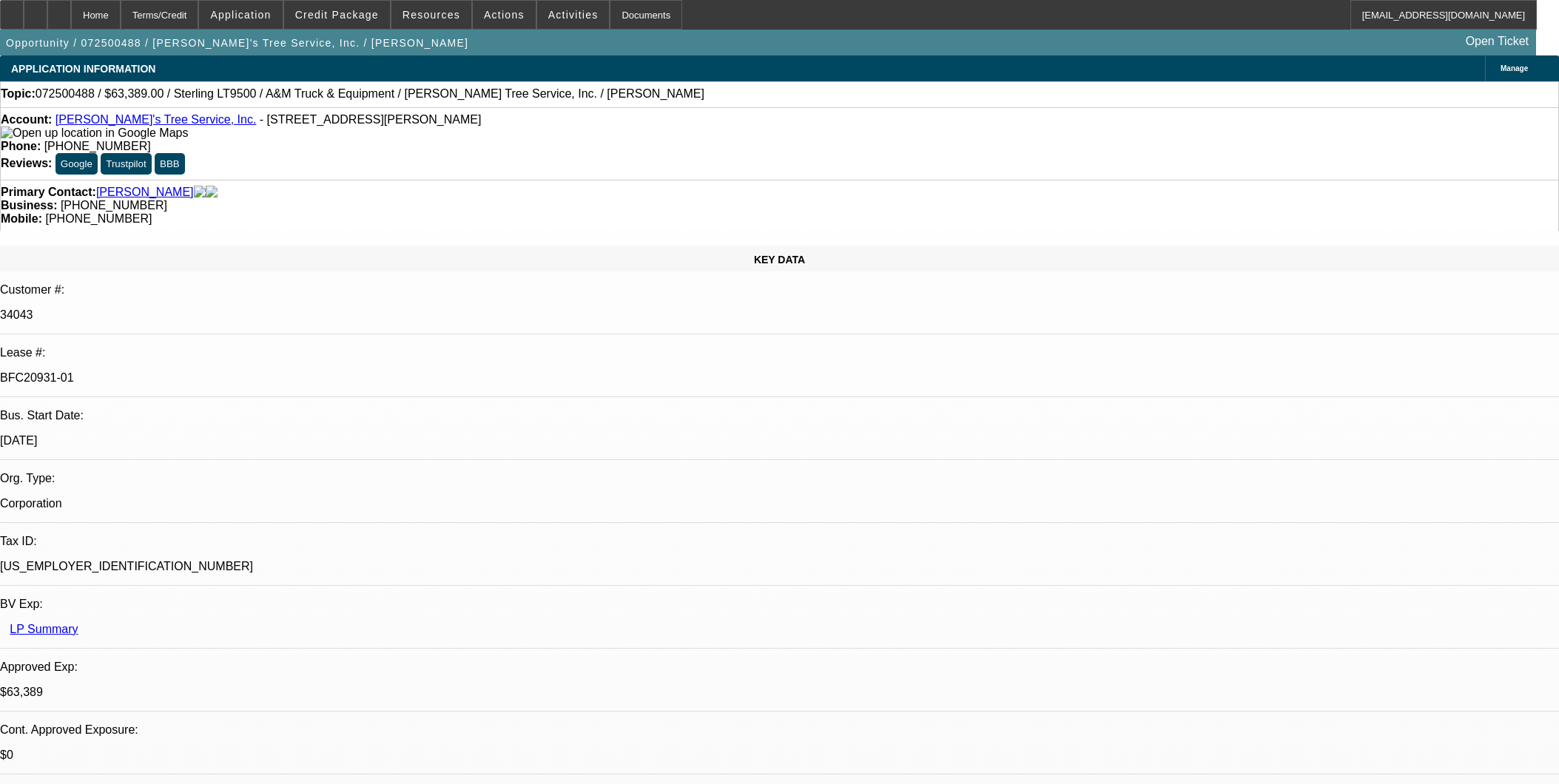
select select "0"
select select "2"
select select "0.1"
select select "4"
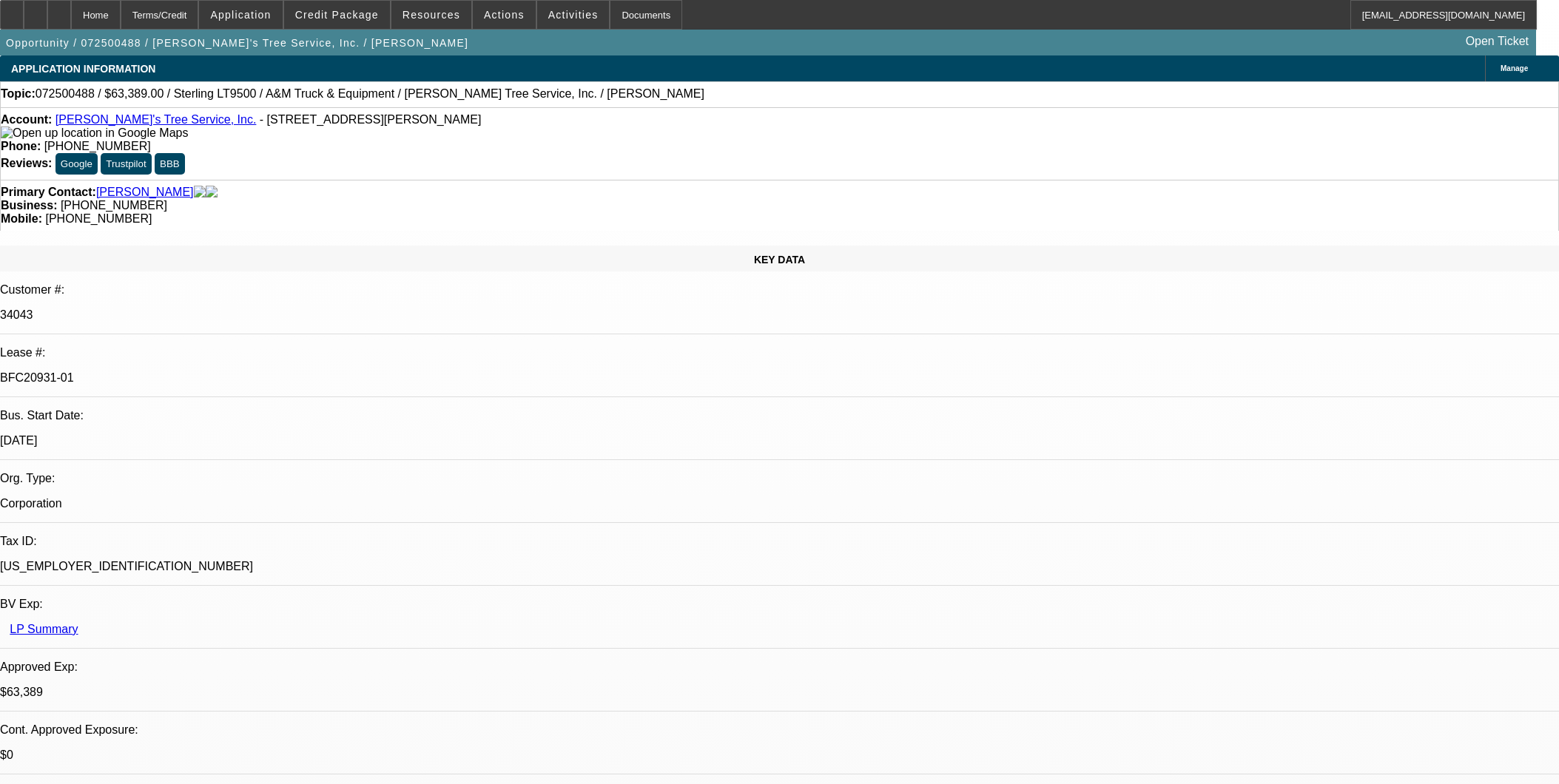
select select "0"
select select "2"
select select "0.1"
select select "4"
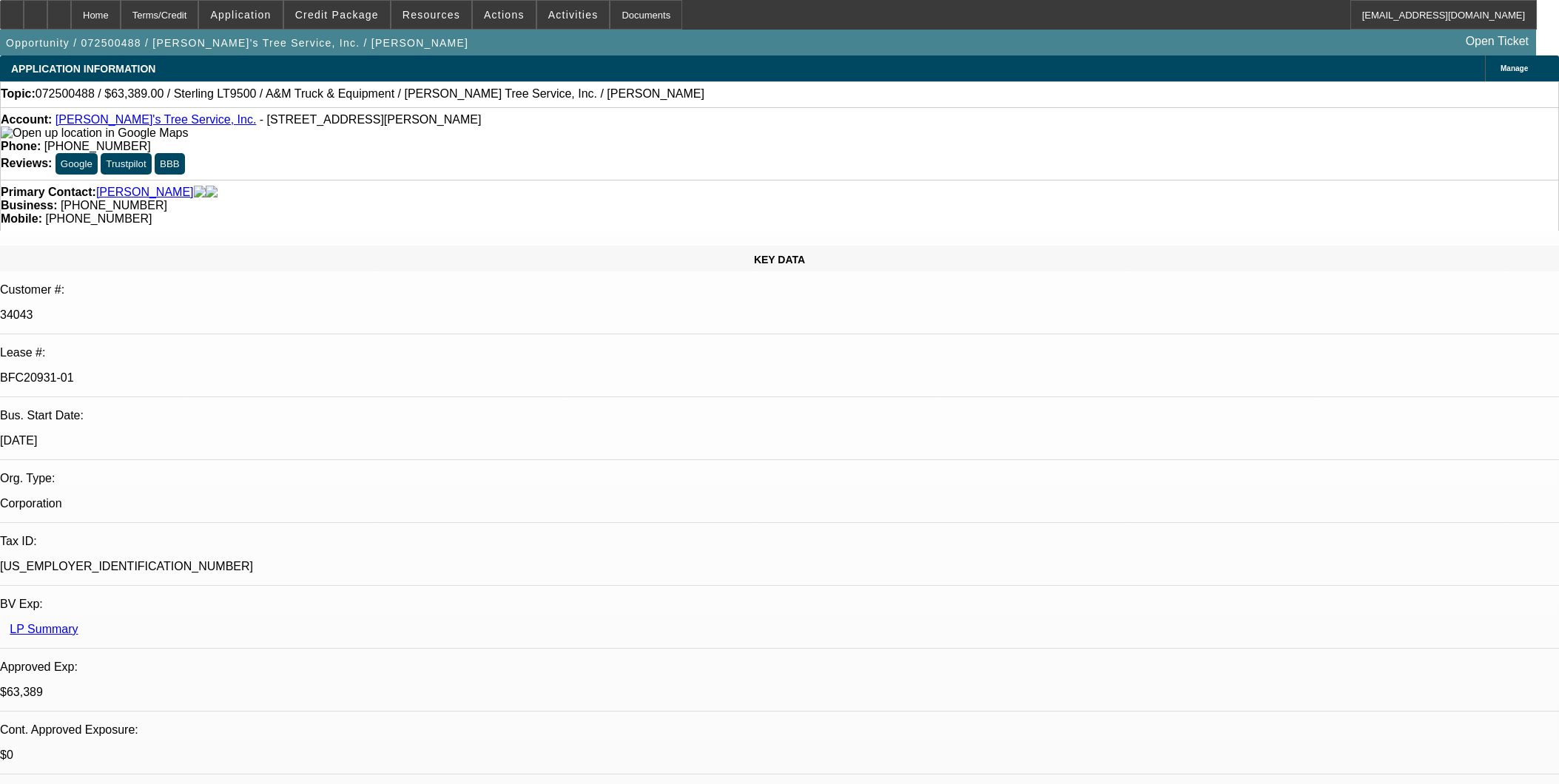
select select "0"
select select "2"
select select "0.1"
select select "4"
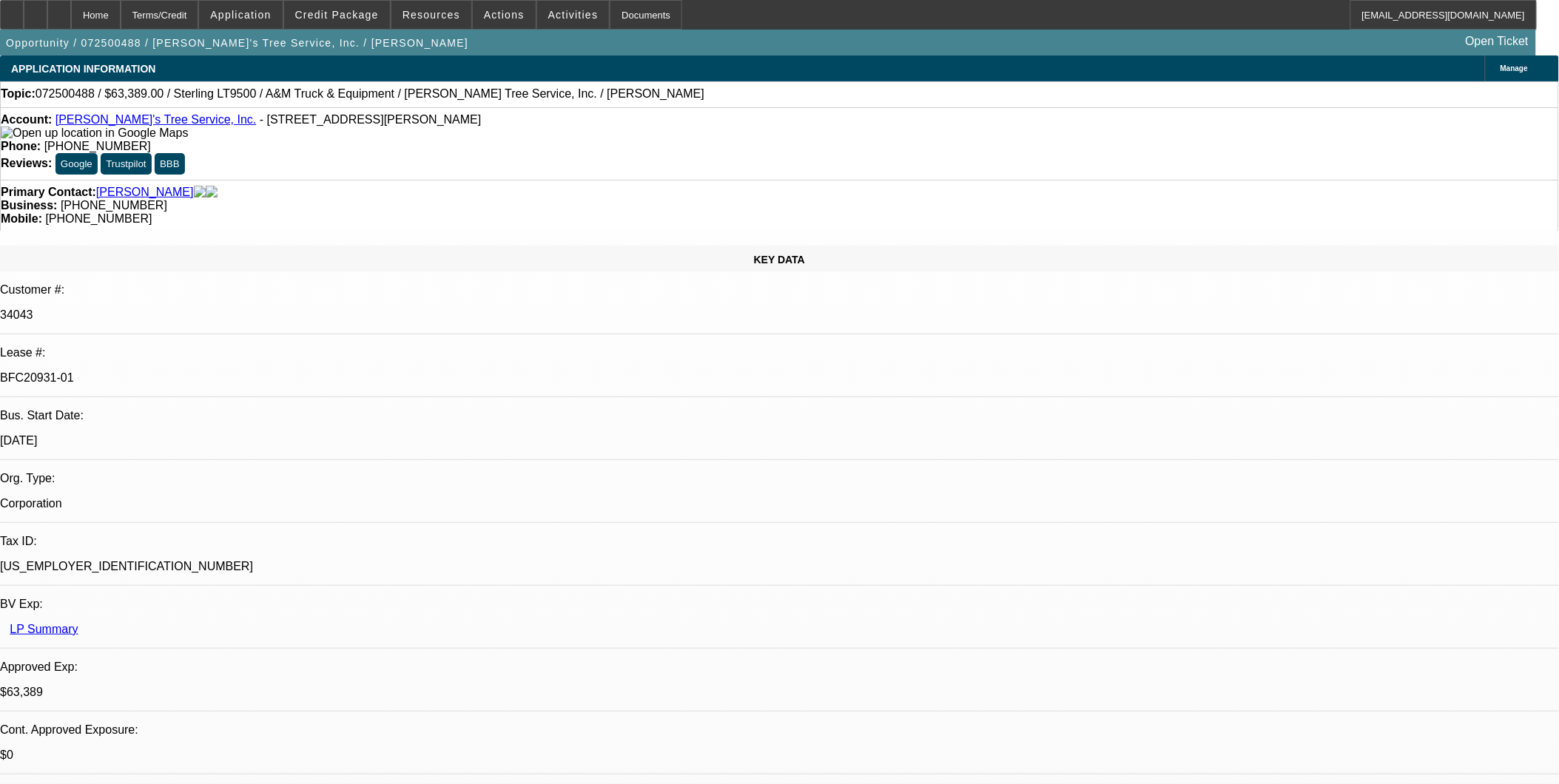
select select "0"
select select "2"
select select "0.1"
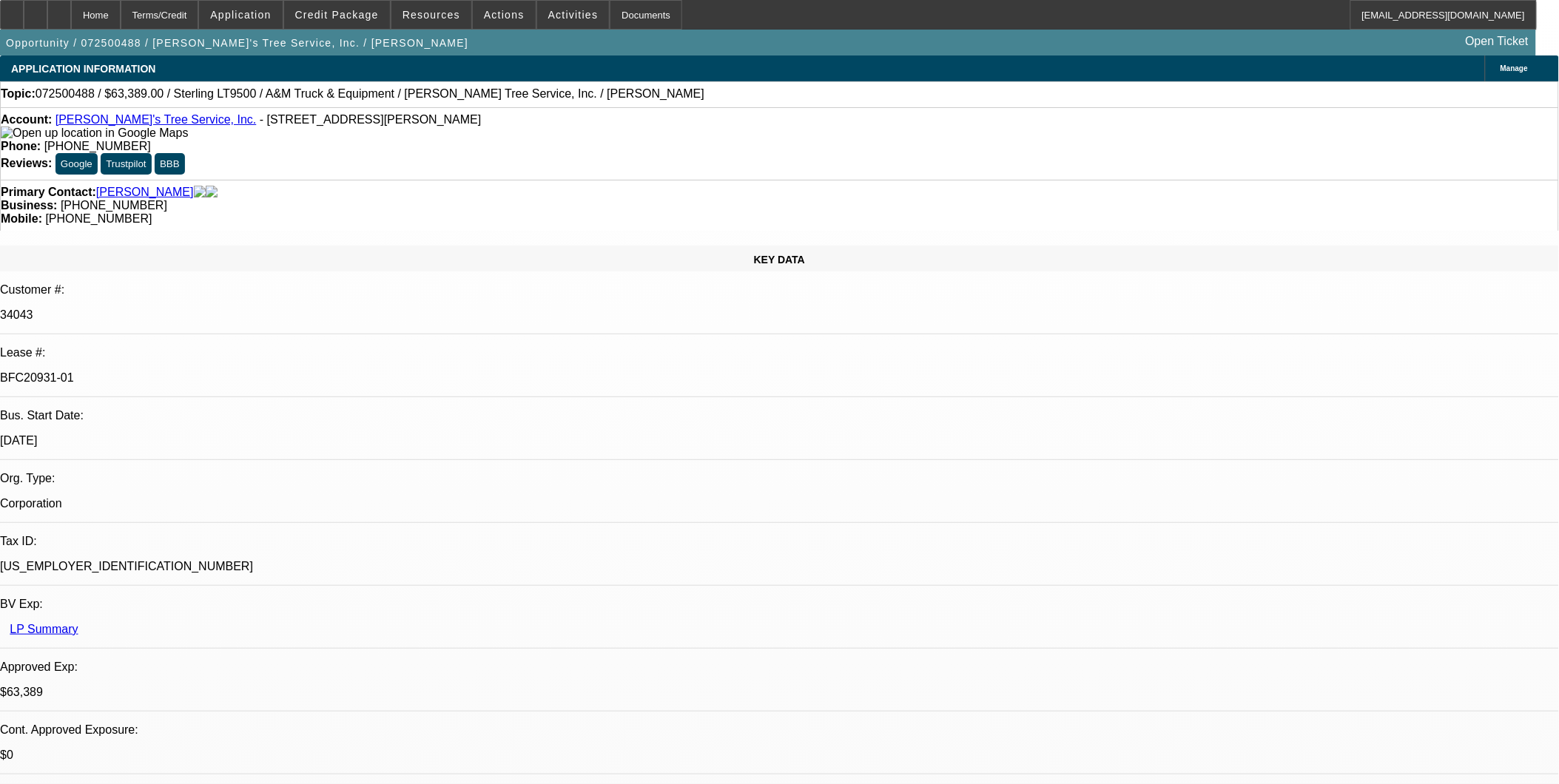
select select "0"
select select "2"
select select "0.1"
select select "0"
select select "2"
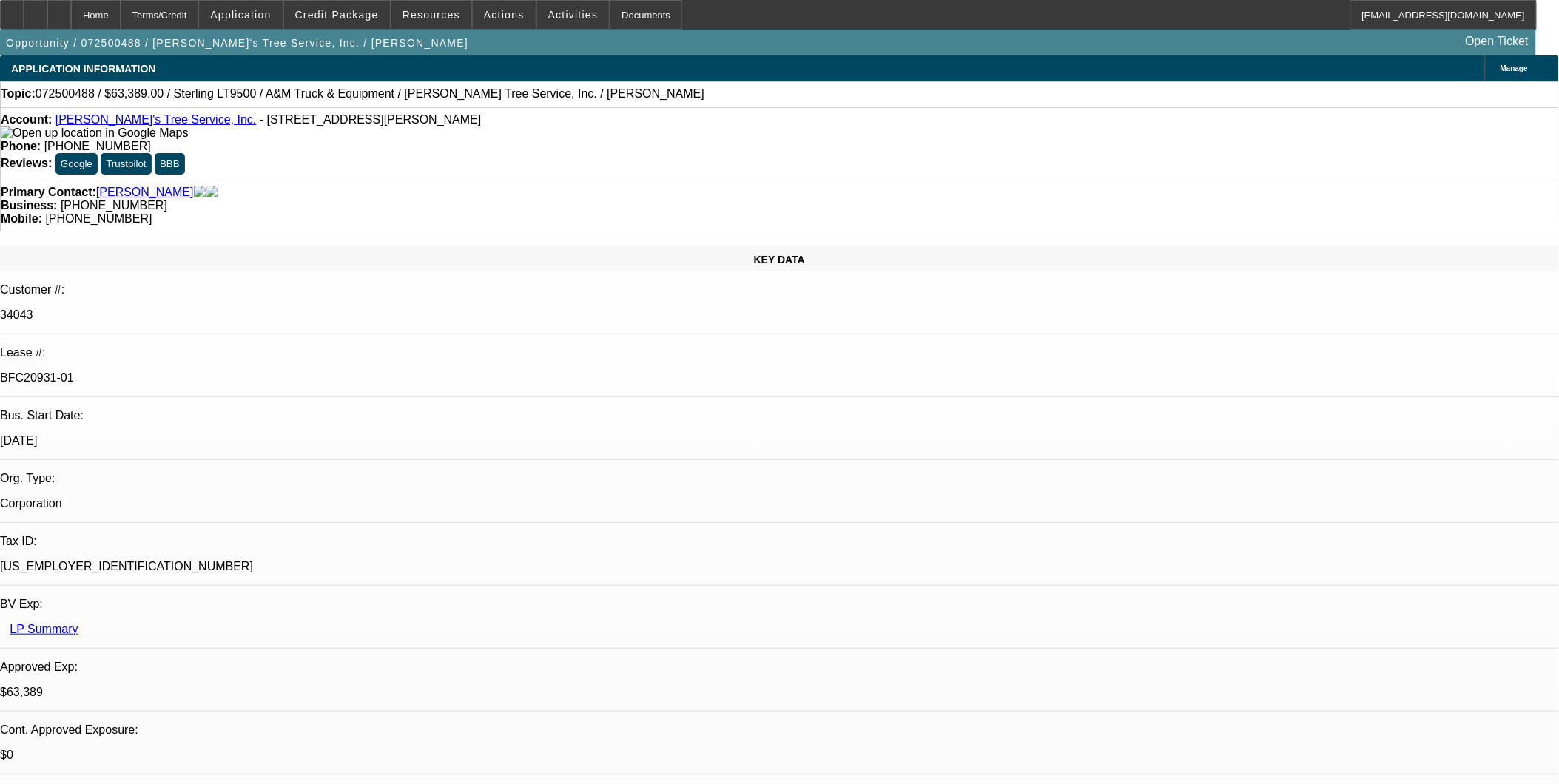
select select "0.1"
select select "0"
select select "2"
select select "0.1"
select select "1"
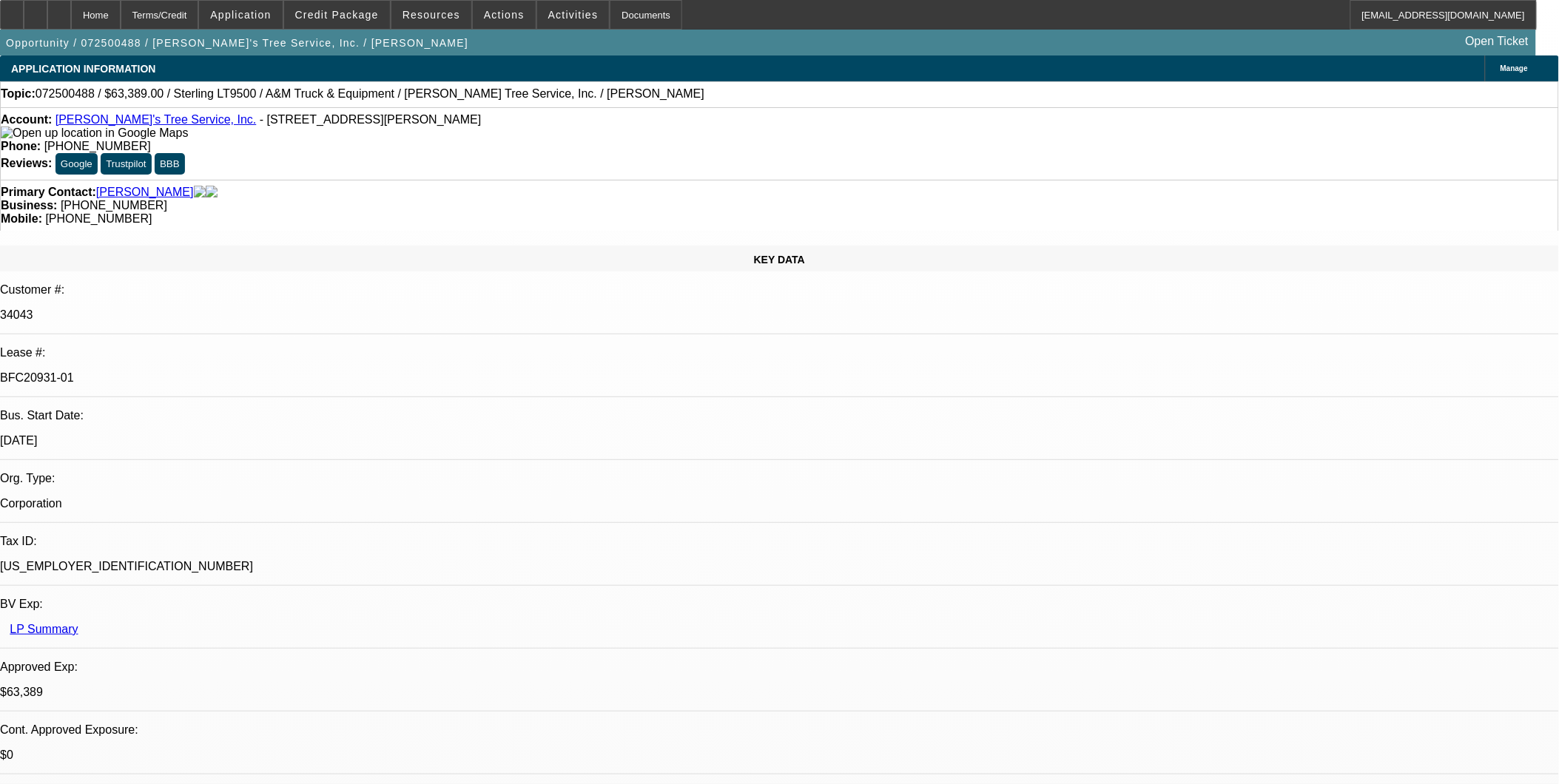
select select "2"
select select "4"
select select "1"
select select "2"
select select "4"
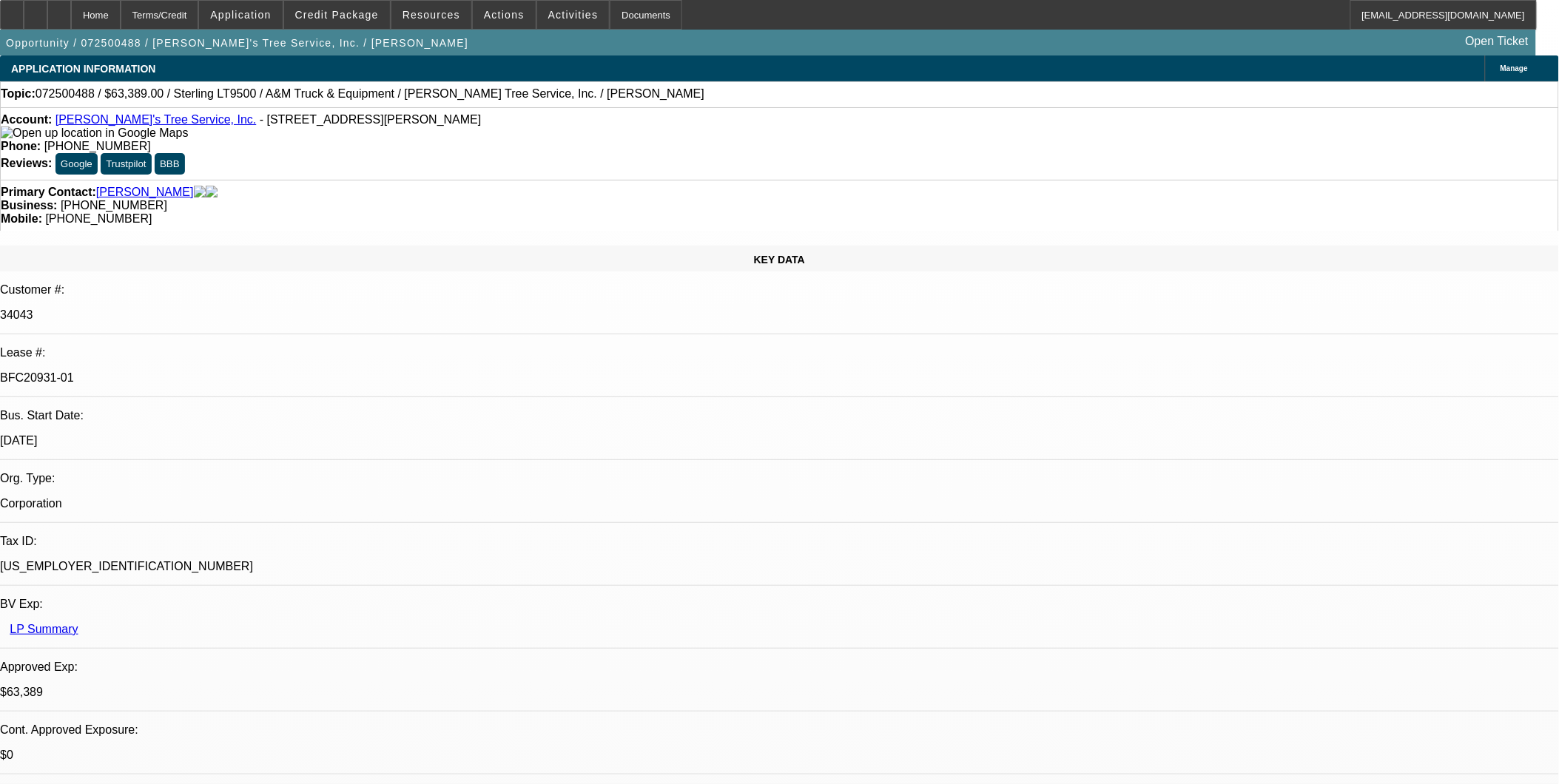
select select "1"
select select "2"
select select "4"
select select "1"
select select "2"
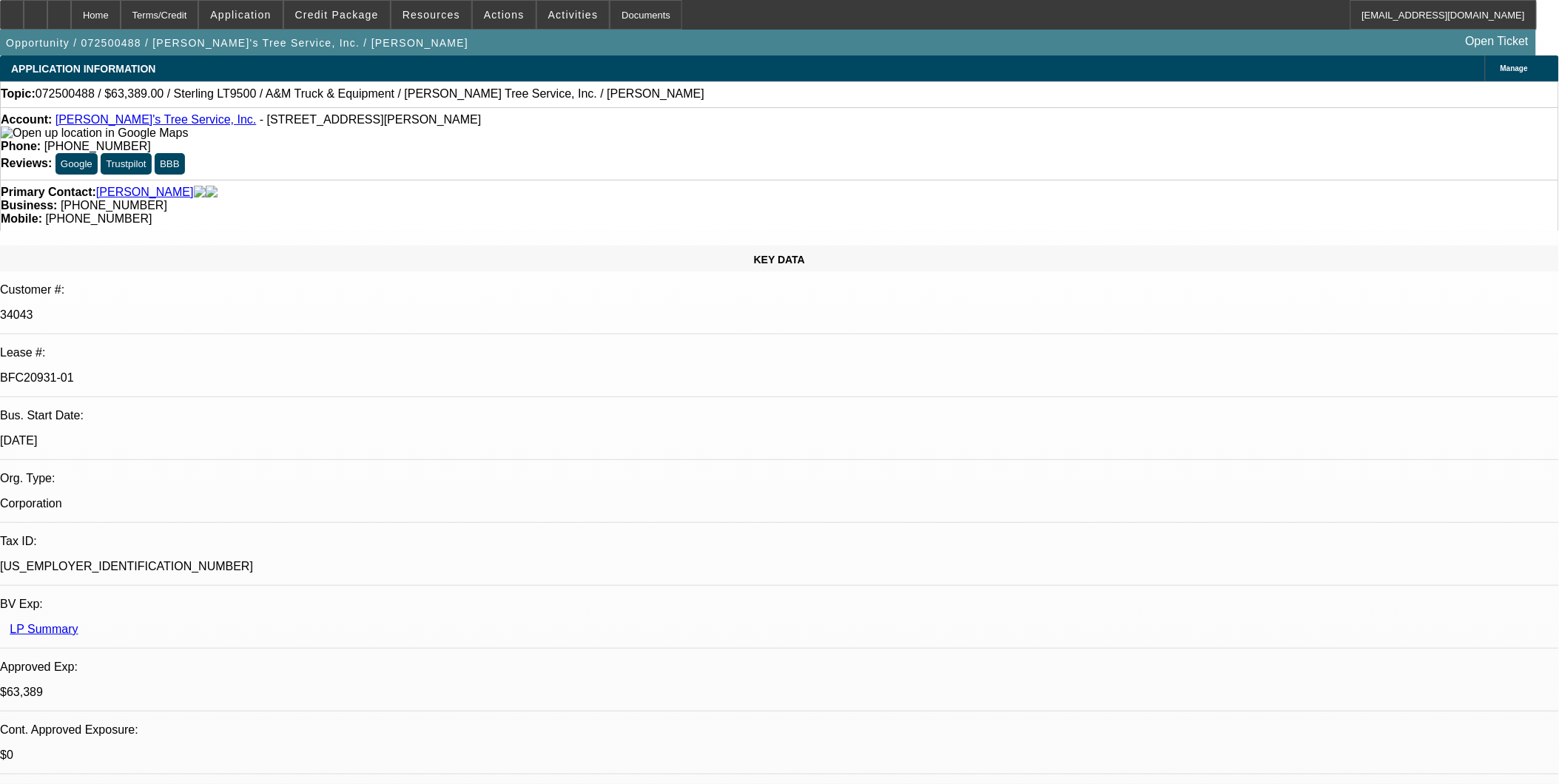
select select "4"
drag, startPoint x: 1089, startPoint y: 316, endPoint x: 1169, endPoint y: 375, distance: 99.4
drag, startPoint x: 1169, startPoint y: 375, endPoint x: 1200, endPoint y: 464, distance: 94.2
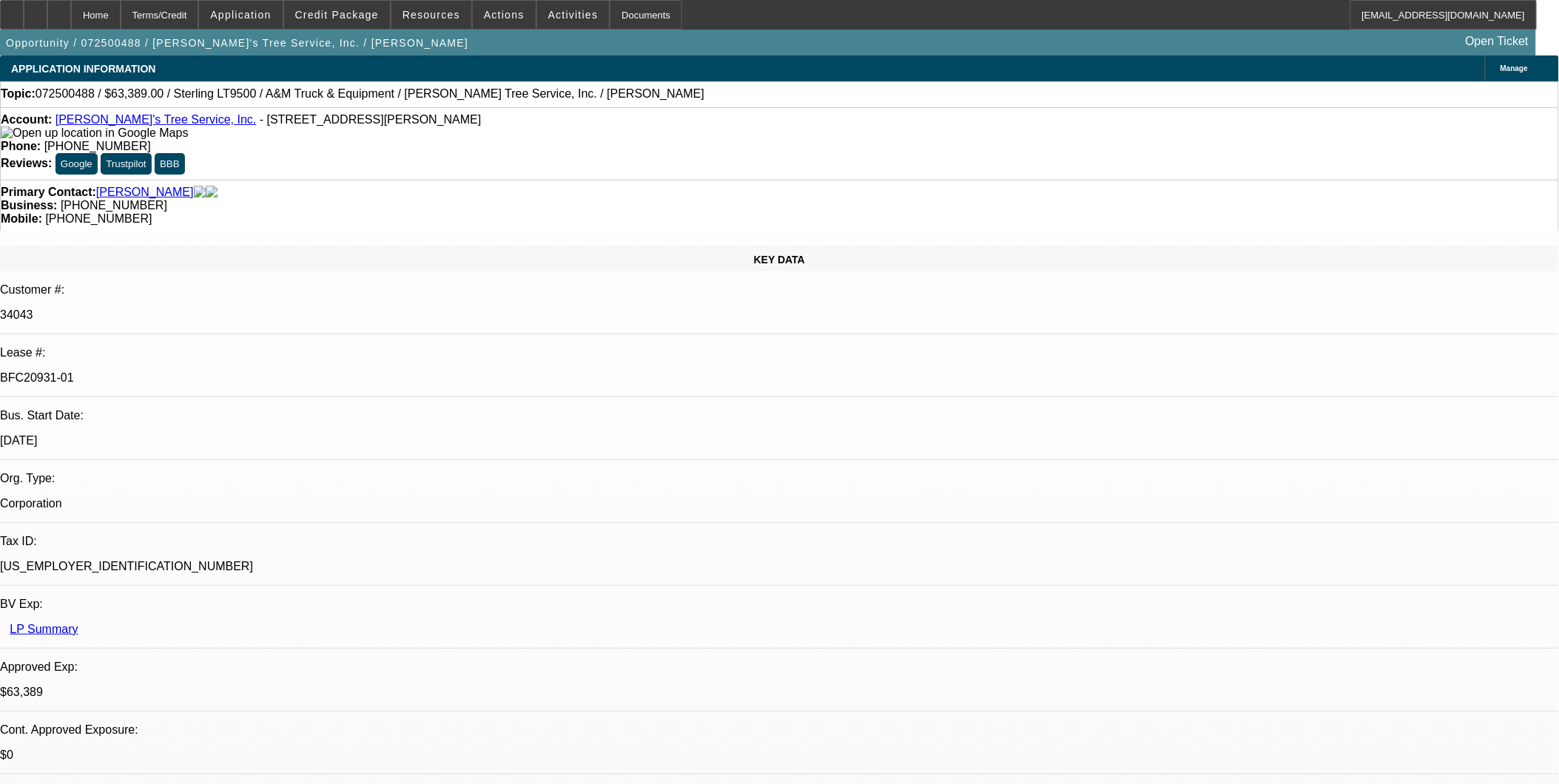
drag, startPoint x: 1089, startPoint y: 326, endPoint x: 1181, endPoint y: 364, distance: 99.5
drag, startPoint x: 1181, startPoint y: 368, endPoint x: 1184, endPoint y: 415, distance: 47.1
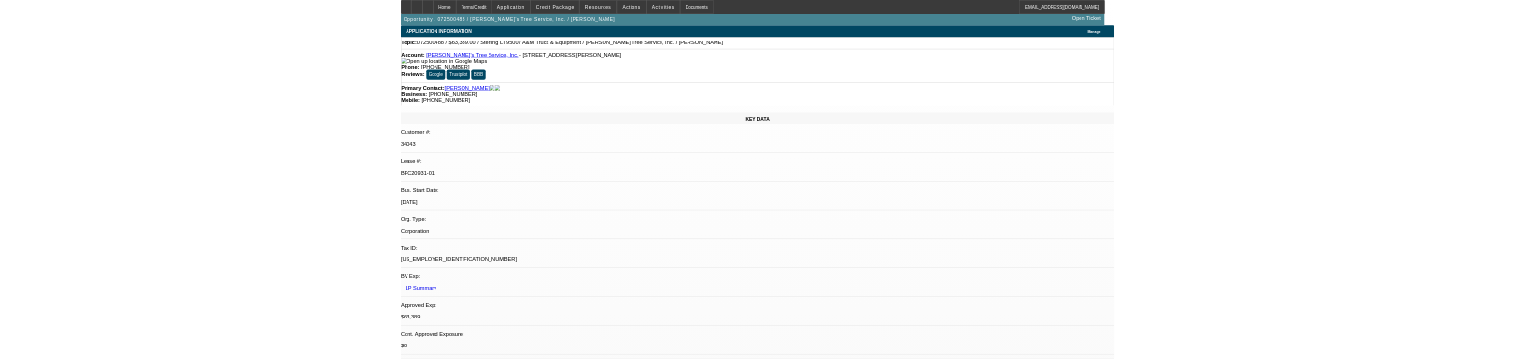
scroll to position [214, 0]
